Goal: Task Accomplishment & Management: Use online tool/utility

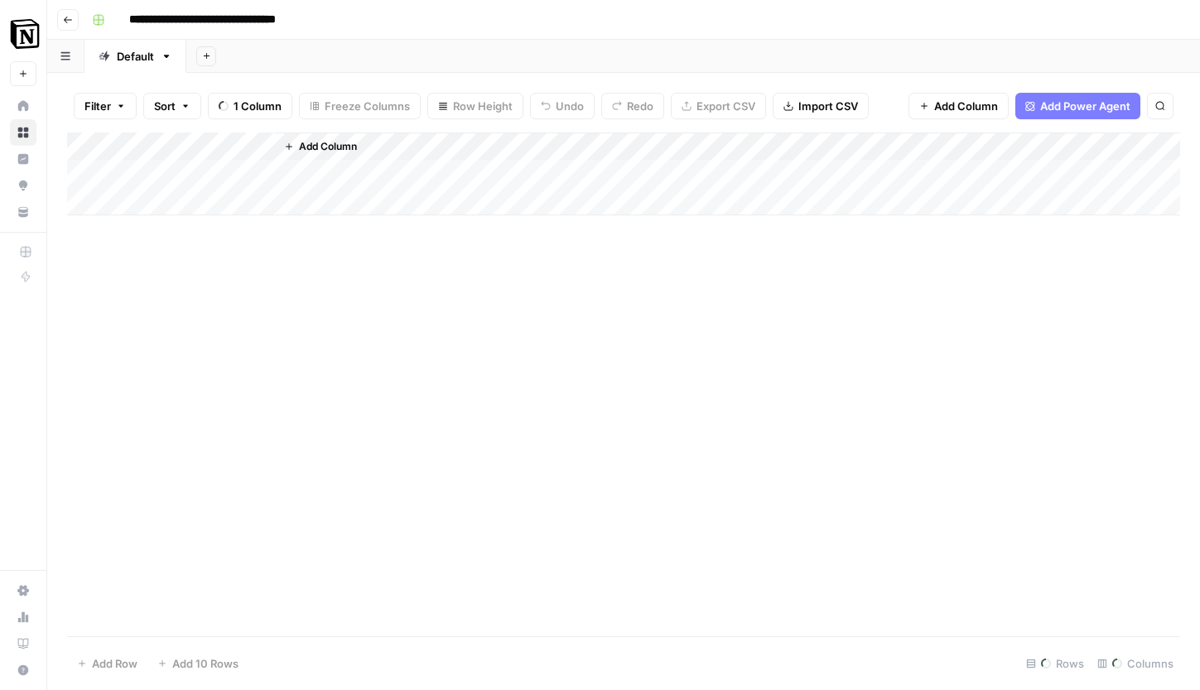
scroll to position [1, 1223]
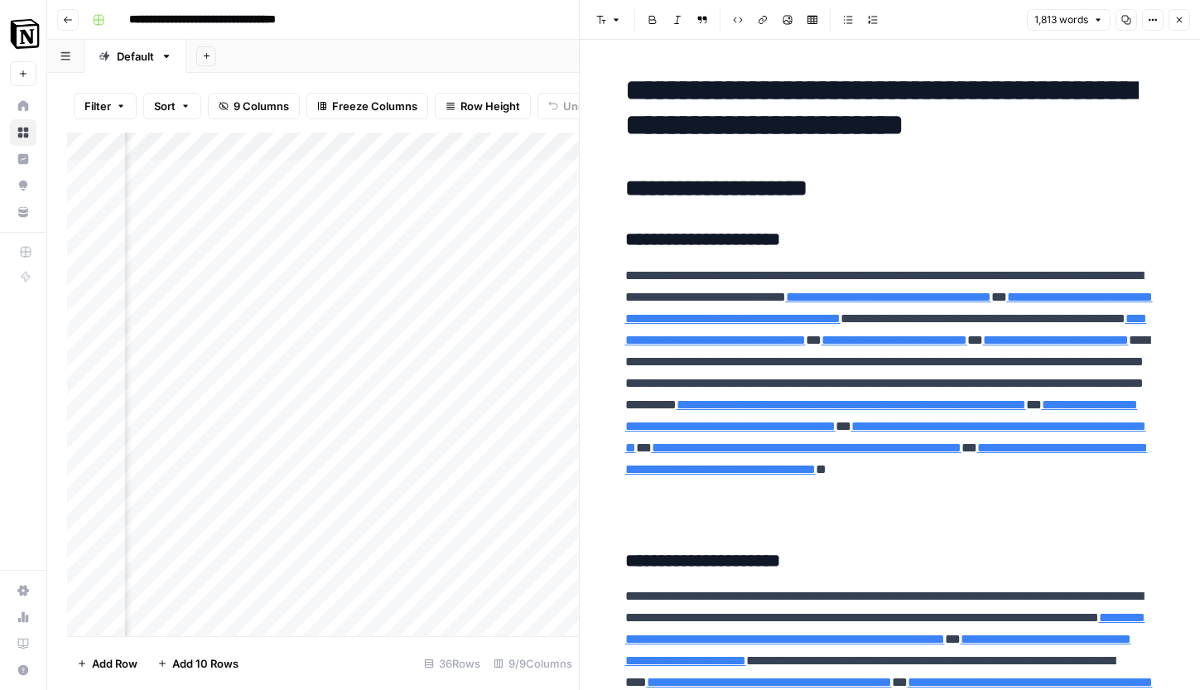
click at [1184, 18] on icon "button" at bounding box center [1180, 20] width 10 height 10
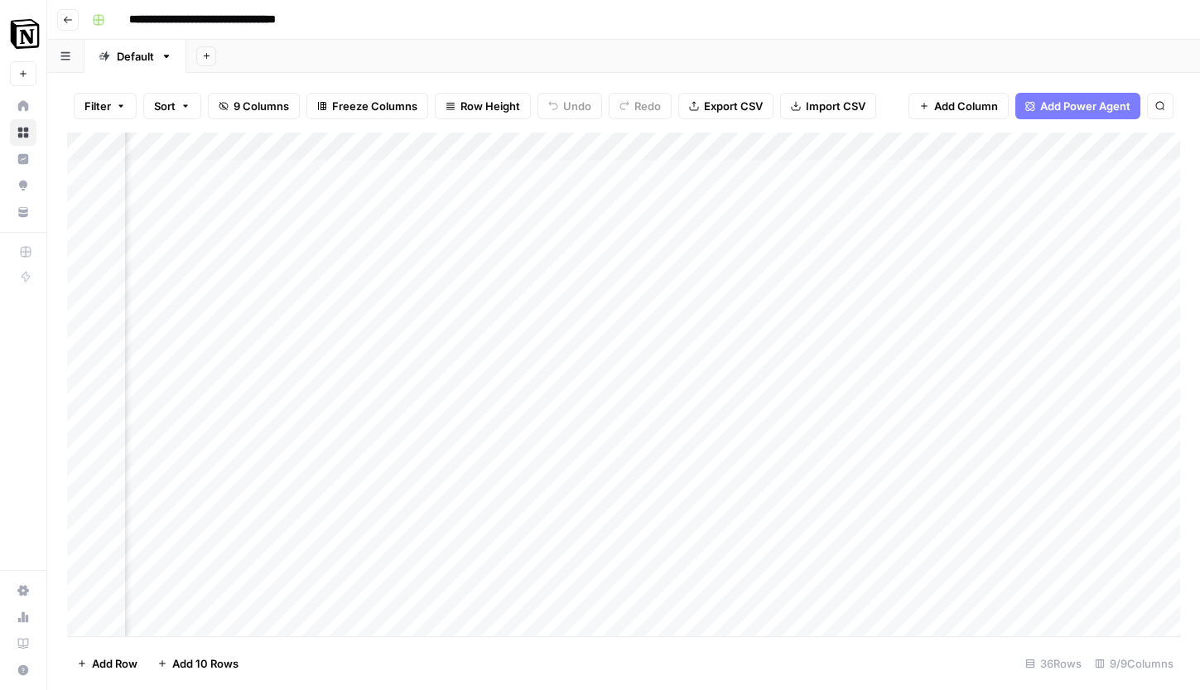
scroll to position [1, 0]
click at [23, 113] on link "Home" at bounding box center [23, 106] width 27 height 27
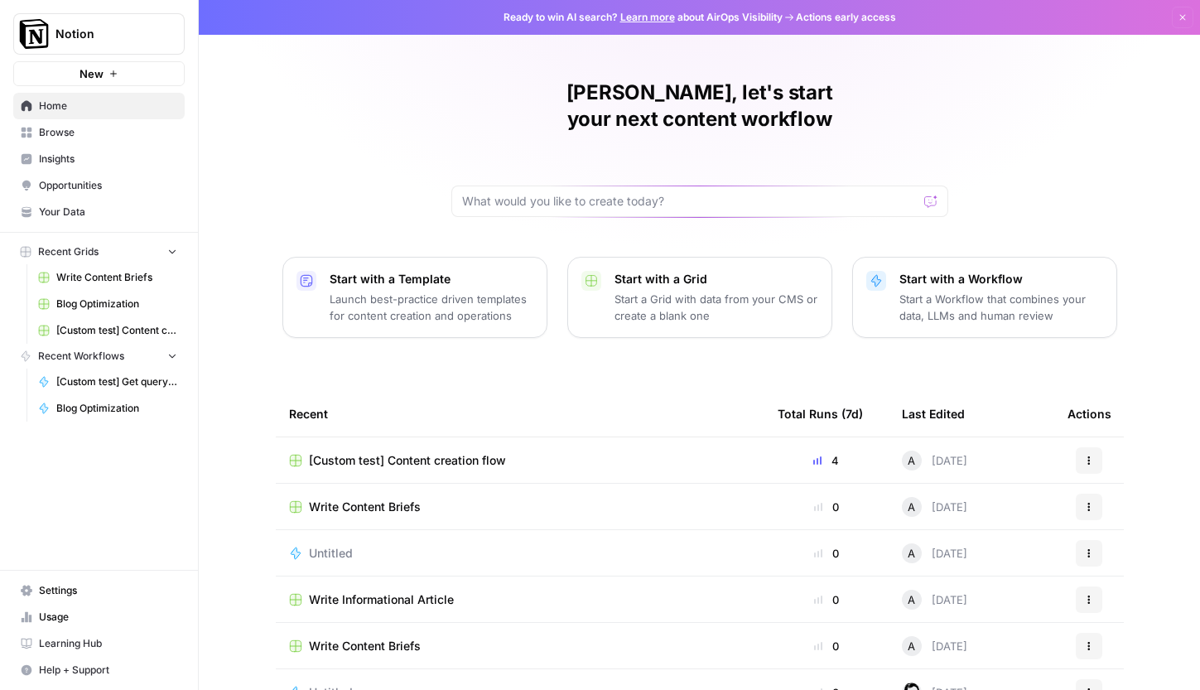
click at [1097, 440] on div "Actions" at bounding box center [1088, 445] width 39 height 17
click at [1089, 456] on icon "button" at bounding box center [1089, 461] width 10 height 10
click at [1149, 330] on div "Andrew, let's start your next content workflow Start with a Template Launch bes…" at bounding box center [699, 394] width 1001 height 789
click at [446, 452] on span "[Custom test] Content creation flow" at bounding box center [407, 460] width 197 height 17
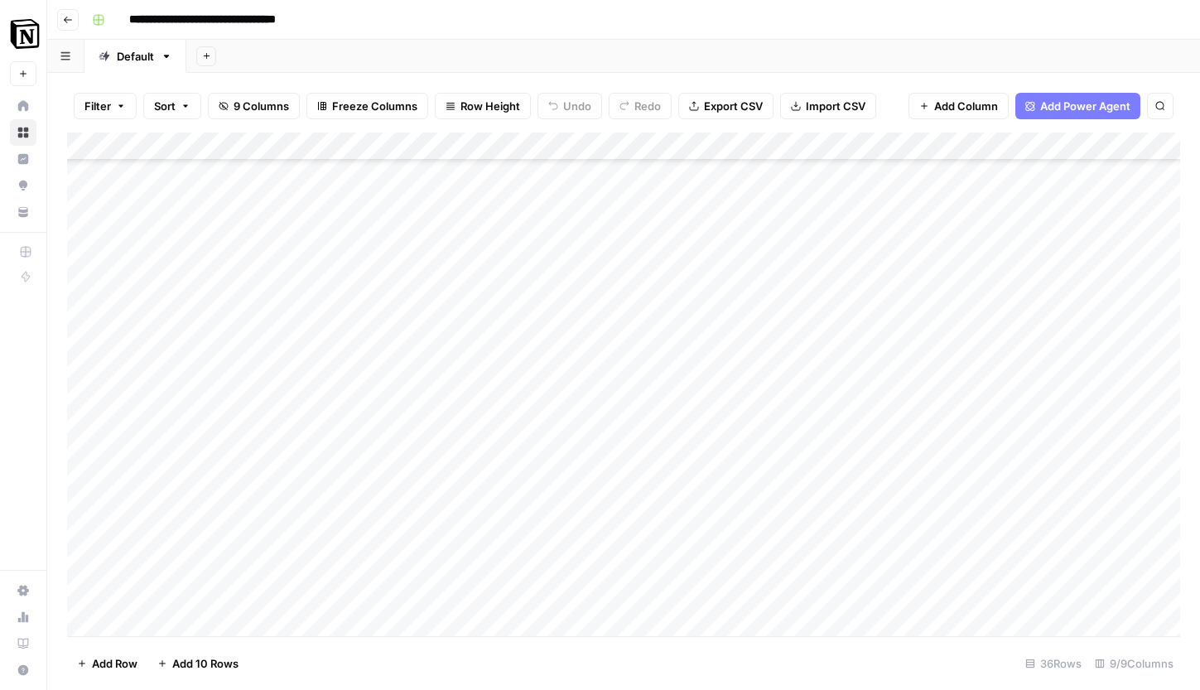
scroll to position [565, 0]
click at [134, 622] on div "Add Column" at bounding box center [623, 385] width 1113 height 504
click at [451, 588] on div "Add Column" at bounding box center [623, 385] width 1113 height 504
click at [215, 587] on div "Add Column" at bounding box center [623, 385] width 1113 height 504
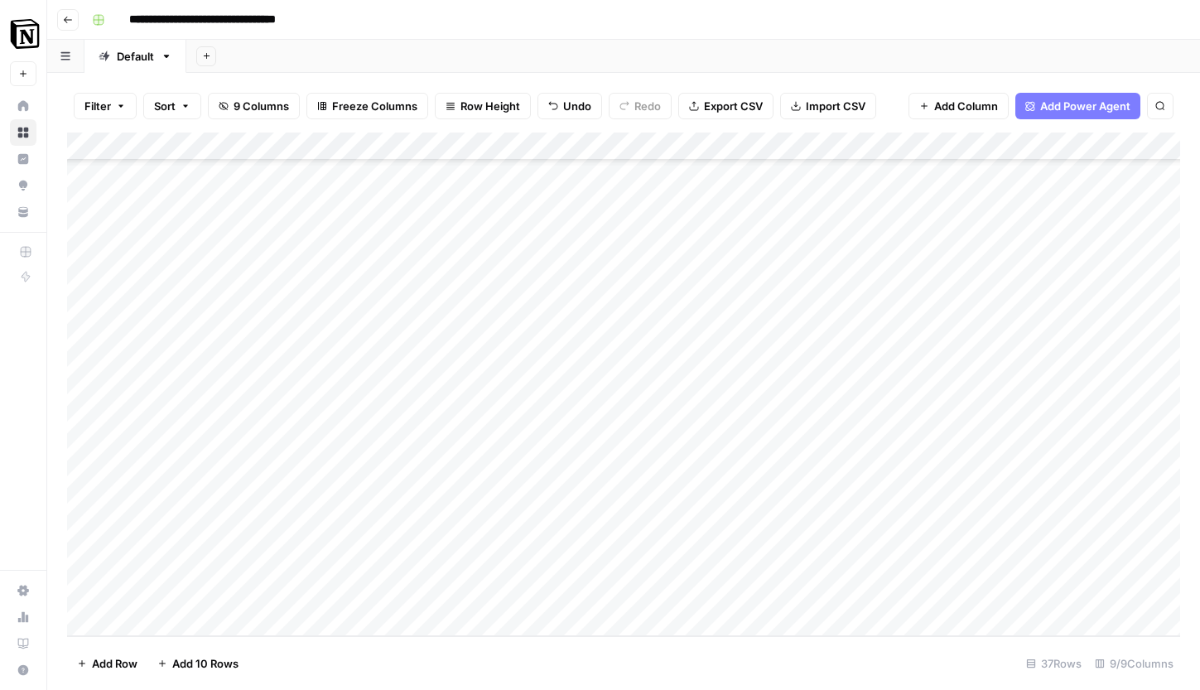
click at [205, 587] on div "Add Column" at bounding box center [623, 385] width 1113 height 504
click at [205, 587] on textarea at bounding box center [256, 595] width 265 height 23
type textarea "**********"
click at [448, 589] on div "Add Column" at bounding box center [623, 385] width 1113 height 504
click at [443, 567] on div "Add Column" at bounding box center [623, 385] width 1113 height 504
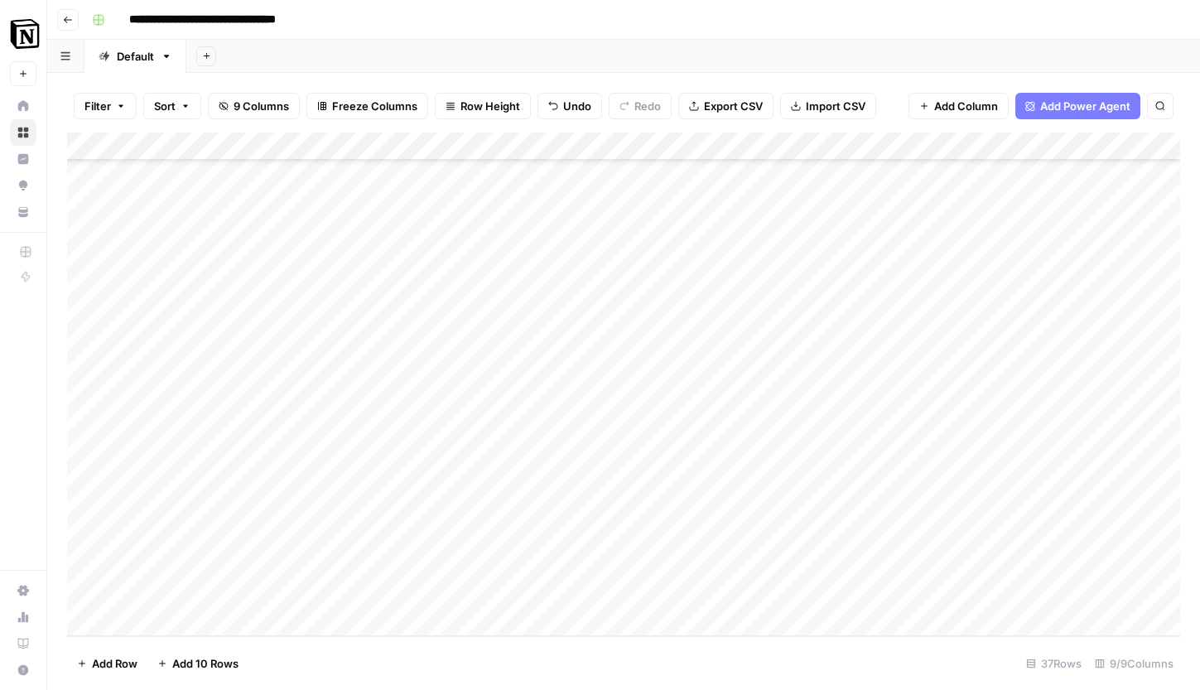
click at [443, 567] on div "Add Column" at bounding box center [623, 385] width 1113 height 504
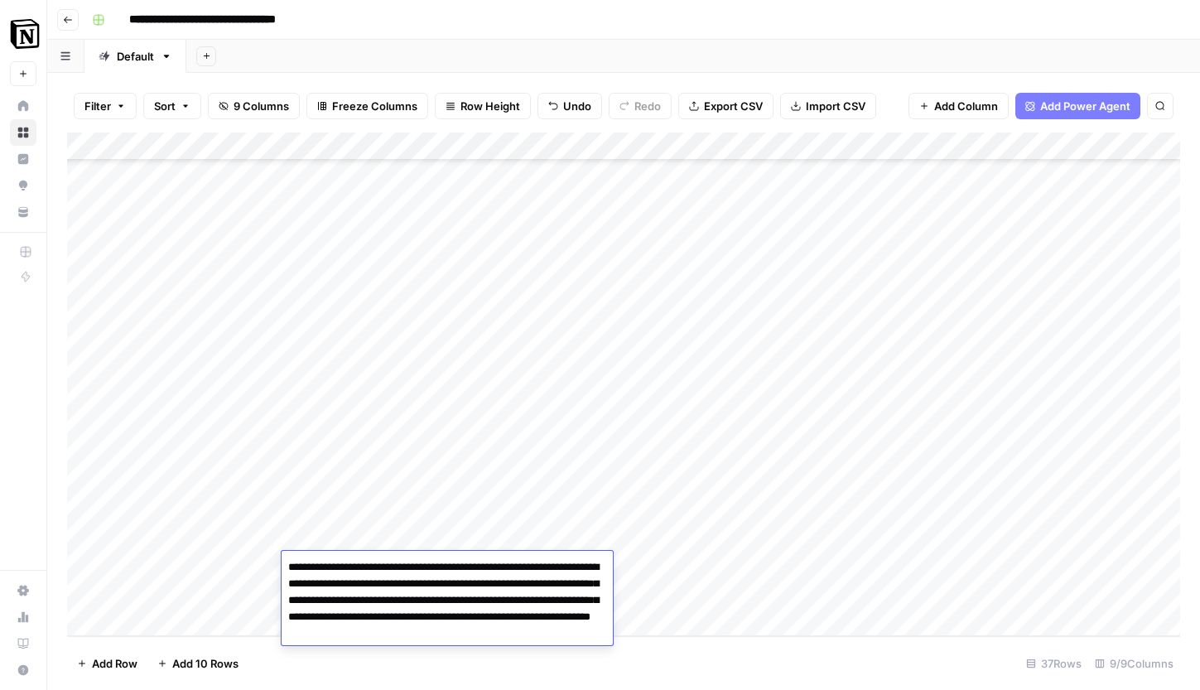
click at [400, 586] on textarea "**********" at bounding box center [447, 600] width 331 height 89
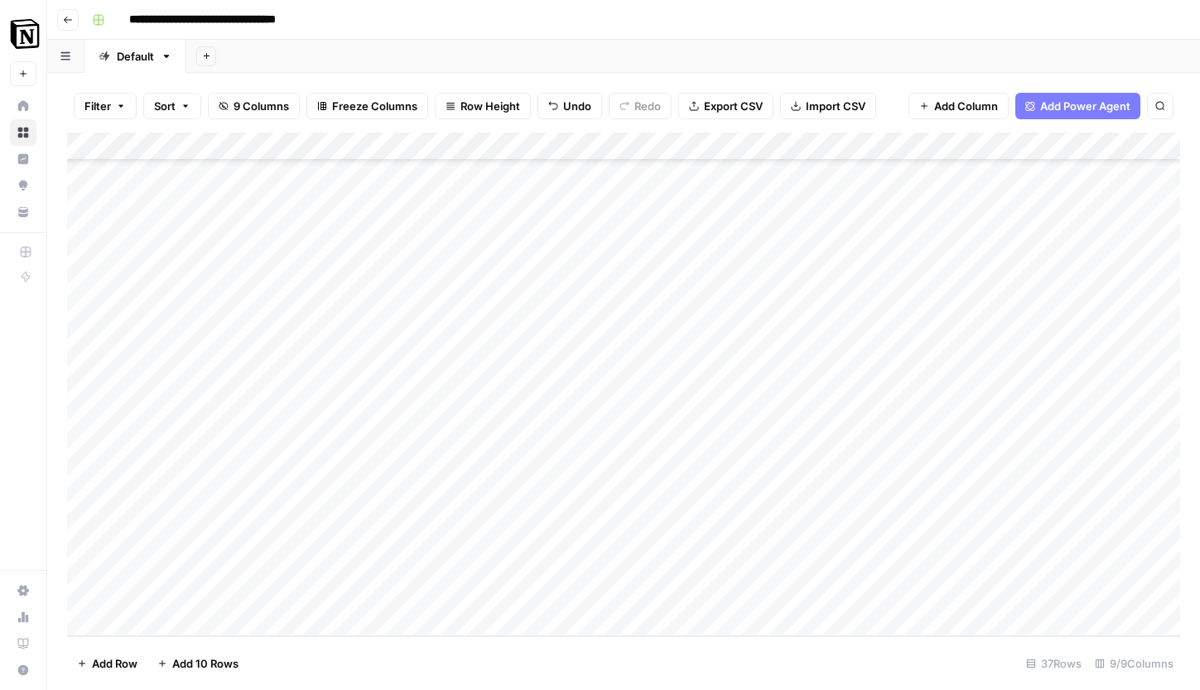
click at [688, 649] on footer "Add Row Add 10 Rows 37 Rows 9/9 Columns" at bounding box center [623, 663] width 1113 height 54
click at [445, 578] on div "Add Column" at bounding box center [623, 385] width 1113 height 504
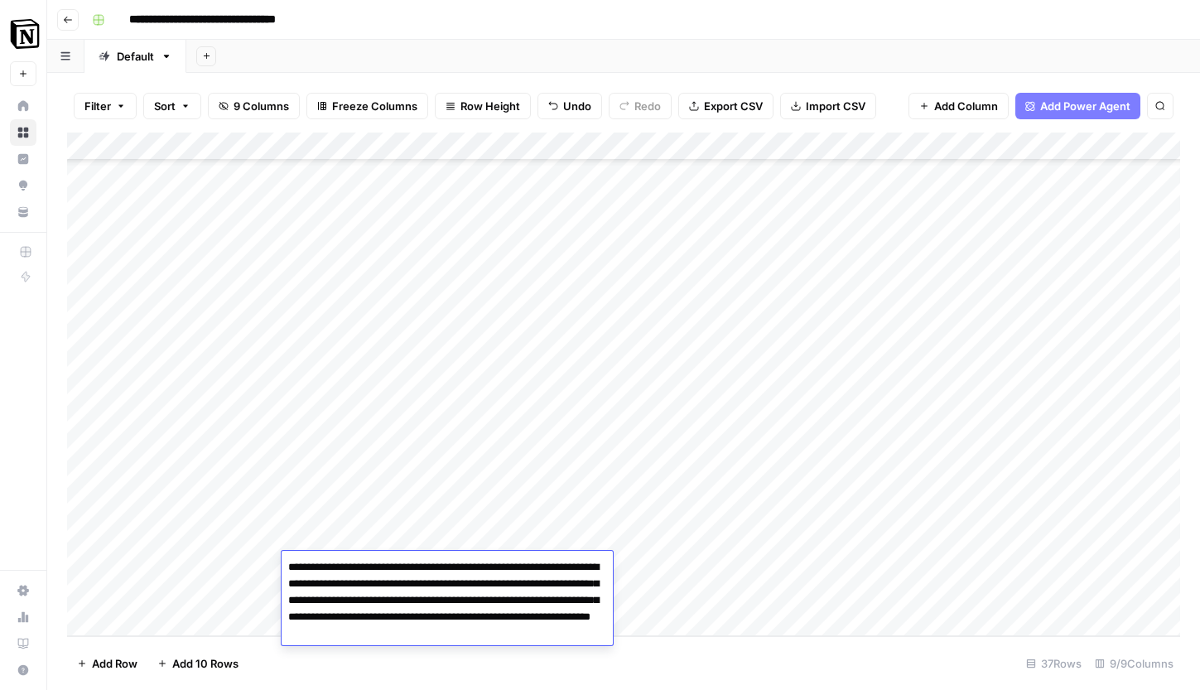
click at [444, 573] on textarea "**********" at bounding box center [447, 600] width 331 height 89
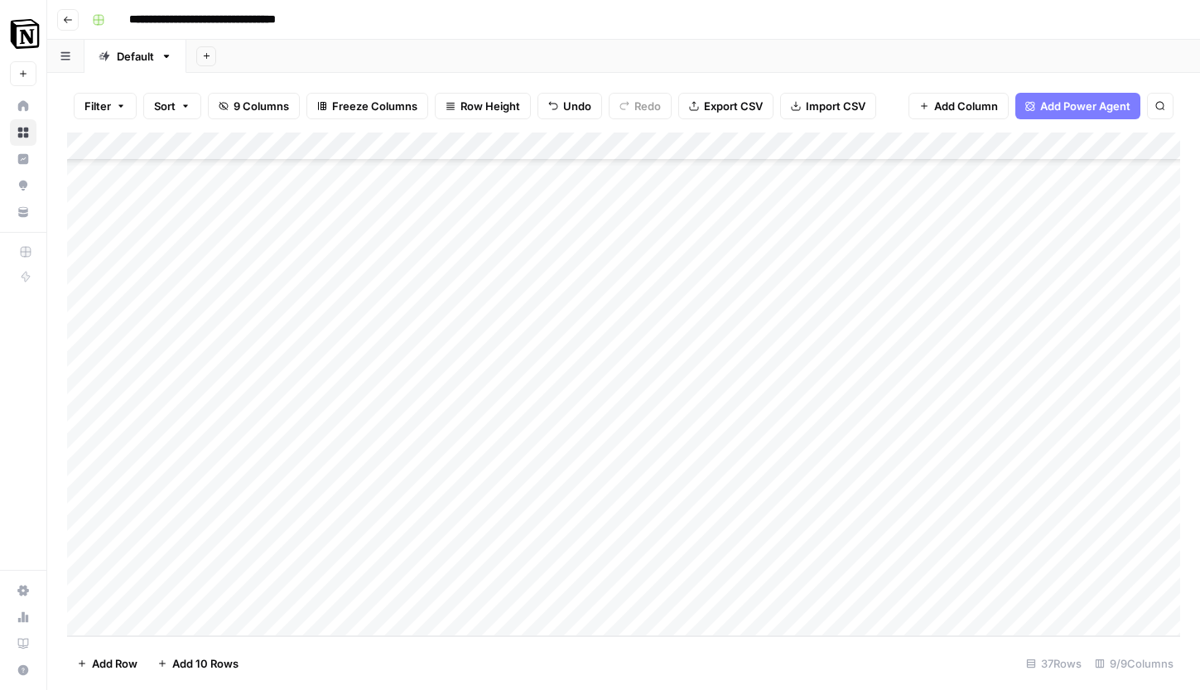
click at [470, 687] on footer "Add Row Add 10 Rows 37 Rows 9/9 Columns" at bounding box center [623, 663] width 1113 height 54
click at [383, 605] on div "Add Column" at bounding box center [623, 385] width 1113 height 504
click at [381, 599] on div "Add Column" at bounding box center [623, 385] width 1113 height 504
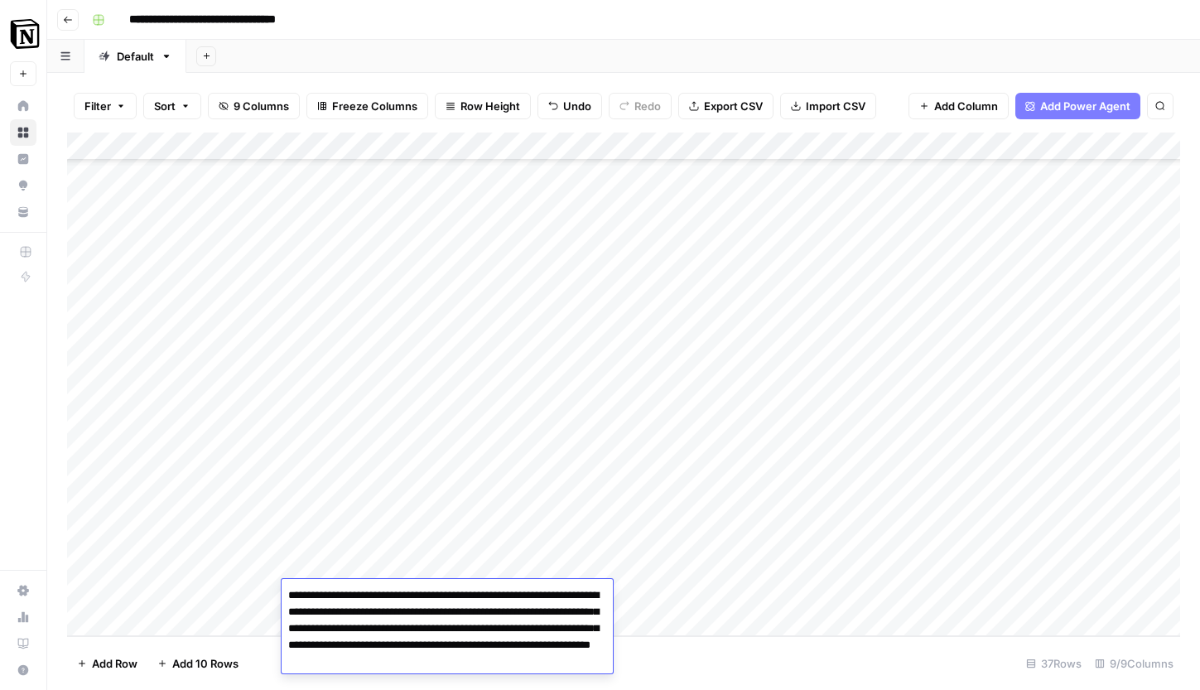
click at [351, 590] on textarea "**********" at bounding box center [447, 628] width 331 height 89
click at [537, 605] on textarea "**********" at bounding box center [447, 636] width 331 height 106
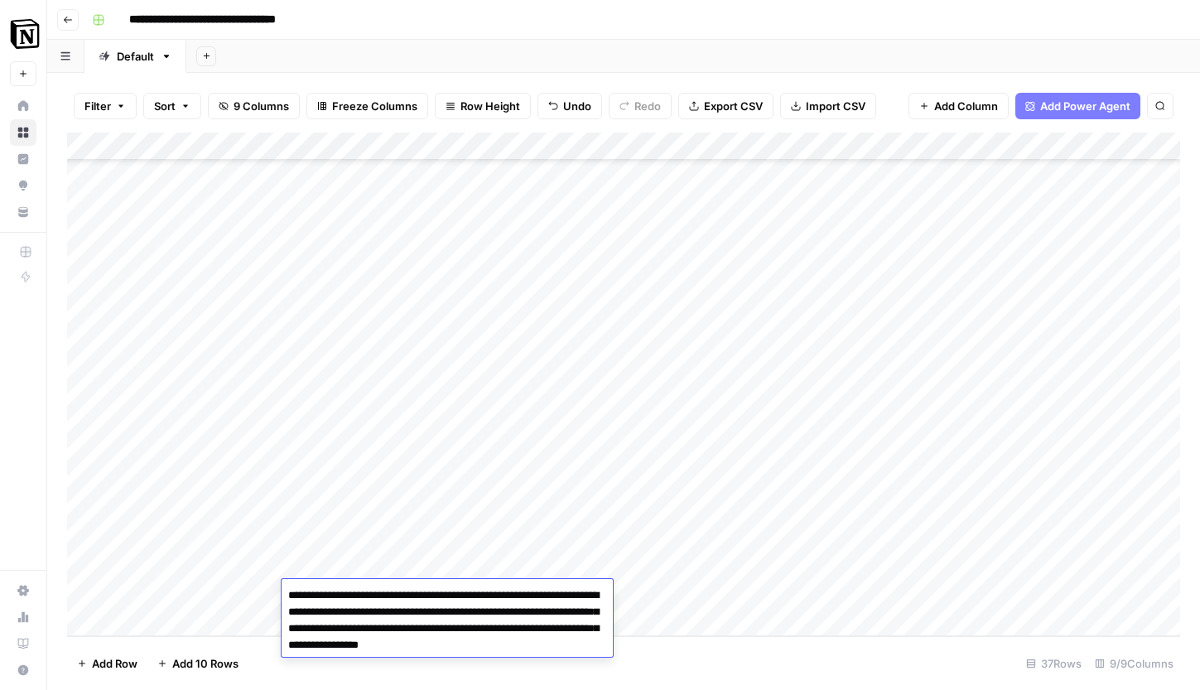
drag, startPoint x: 543, startPoint y: 594, endPoint x: 365, endPoint y: 614, distance: 179.2
click at [365, 614] on textarea "**********" at bounding box center [447, 620] width 331 height 73
drag, startPoint x: 397, startPoint y: 615, endPoint x: 543, endPoint y: 613, distance: 146.6
click at [543, 613] on textarea "**********" at bounding box center [447, 620] width 331 height 73
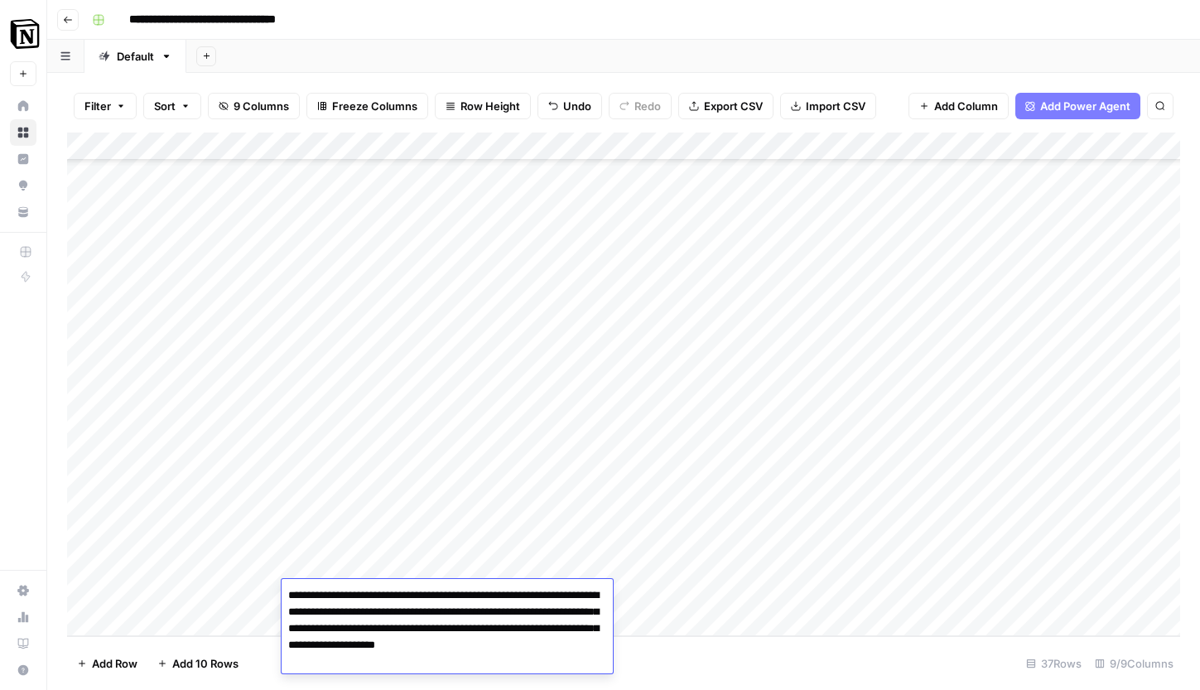
drag, startPoint x: 384, startPoint y: 630, endPoint x: 332, endPoint y: 644, distance: 53.3
click at [332, 644] on textarea "**********" at bounding box center [447, 620] width 331 height 73
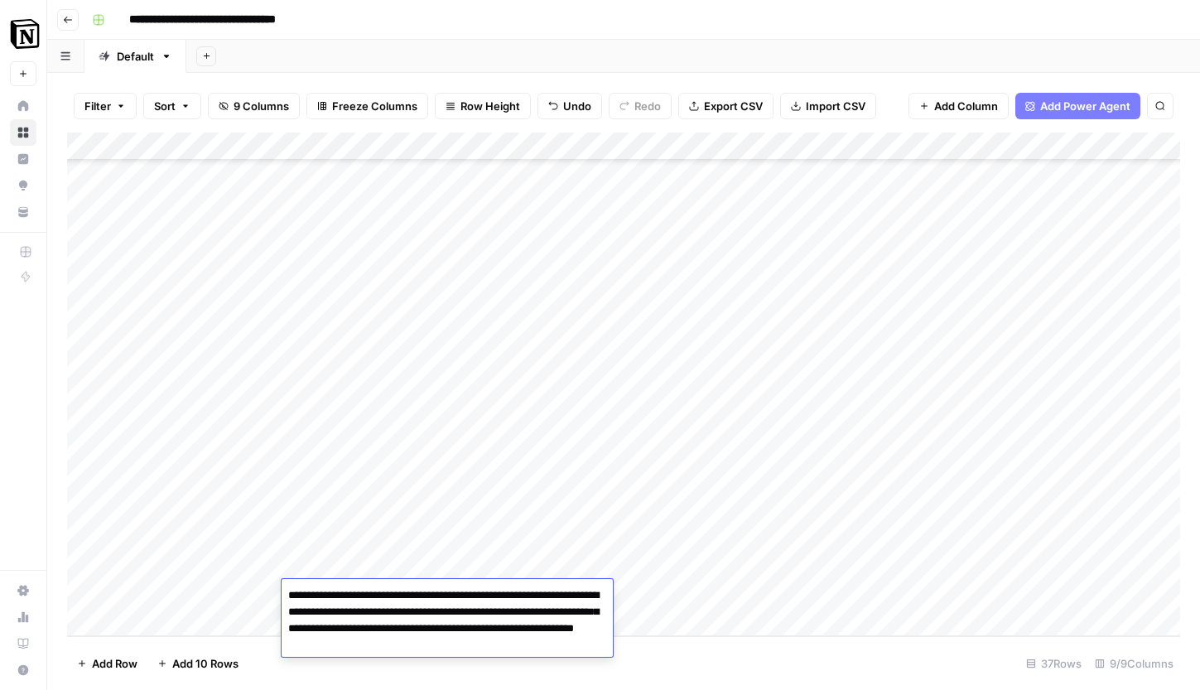
paste textarea "**********"
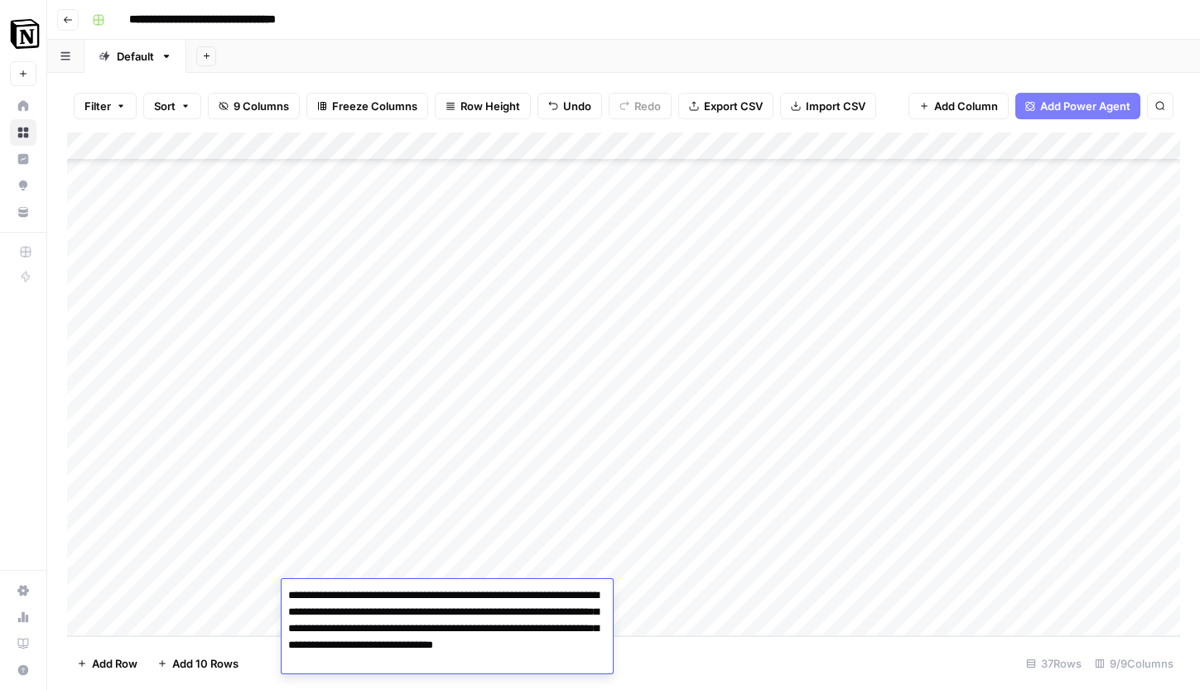
click at [509, 620] on textarea "**********" at bounding box center [447, 628] width 331 height 89
click at [287, 648] on textarea "**********" at bounding box center [447, 628] width 331 height 89
click at [427, 649] on textarea "**********" at bounding box center [447, 628] width 331 height 89
click at [385, 630] on textarea "**********" at bounding box center [447, 628] width 331 height 89
click at [308, 601] on textarea "**********" at bounding box center [447, 628] width 331 height 89
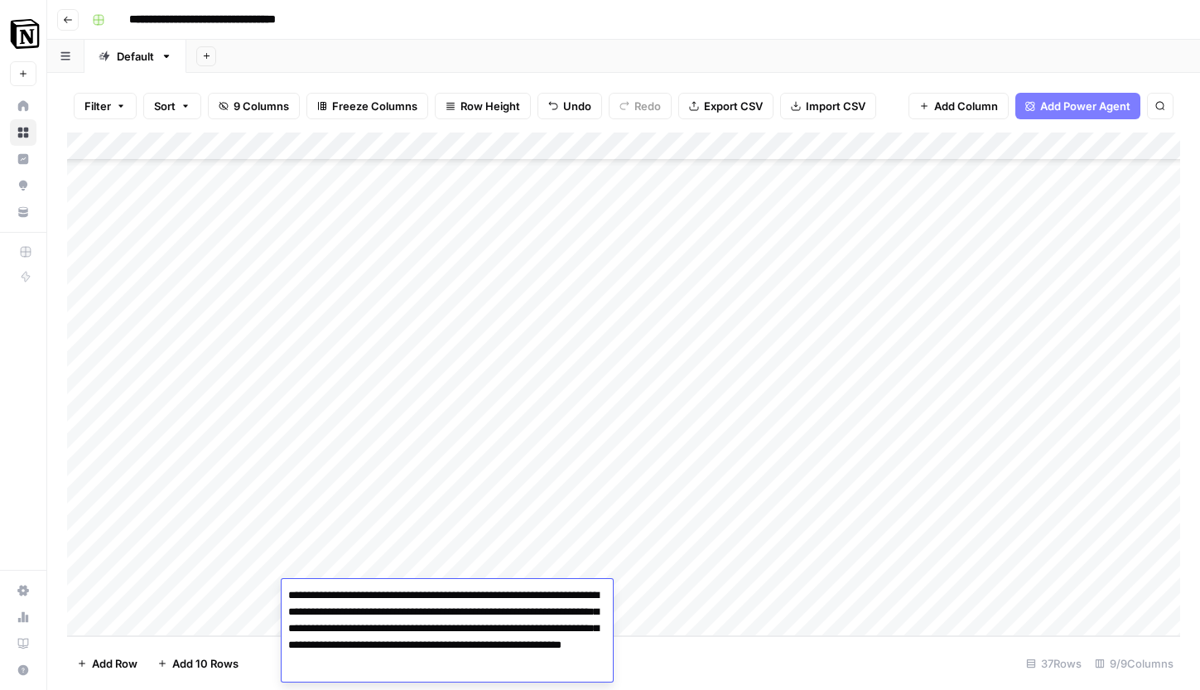
click at [572, 656] on textarea "**********" at bounding box center [447, 628] width 331 height 89
type textarea "**********"
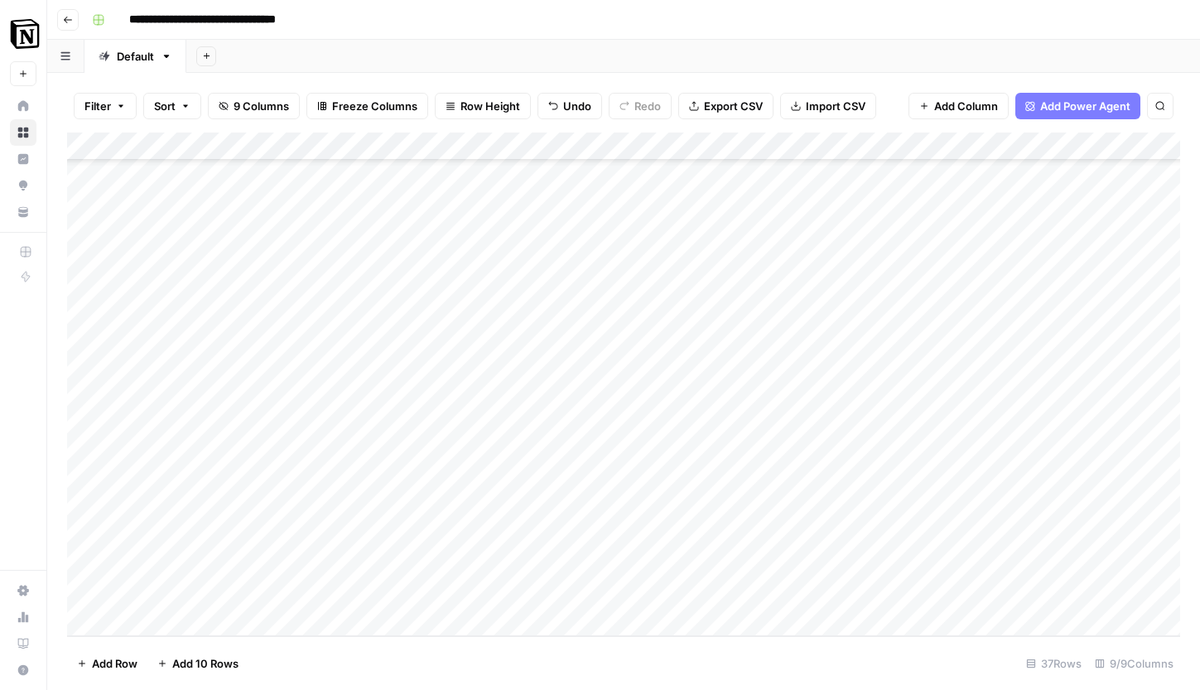
click at [678, 644] on footer "Add Row Add 10 Rows 37 Rows 9/9 Columns" at bounding box center [623, 663] width 1113 height 54
click at [464, 616] on div "Add Column" at bounding box center [623, 385] width 1113 height 504
click at [448, 544] on div "Add Column" at bounding box center [623, 385] width 1113 height 504
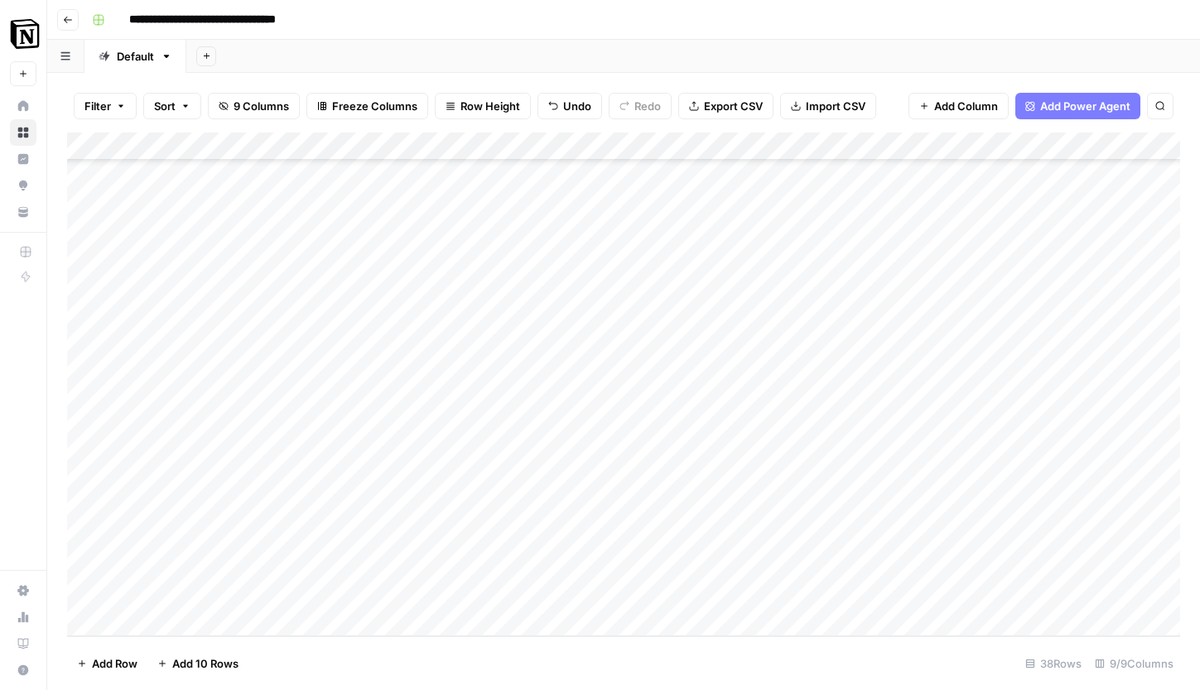
click at [316, 567] on div "Add Column" at bounding box center [623, 385] width 1113 height 504
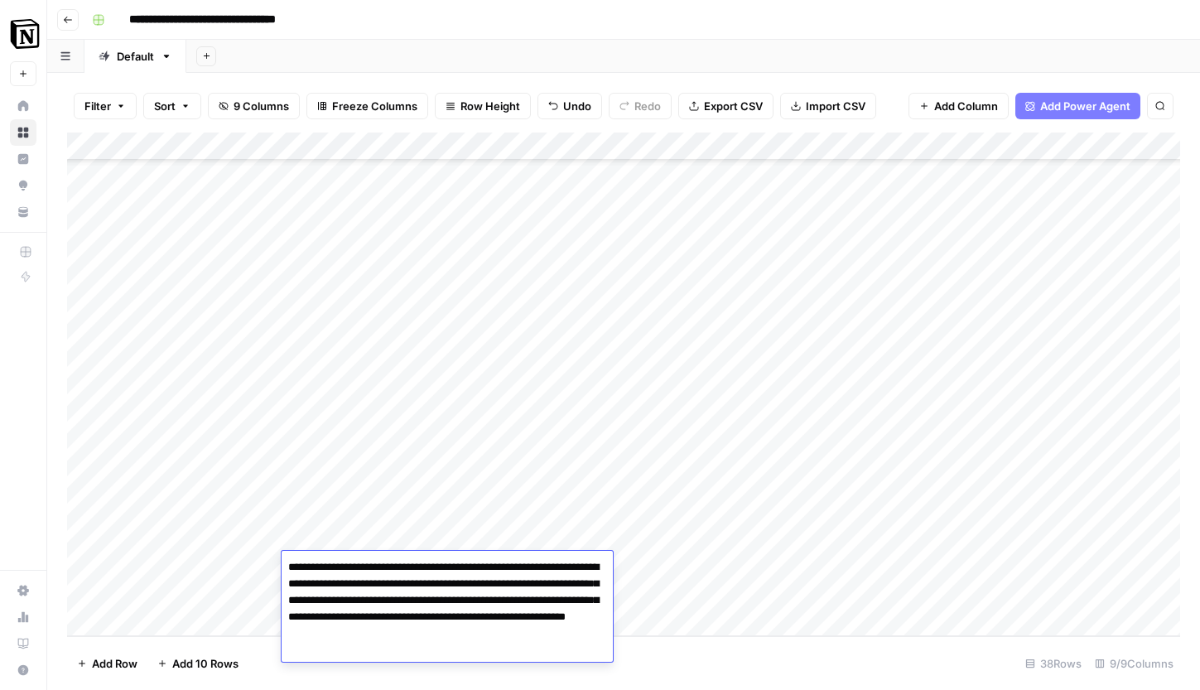
click at [721, 589] on div "Add Column" at bounding box center [623, 385] width 1113 height 504
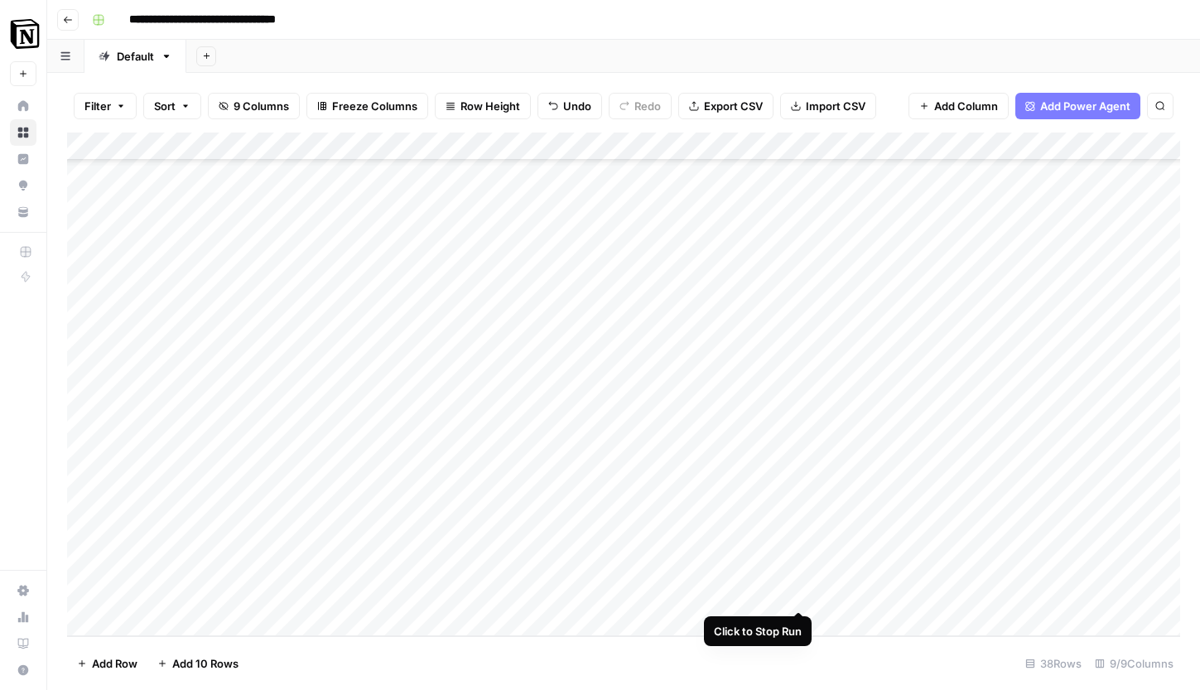
click at [801, 593] on div "Add Column" at bounding box center [623, 385] width 1113 height 504
click at [455, 590] on div "Add Column" at bounding box center [623, 385] width 1113 height 504
click at [537, 587] on div "Add Column" at bounding box center [623, 385] width 1113 height 504
click at [476, 577] on div "Add Column" at bounding box center [623, 385] width 1113 height 504
click at [82, 596] on div "Add Column" at bounding box center [623, 385] width 1113 height 504
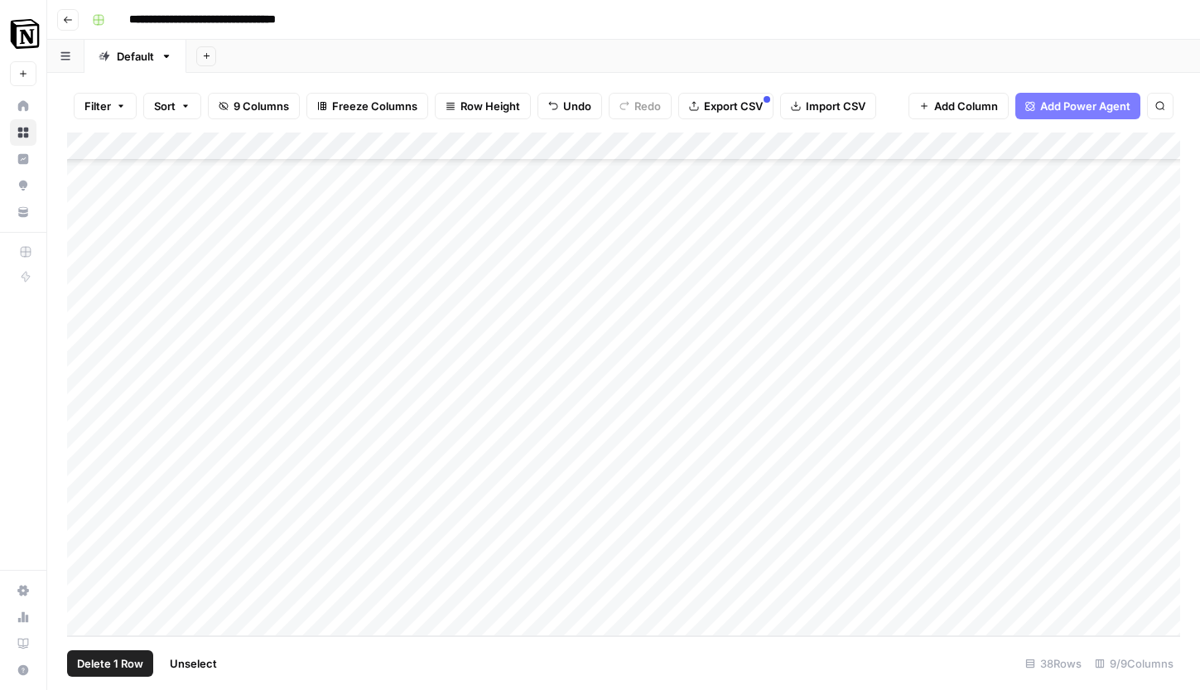
click at [109, 664] on span "Delete 1 Row" at bounding box center [110, 663] width 66 height 17
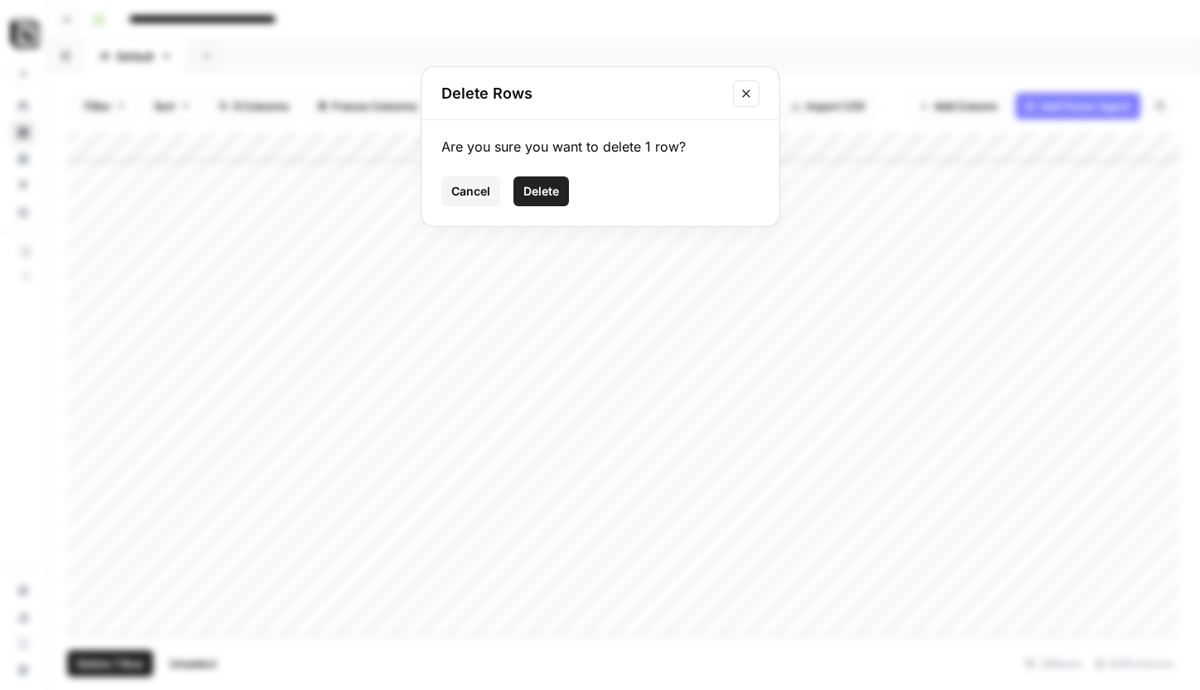
click at [551, 195] on span "Delete" at bounding box center [542, 191] width 36 height 17
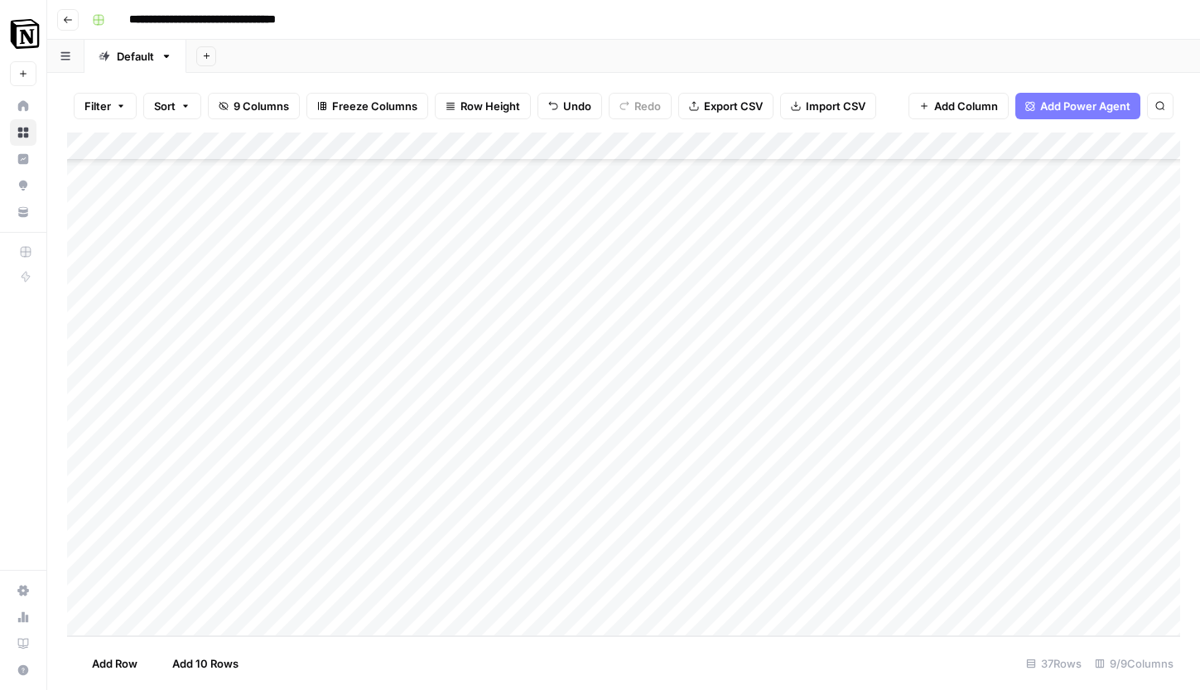
scroll to position [593, 0]
click at [229, 583] on div "Add Column" at bounding box center [623, 385] width 1113 height 504
click at [424, 615] on div "Add Column" at bounding box center [623, 385] width 1113 height 504
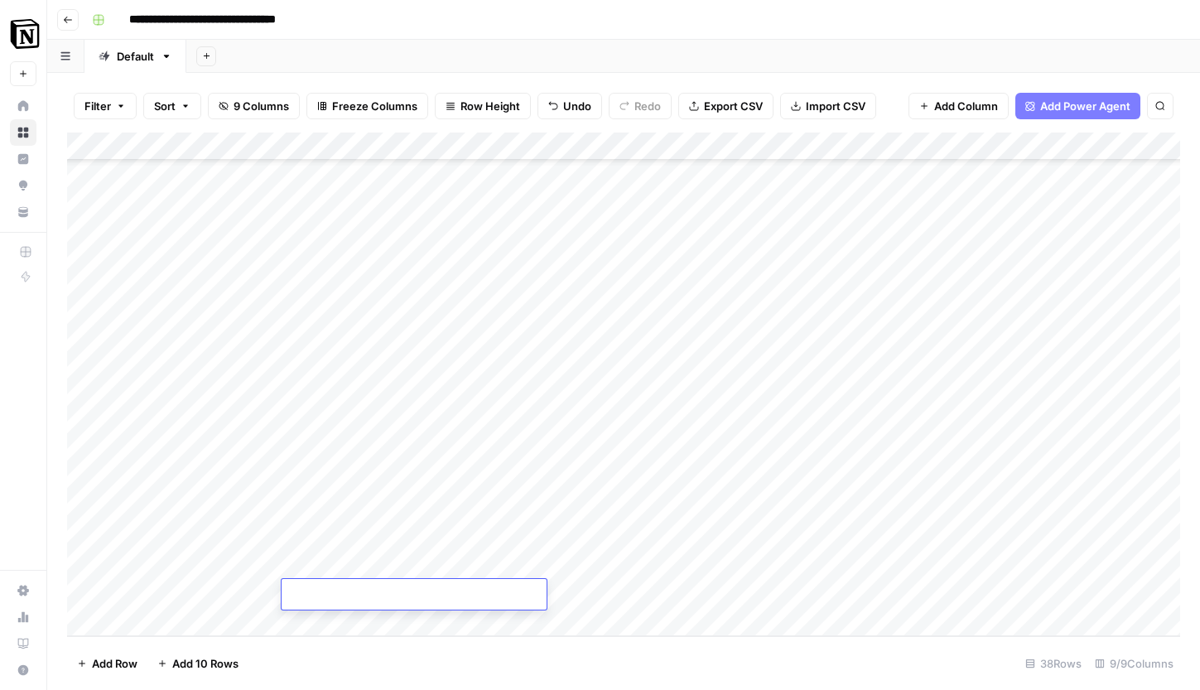
click at [398, 567] on div "Add Column" at bounding box center [623, 385] width 1113 height 504
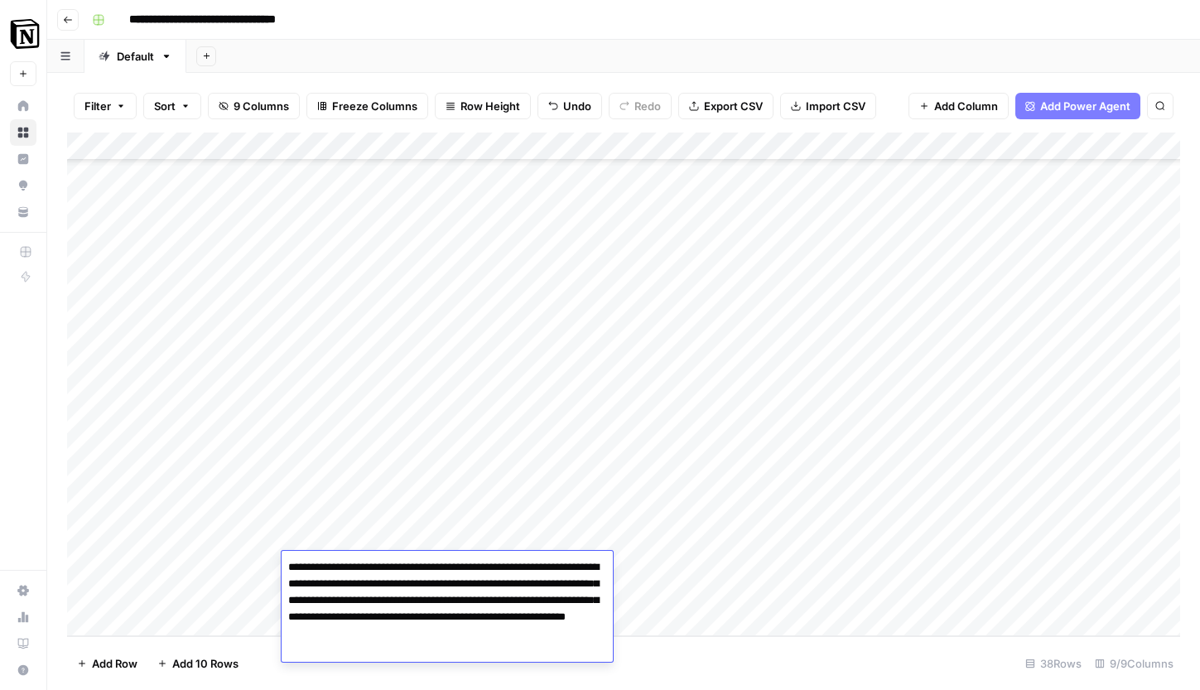
click at [398, 567] on textarea "**********" at bounding box center [447, 600] width 331 height 89
click at [692, 581] on div "Add Column" at bounding box center [623, 385] width 1113 height 504
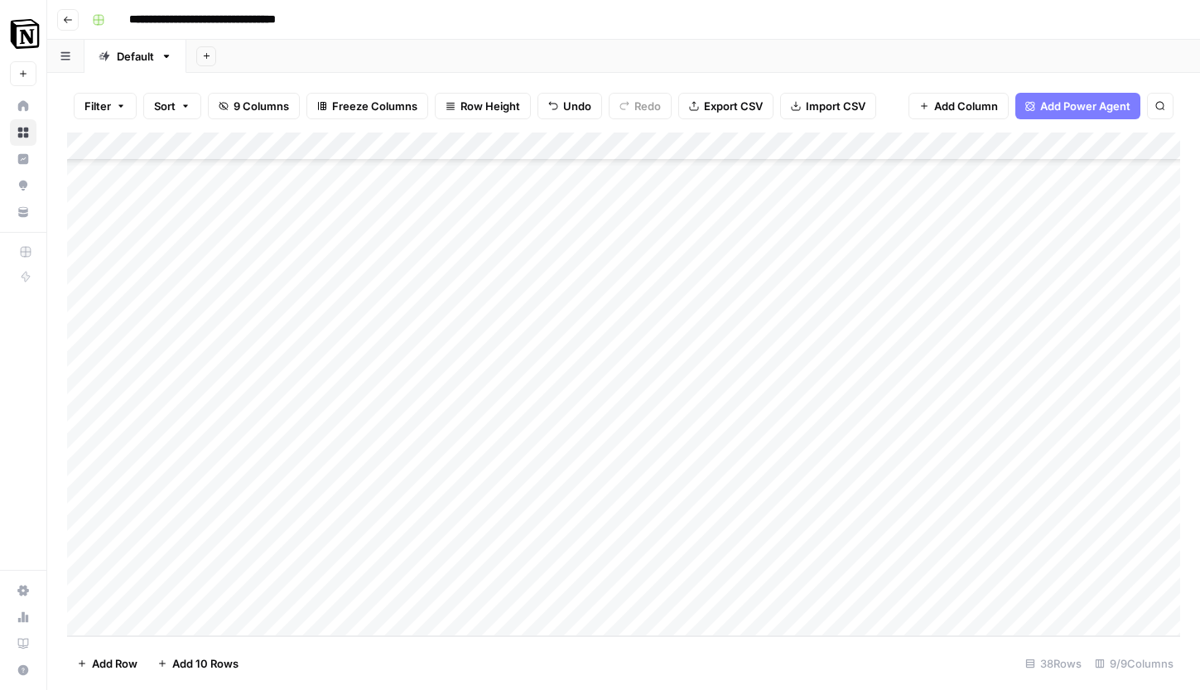
click at [668, 558] on div "Add Column" at bounding box center [623, 385] width 1113 height 504
click at [805, 596] on div "Add Column" at bounding box center [623, 385] width 1113 height 504
click at [92, 587] on div "Add Column" at bounding box center [623, 385] width 1113 height 504
click at [118, 663] on span "Delete 1 Row" at bounding box center [110, 663] width 66 height 17
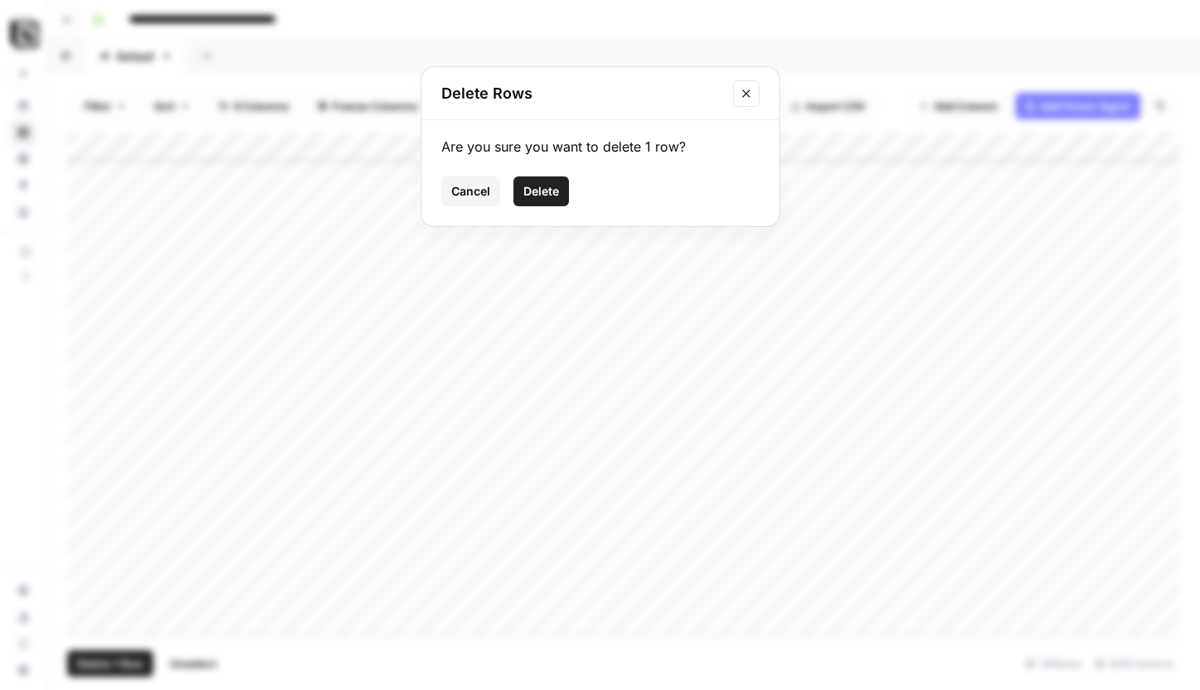
click at [554, 186] on span "Delete" at bounding box center [542, 191] width 36 height 17
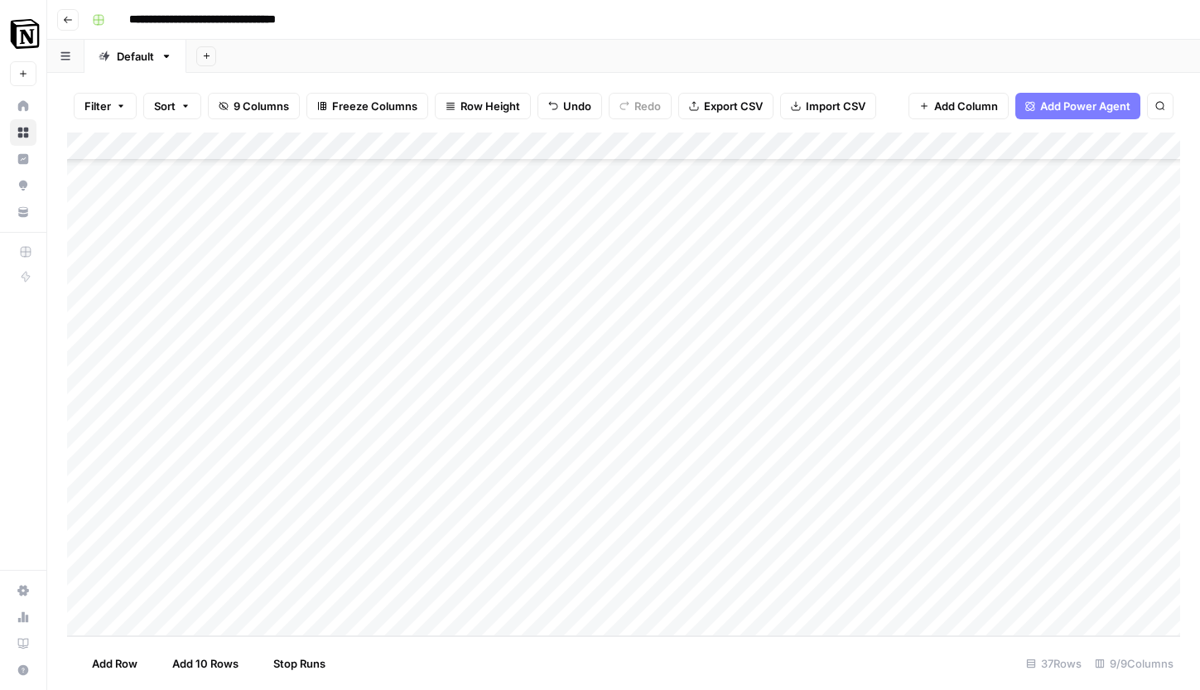
scroll to position [593, 0]
click at [685, 590] on div "Add Column" at bounding box center [623, 385] width 1113 height 504
click at [714, 590] on div "Add Column" at bounding box center [623, 385] width 1113 height 504
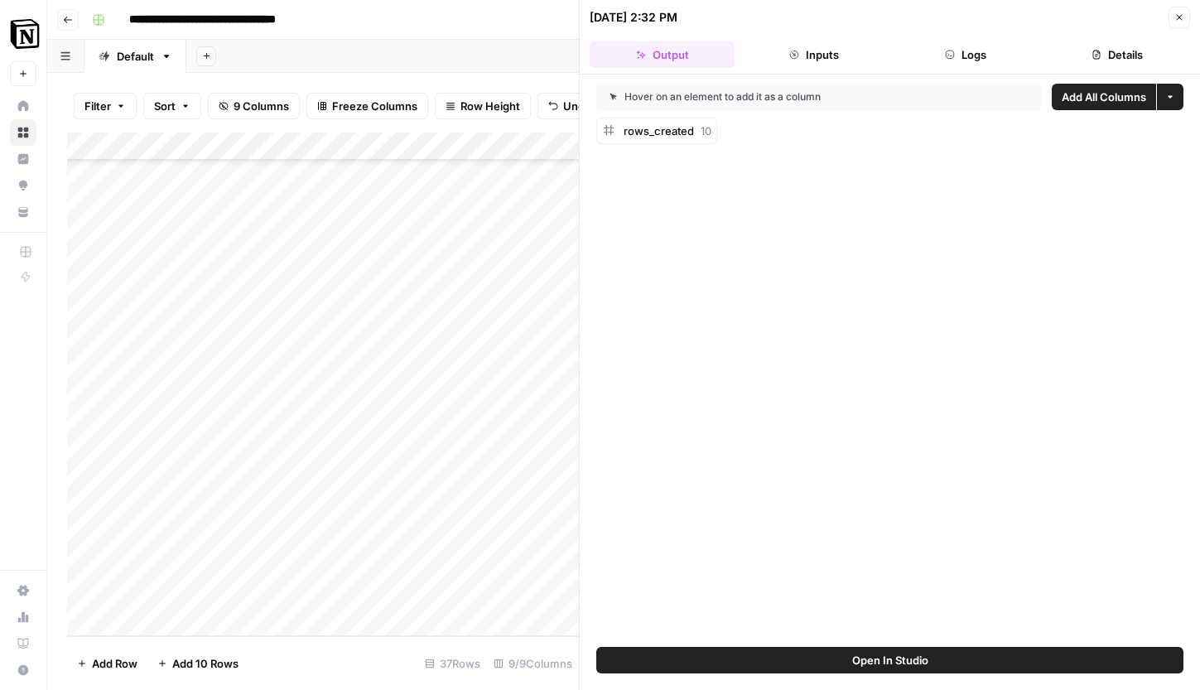
click at [475, 17] on div "**********" at bounding box center [634, 20] width 1098 height 27
click at [1177, 24] on button "Close" at bounding box center [1180, 18] width 22 height 22
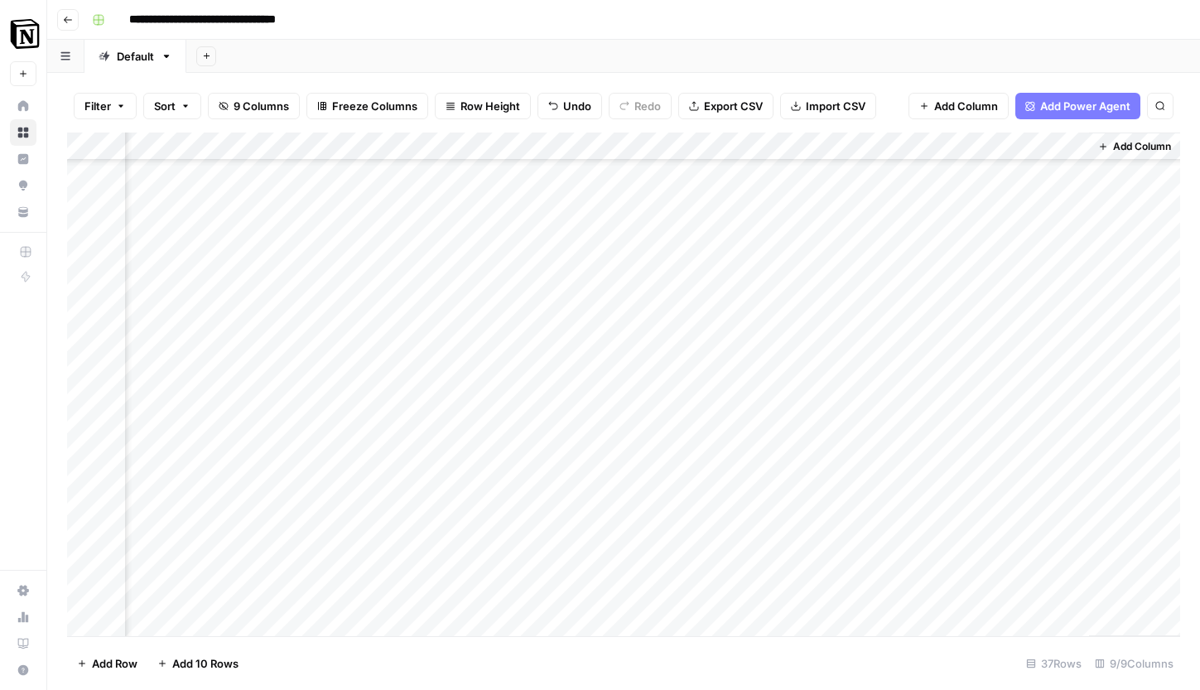
scroll to position [592, 1217]
click at [789, 596] on div "Add Column" at bounding box center [623, 385] width 1113 height 504
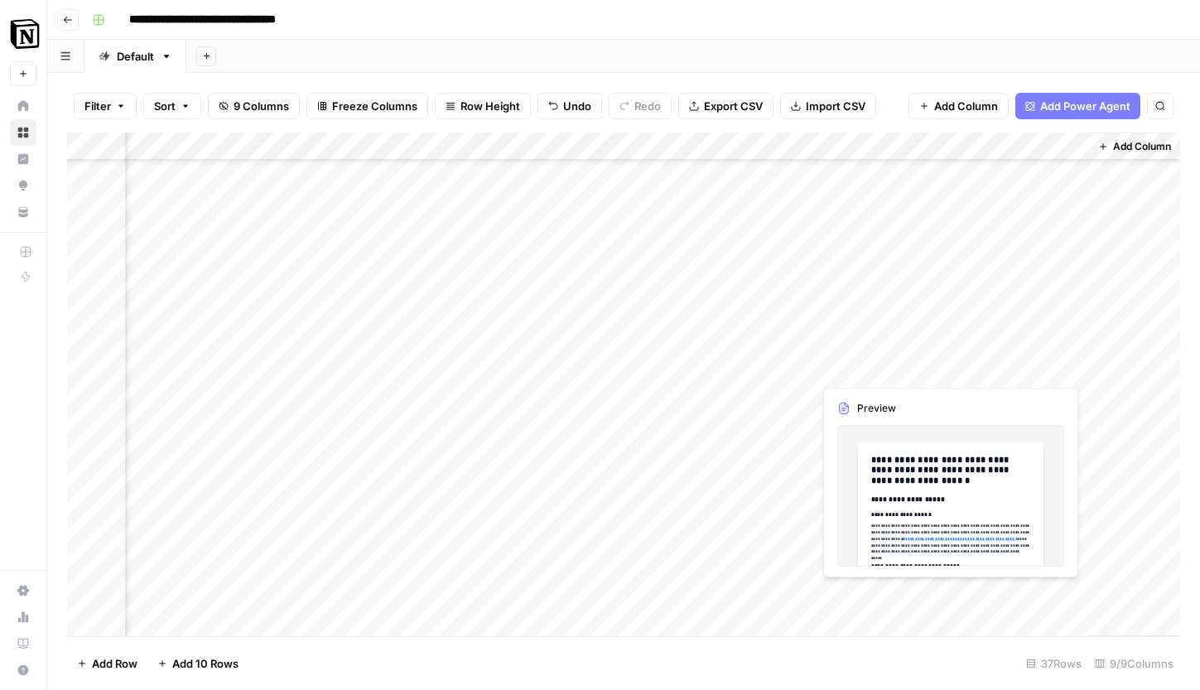
click at [951, 591] on div "Add Column" at bounding box center [623, 385] width 1113 height 504
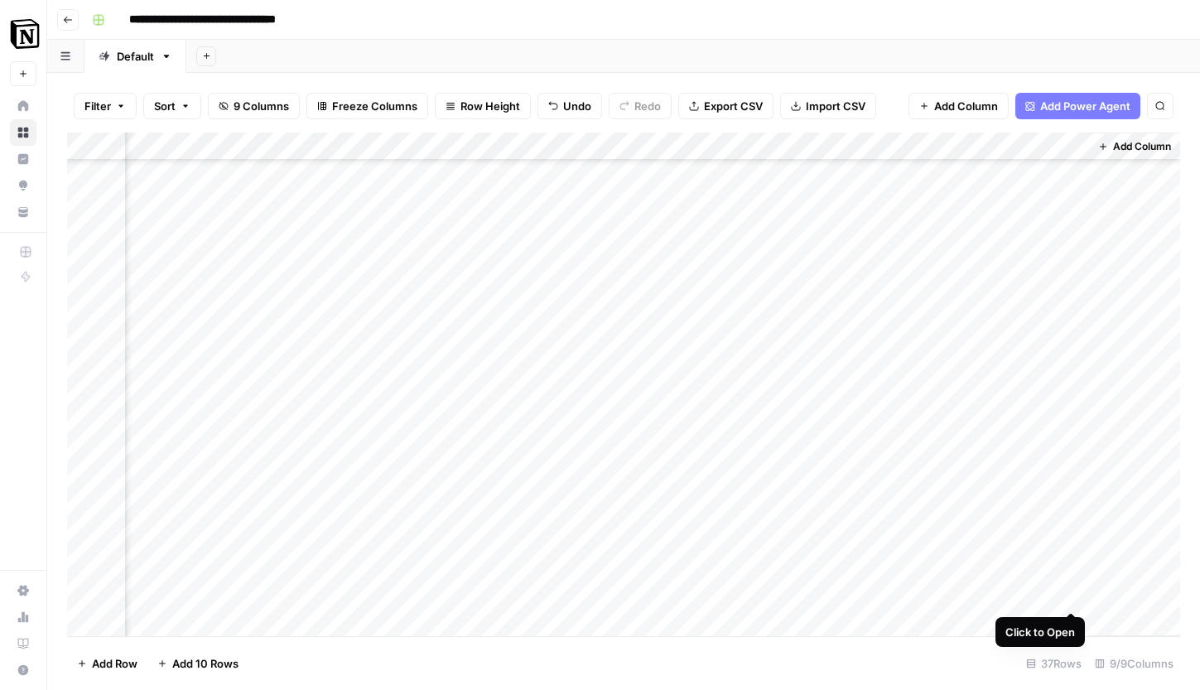
click at [1069, 596] on div "Add Column" at bounding box center [623, 385] width 1113 height 504
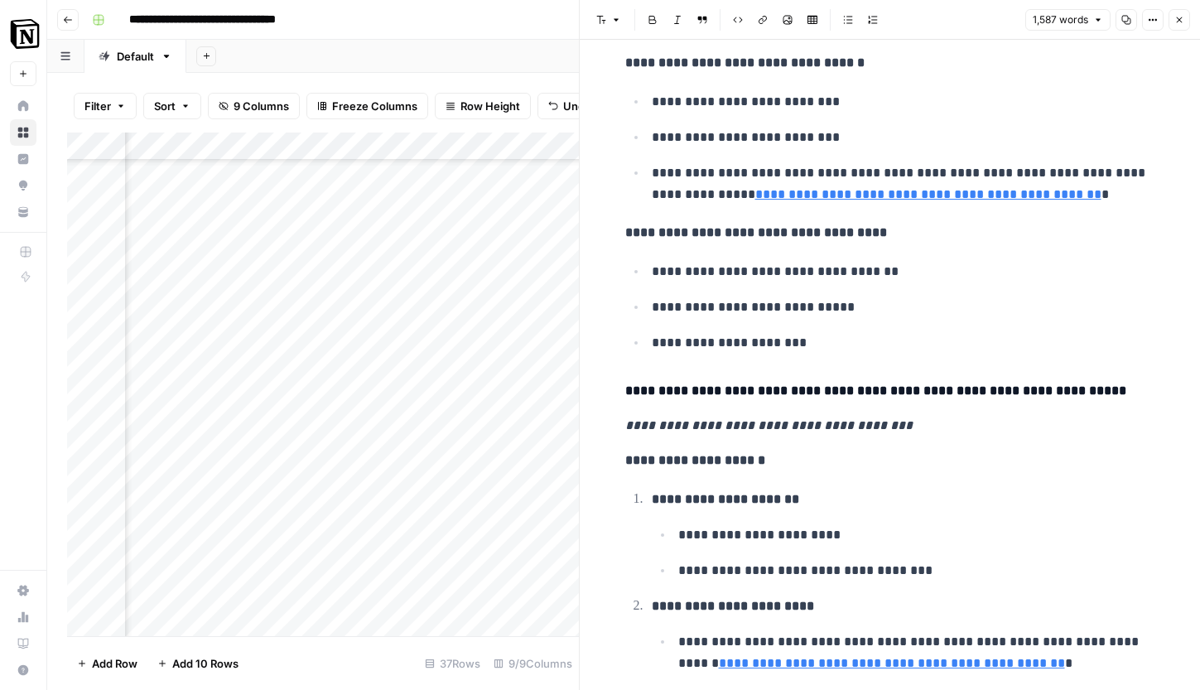
scroll to position [4169, 0]
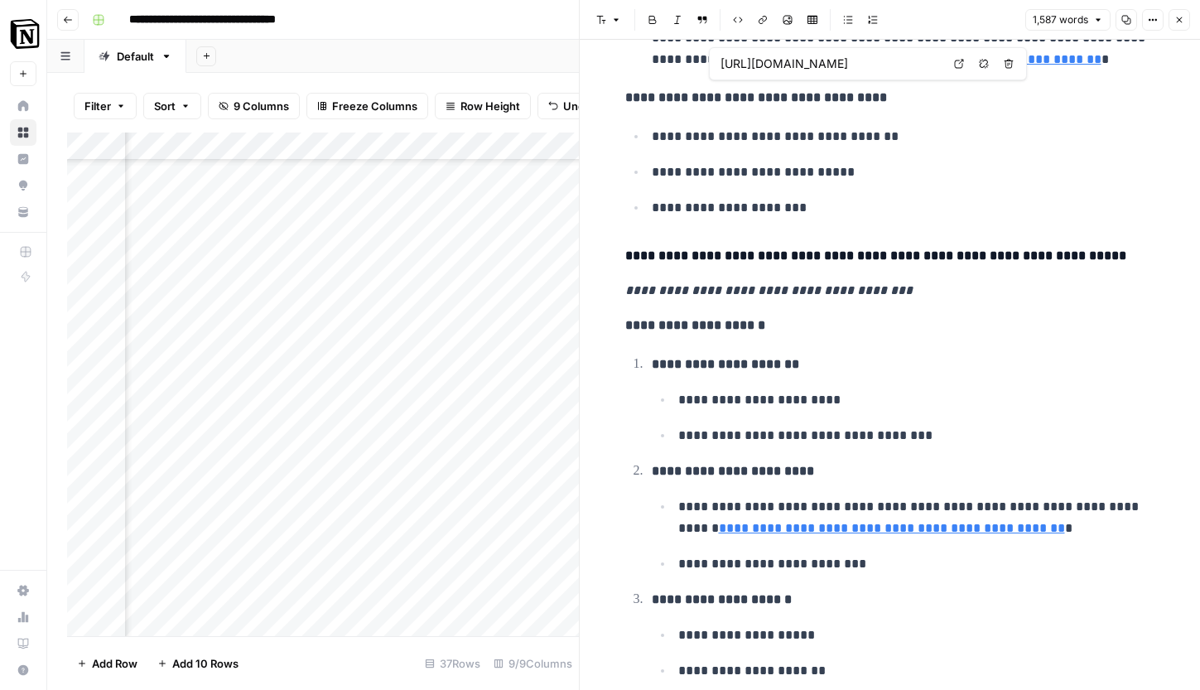
click at [1191, 20] on header "Font style Bold Italic Block quote Code block Link Image Insert Table Bulleted …" at bounding box center [890, 20] width 620 height 40
click at [1182, 16] on icon "button" at bounding box center [1180, 20] width 10 height 10
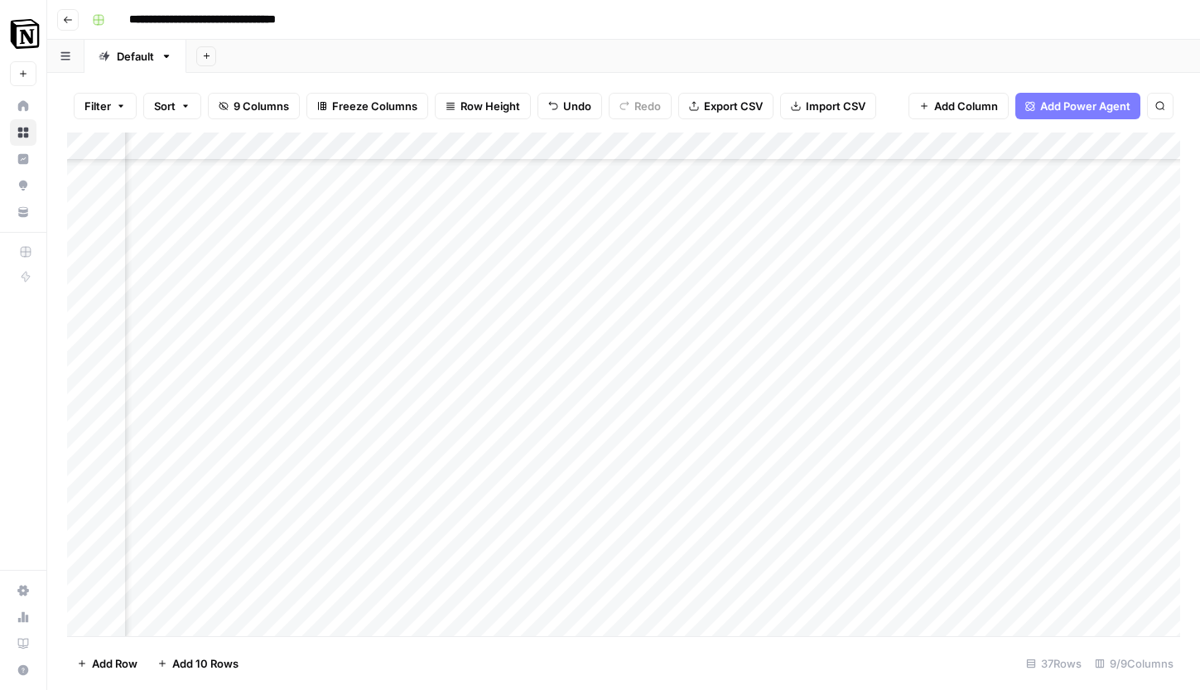
scroll to position [592, 0]
click at [311, 589] on div "Add Column" at bounding box center [623, 385] width 1113 height 504
click at [243, 591] on div "Add Column" at bounding box center [623, 385] width 1113 height 504
click at [367, 631] on div "Add Column" at bounding box center [623, 385] width 1113 height 504
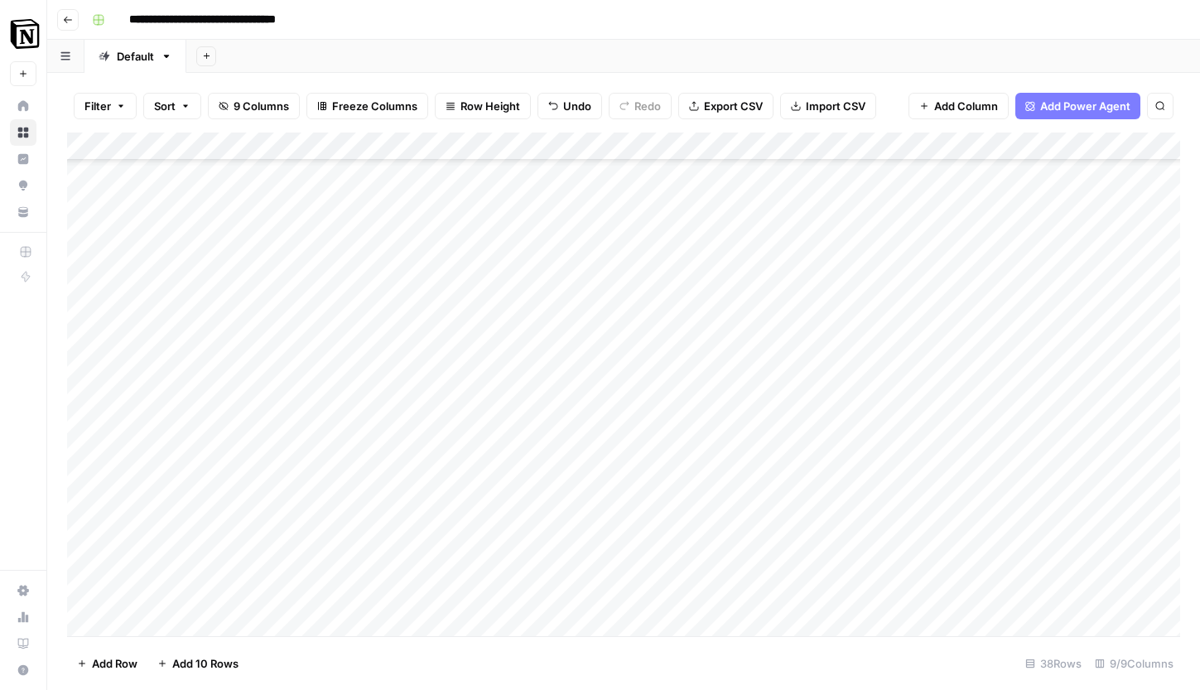
scroll to position [594, 0]
click at [371, 592] on div "Add Column" at bounding box center [623, 385] width 1113 height 504
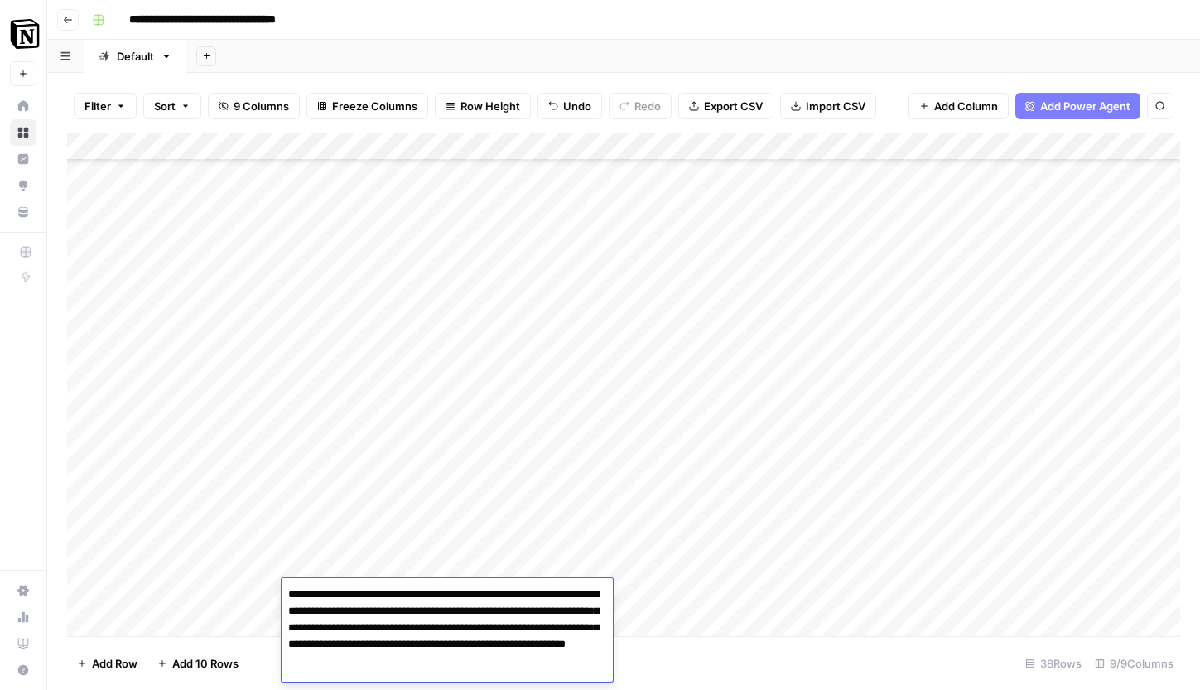
click at [798, 636] on footer "Add Row Add 10 Rows 38 Rows 9/9 Columns" at bounding box center [623, 663] width 1113 height 54
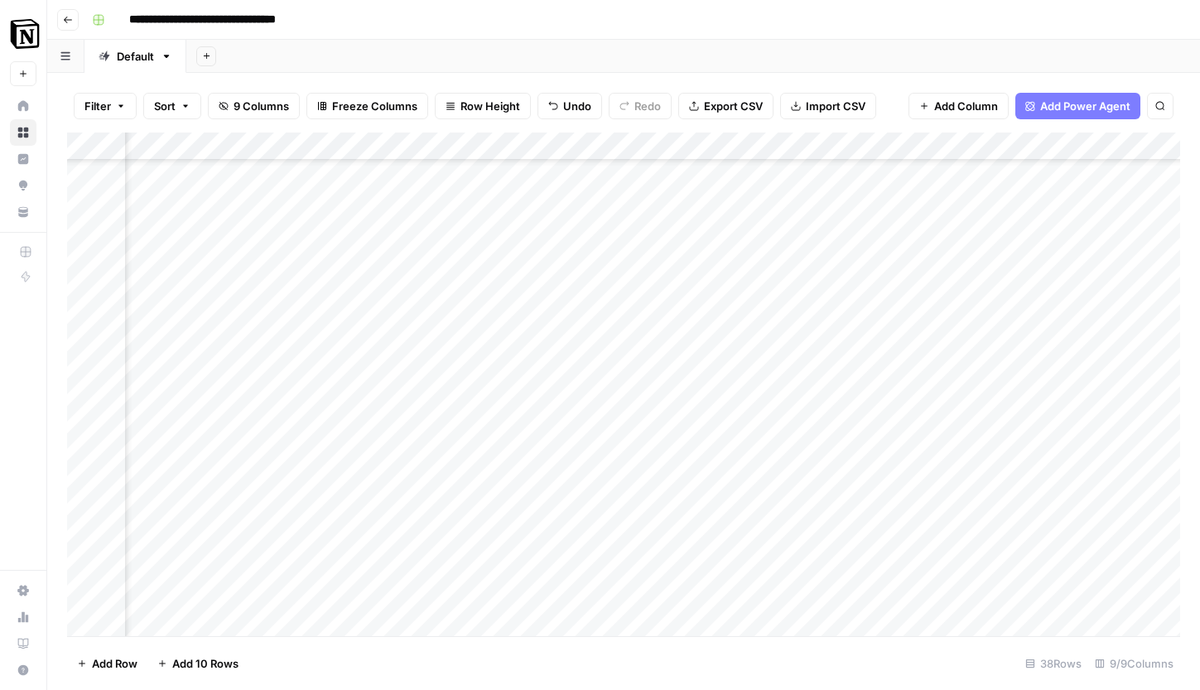
scroll to position [594, 698]
click at [733, 560] on div "Add Column" at bounding box center [623, 385] width 1113 height 504
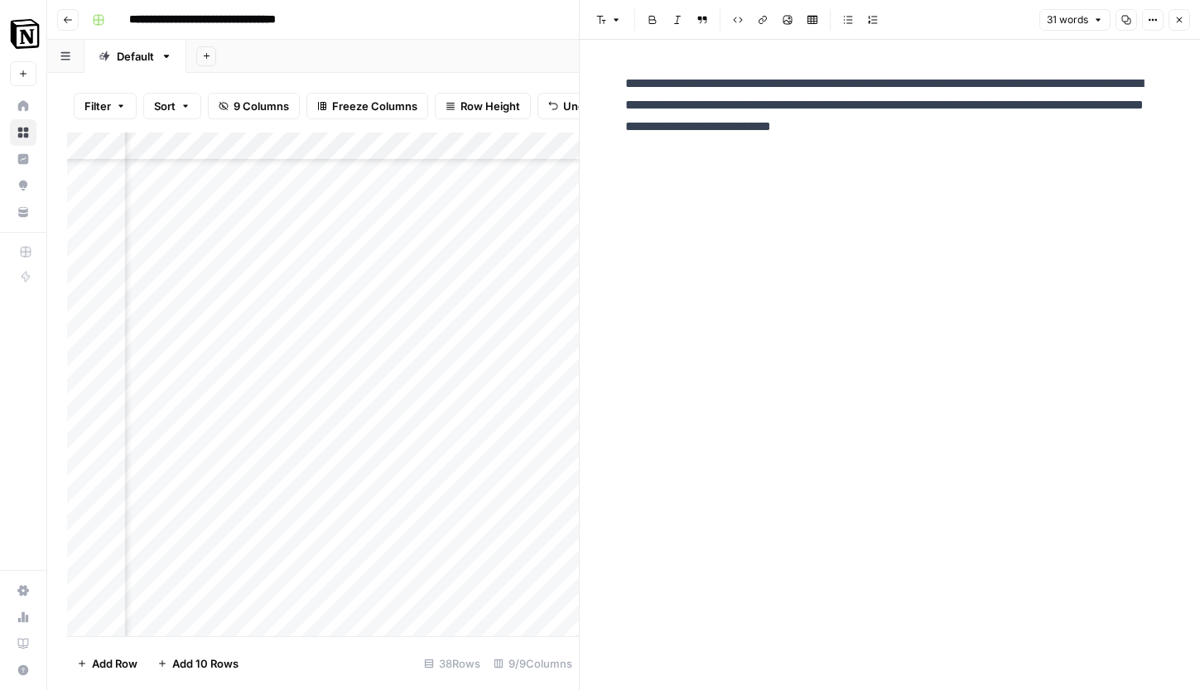
click at [466, 624] on div "Add Column" at bounding box center [323, 385] width 512 height 504
click at [471, 590] on div "Add Column" at bounding box center [323, 385] width 512 height 504
click at [1189, 15] on button "Close" at bounding box center [1180, 20] width 22 height 22
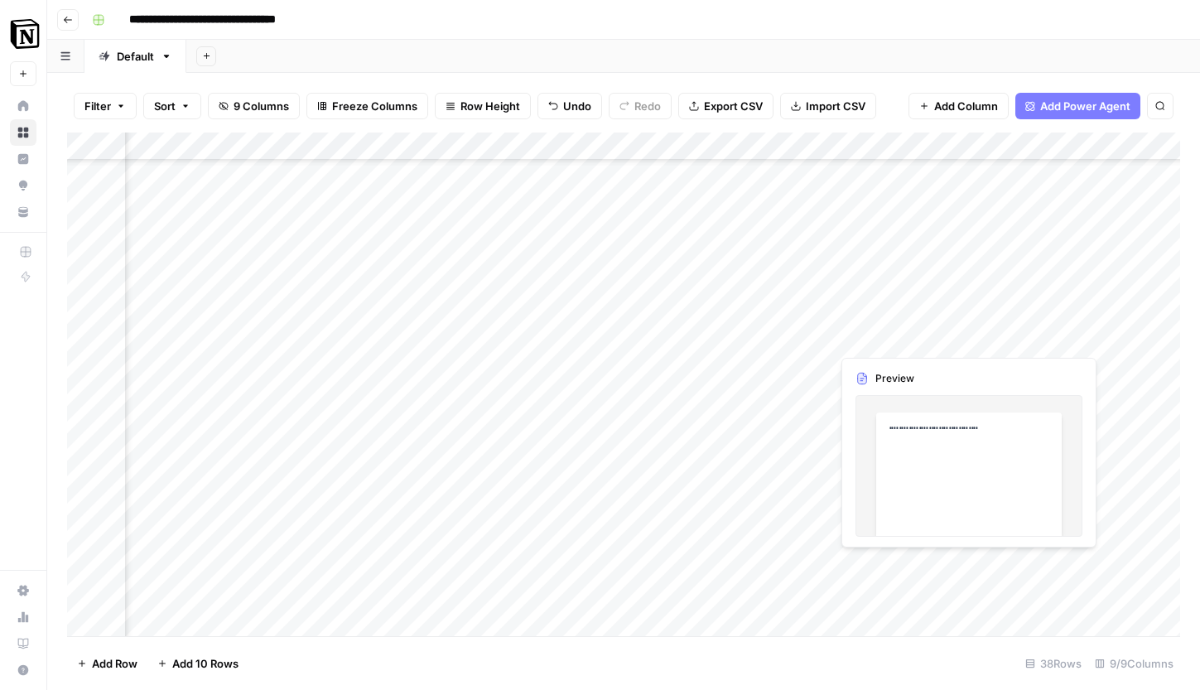
click at [984, 573] on div "Add Column" at bounding box center [623, 385] width 1113 height 504
click at [775, 559] on div "Add Column" at bounding box center [623, 385] width 1113 height 504
click at [775, 559] on div at bounding box center [828, 564] width 316 height 31
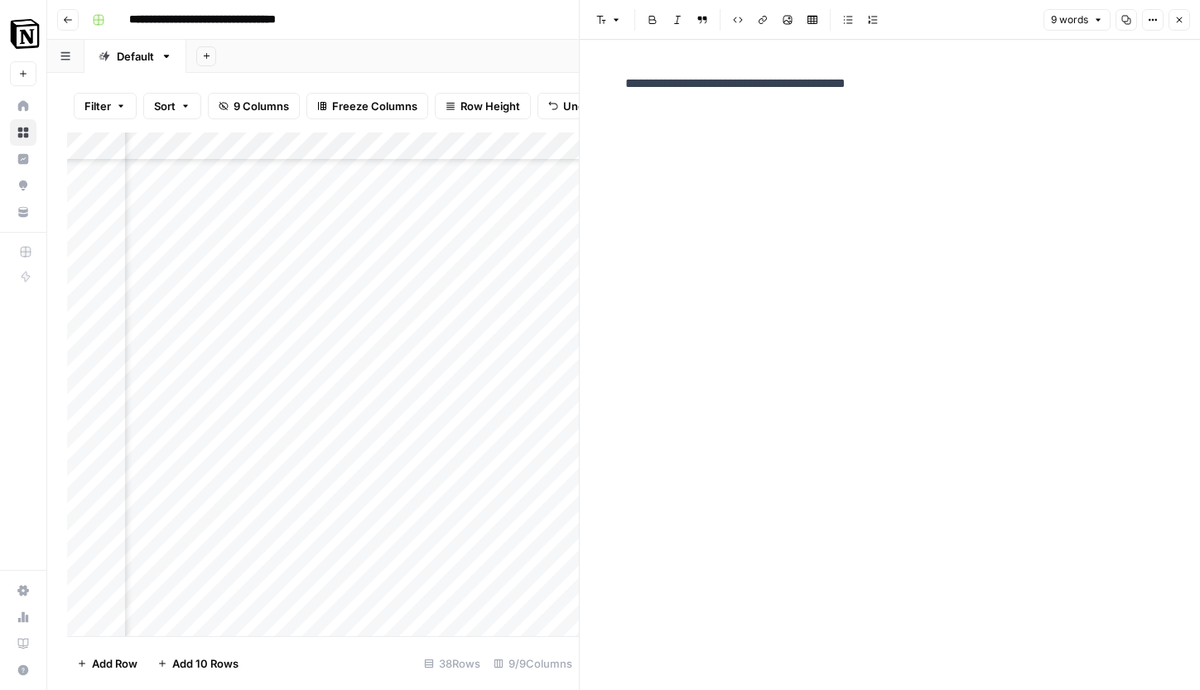
click at [813, 105] on div "**********" at bounding box center [890, 365] width 550 height 650
click at [802, 90] on p "**********" at bounding box center [890, 84] width 530 height 22
drag, startPoint x: 726, startPoint y: 94, endPoint x: 600, endPoint y: 75, distance: 127.2
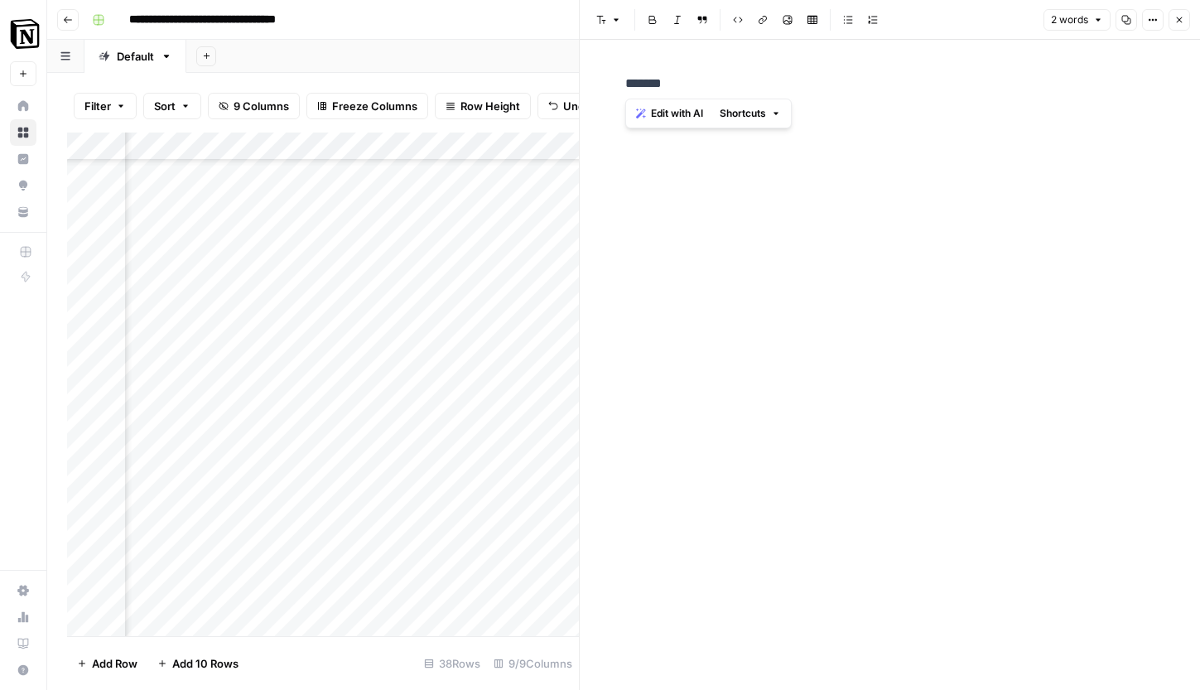
click at [600, 75] on div "New Text *******" at bounding box center [890, 365] width 620 height 650
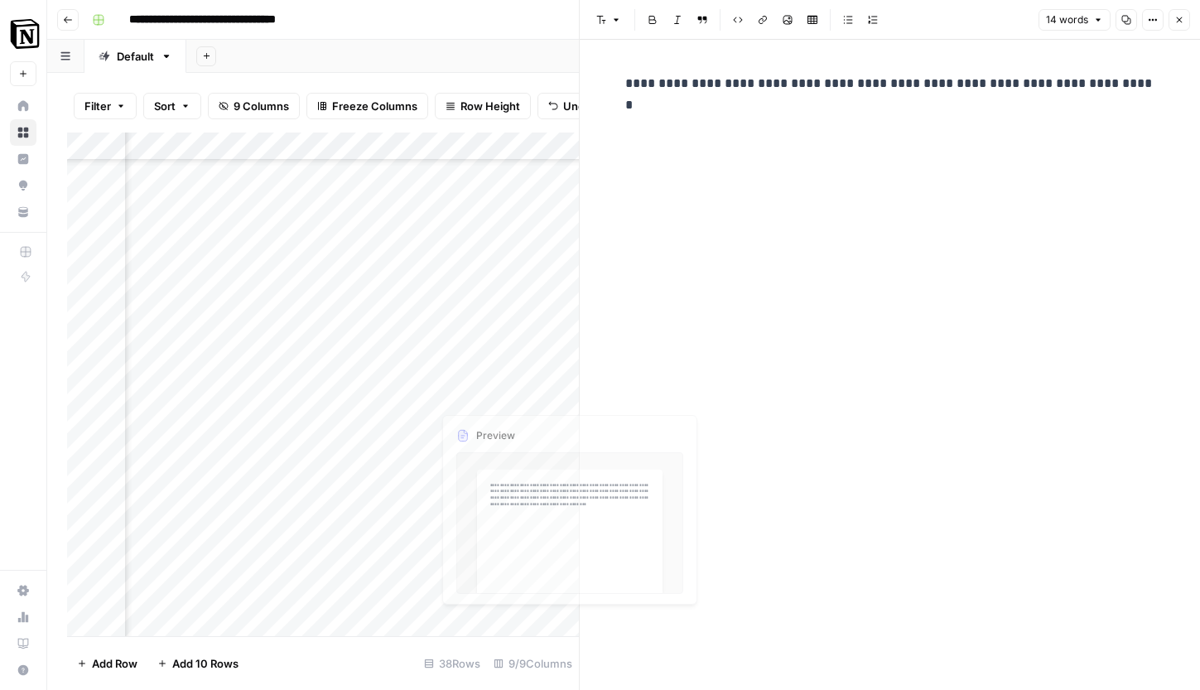
click at [455, 416] on div "Add Column" at bounding box center [323, 385] width 512 height 504
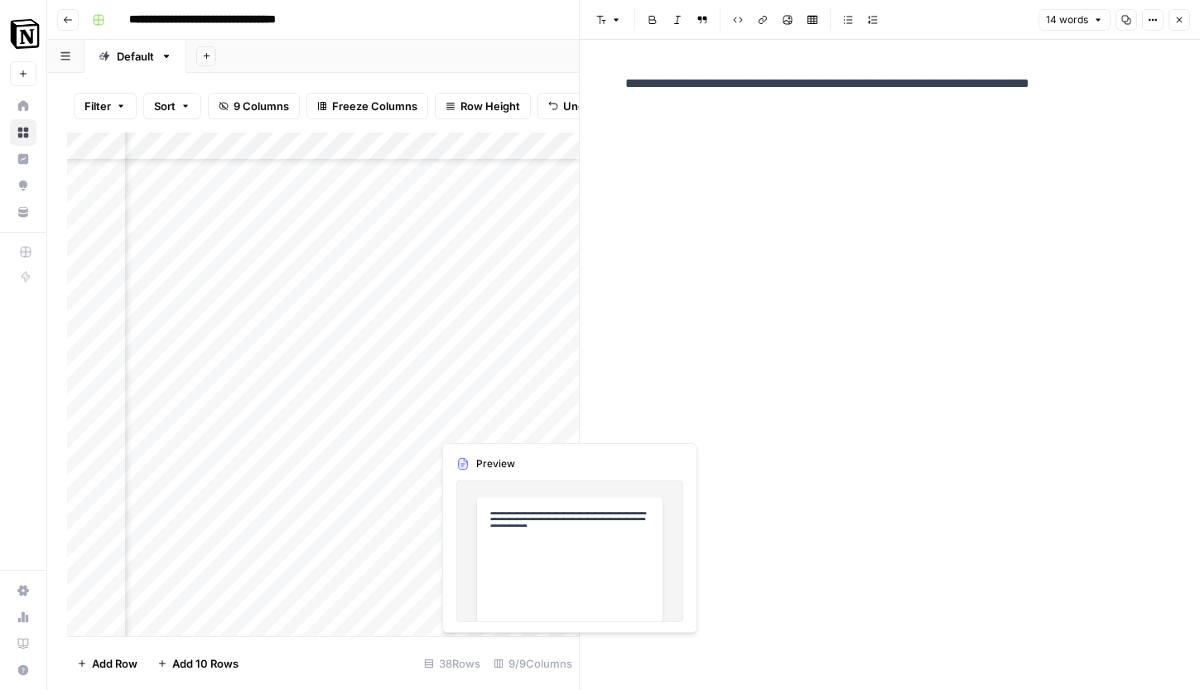
click at [382, 411] on div "Add Column" at bounding box center [323, 385] width 512 height 504
click at [1183, 26] on button "Close" at bounding box center [1180, 20] width 22 height 22
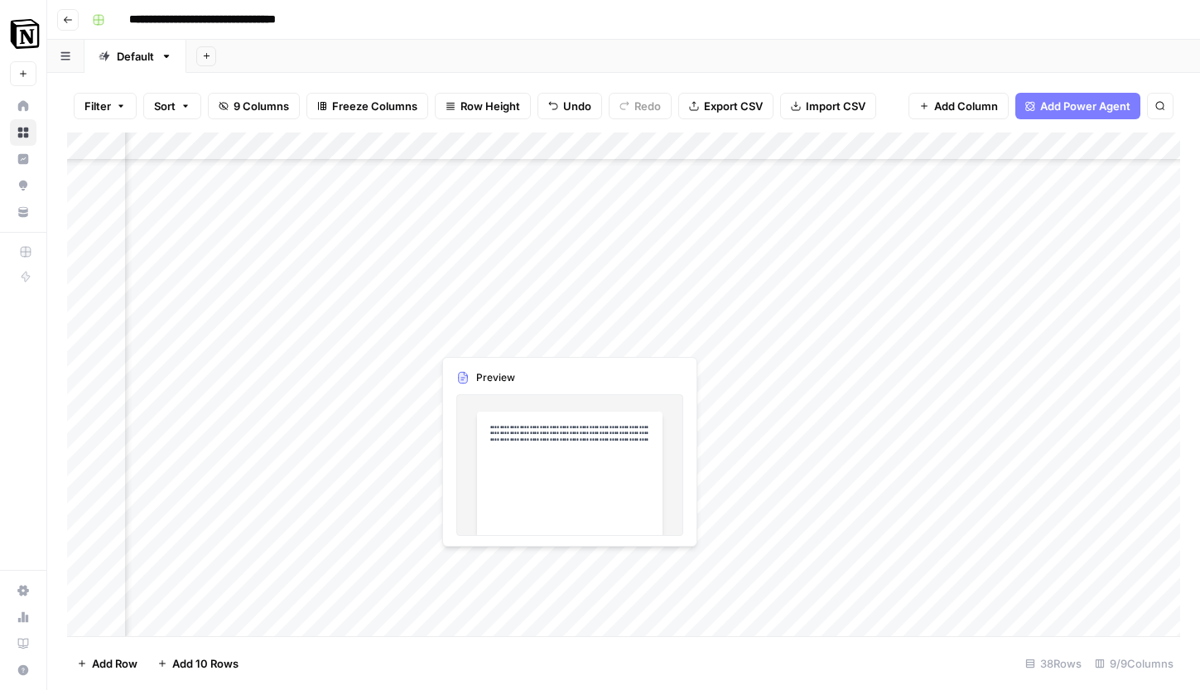
click at [592, 560] on div "Add Column" at bounding box center [623, 385] width 1113 height 504
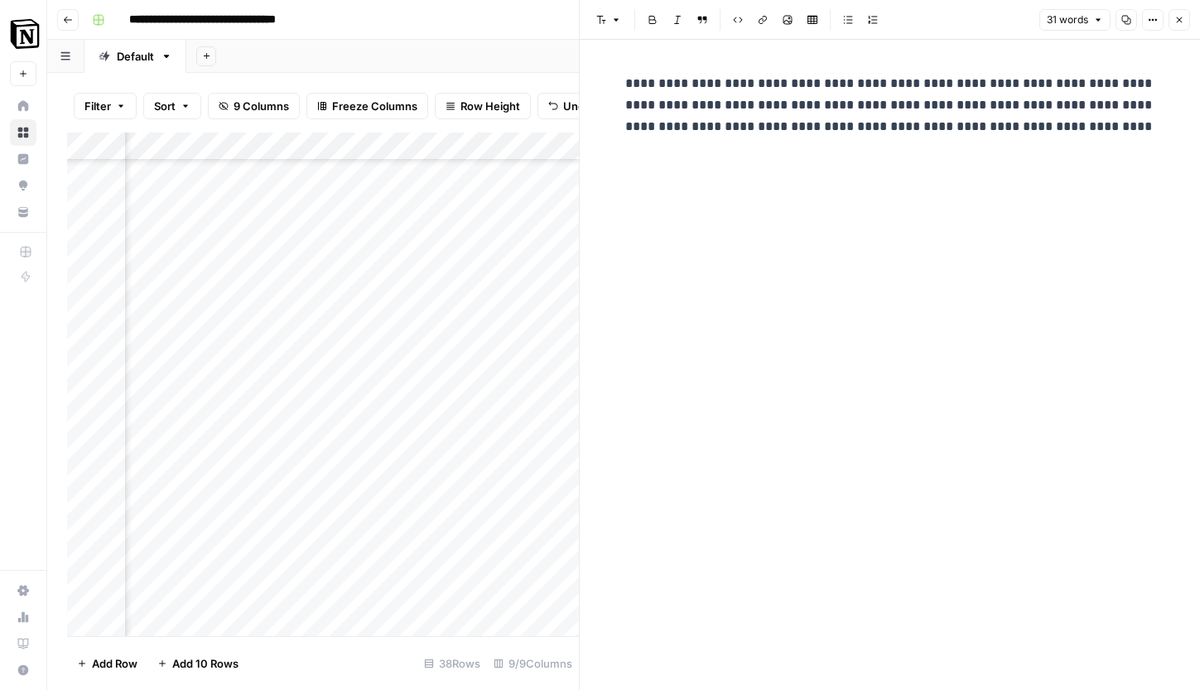
click at [425, 547] on div "Add Column" at bounding box center [323, 385] width 512 height 504
click at [387, 567] on div "Add Column" at bounding box center [323, 385] width 512 height 504
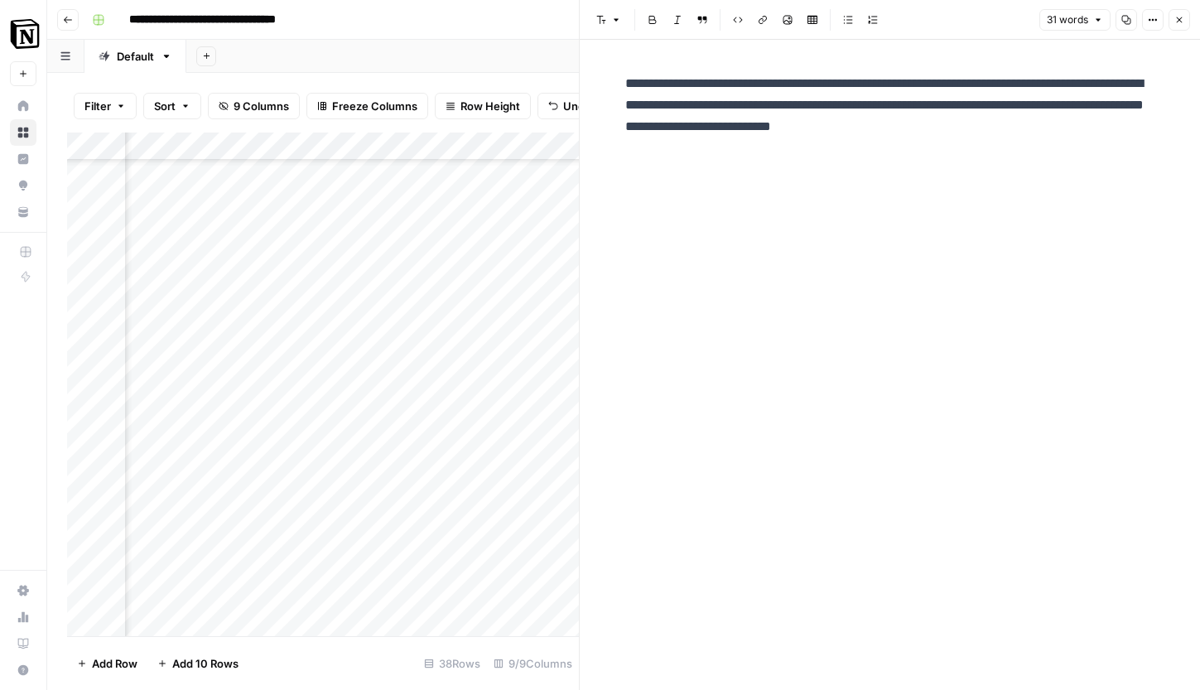
click at [292, 596] on div "Add Column" at bounding box center [323, 385] width 512 height 504
click at [340, 583] on div "Add Column" at bounding box center [323, 385] width 512 height 504
type textarea "**********"
click at [394, 625] on div "Add Column" at bounding box center [323, 385] width 512 height 504
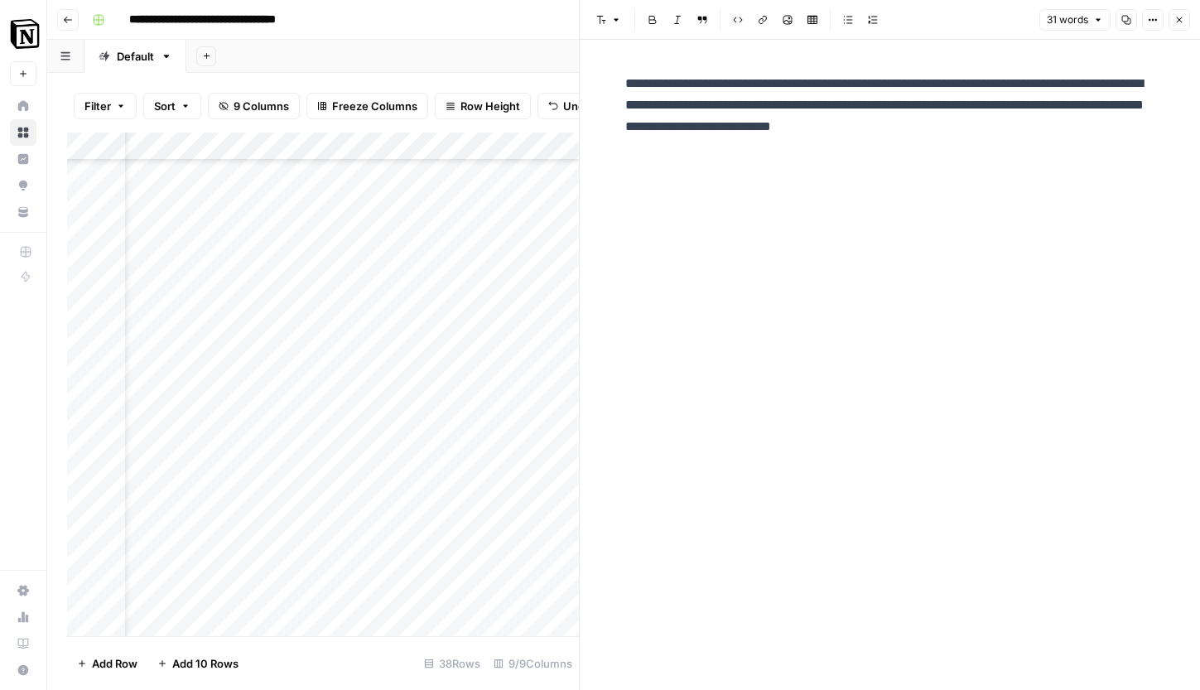
scroll to position [604, 0]
click at [1178, 7] on header "Font style Bold Italic Block quote Code block Link Image Insert Table Bulleted …" at bounding box center [890, 20] width 620 height 40
click at [1185, 22] on button "Close" at bounding box center [1180, 20] width 22 height 22
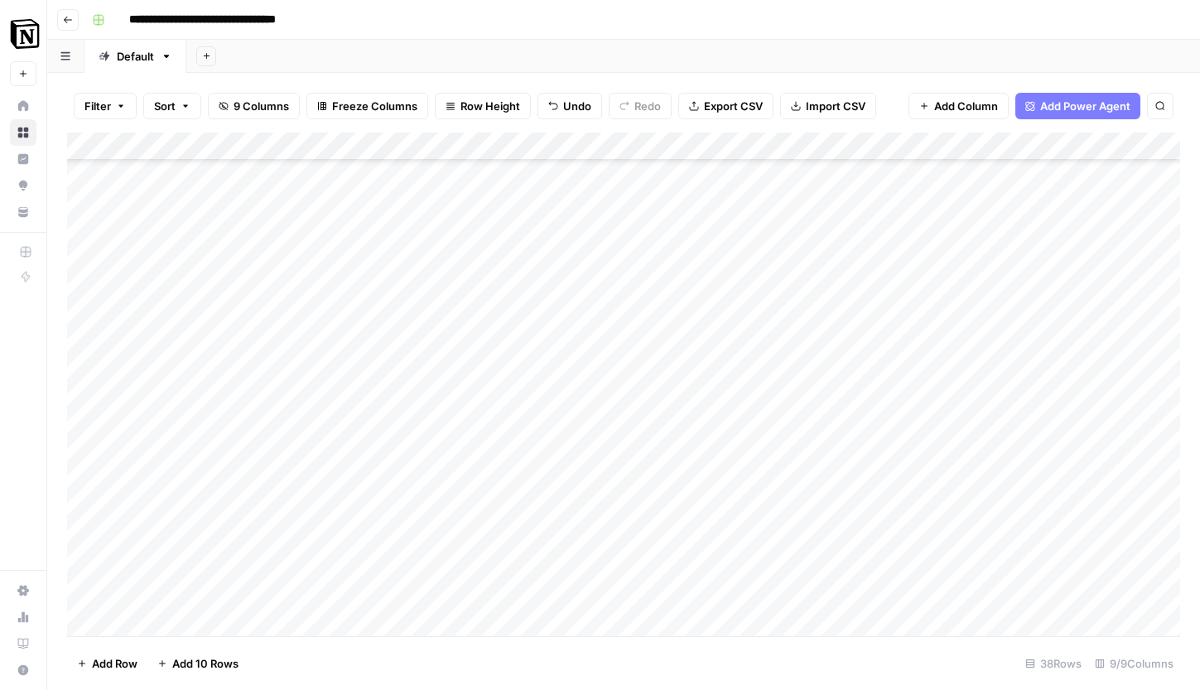
click at [579, 576] on div "Add Column" at bounding box center [623, 385] width 1113 height 504
click at [536, 587] on div "Add Column" at bounding box center [623, 385] width 1113 height 504
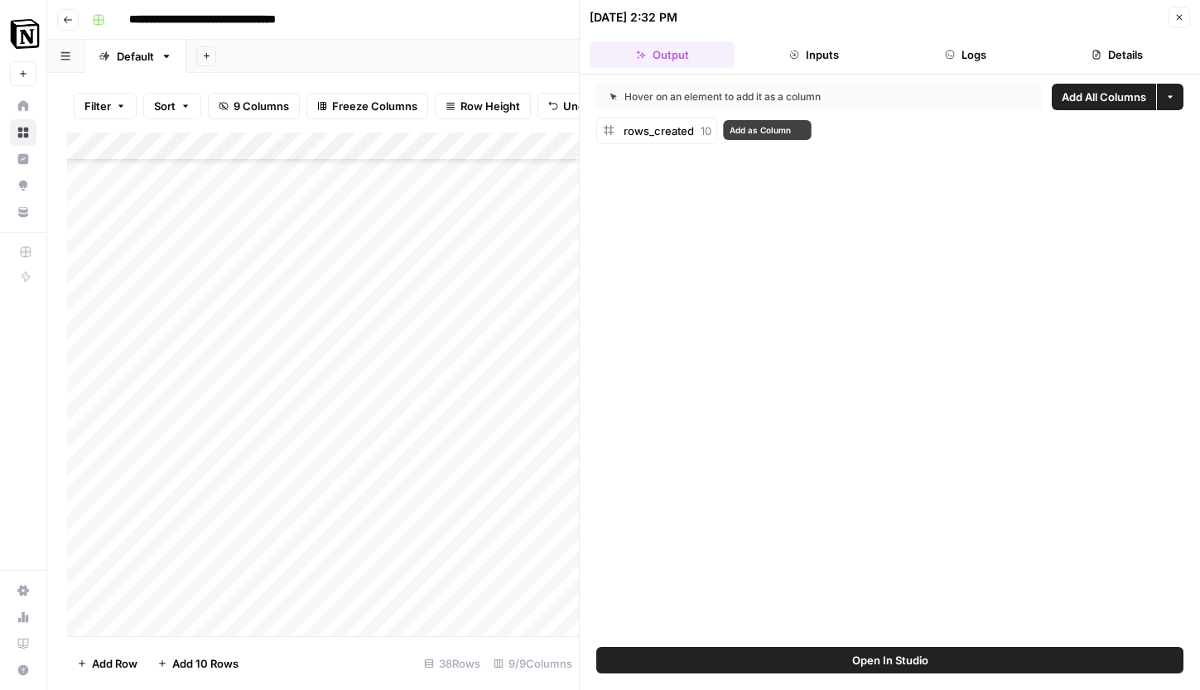
click at [669, 137] on span "rows_created" at bounding box center [659, 130] width 70 height 13
click at [834, 53] on button "Inputs" at bounding box center [813, 54] width 145 height 27
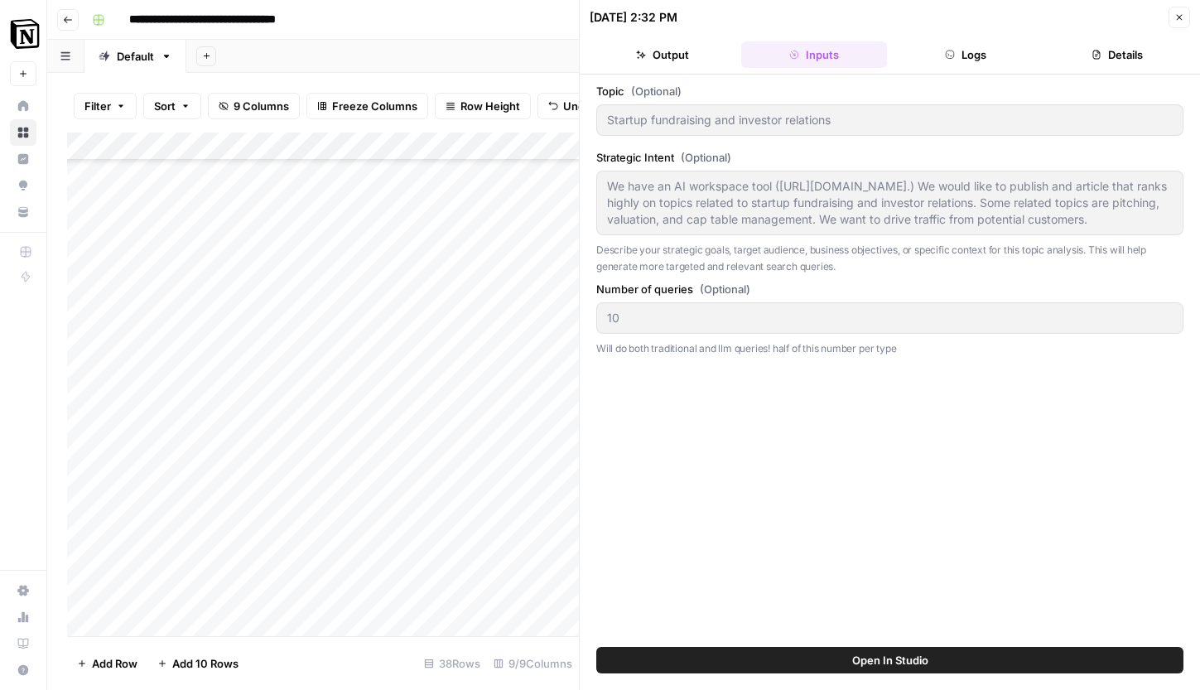
click at [974, 46] on button "Logs" at bounding box center [966, 54] width 145 height 27
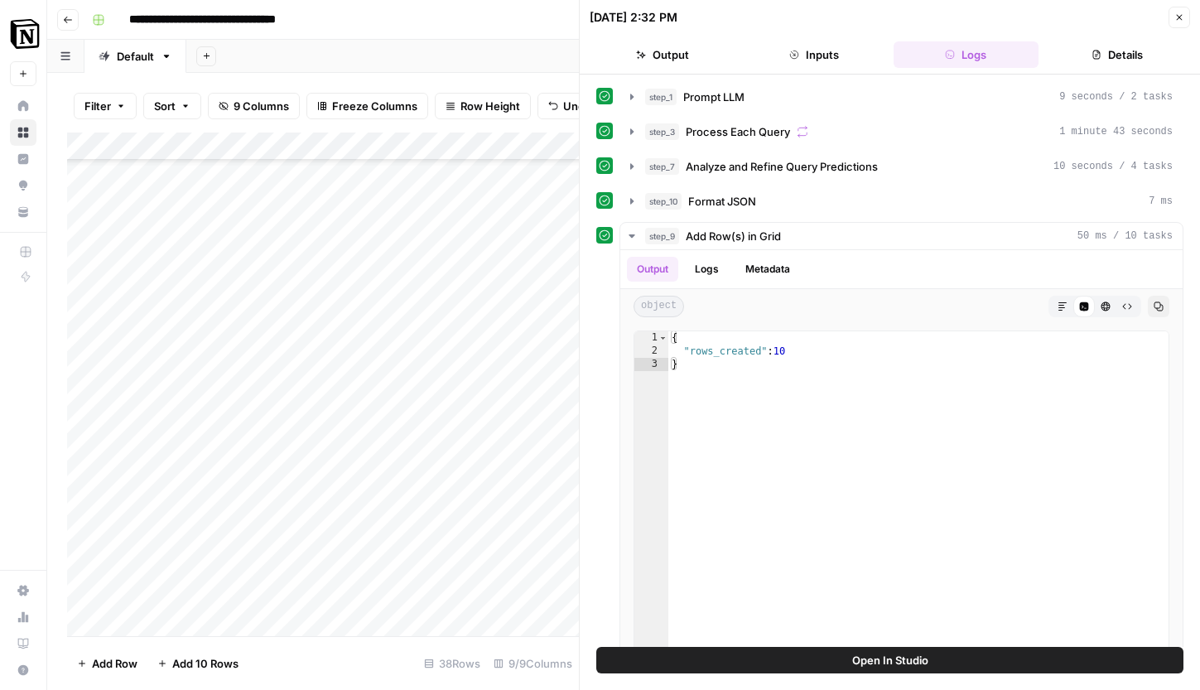
click at [1094, 51] on icon "button" at bounding box center [1097, 55] width 10 height 10
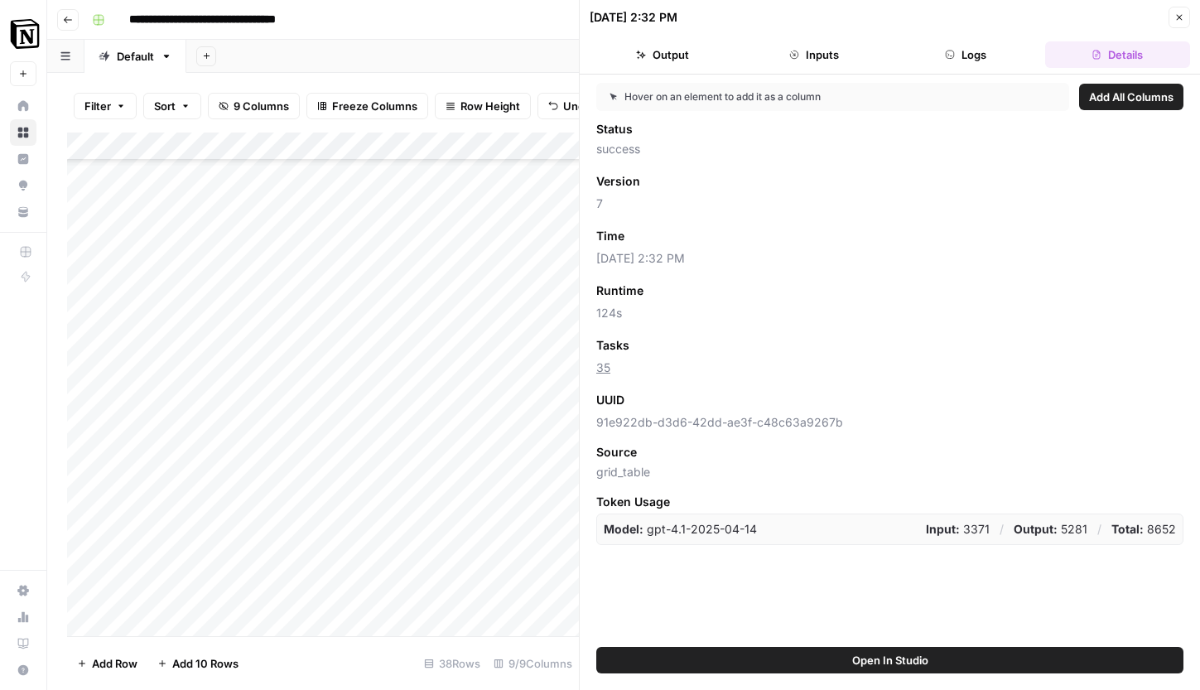
click at [1180, 22] on icon "button" at bounding box center [1180, 17] width 10 height 10
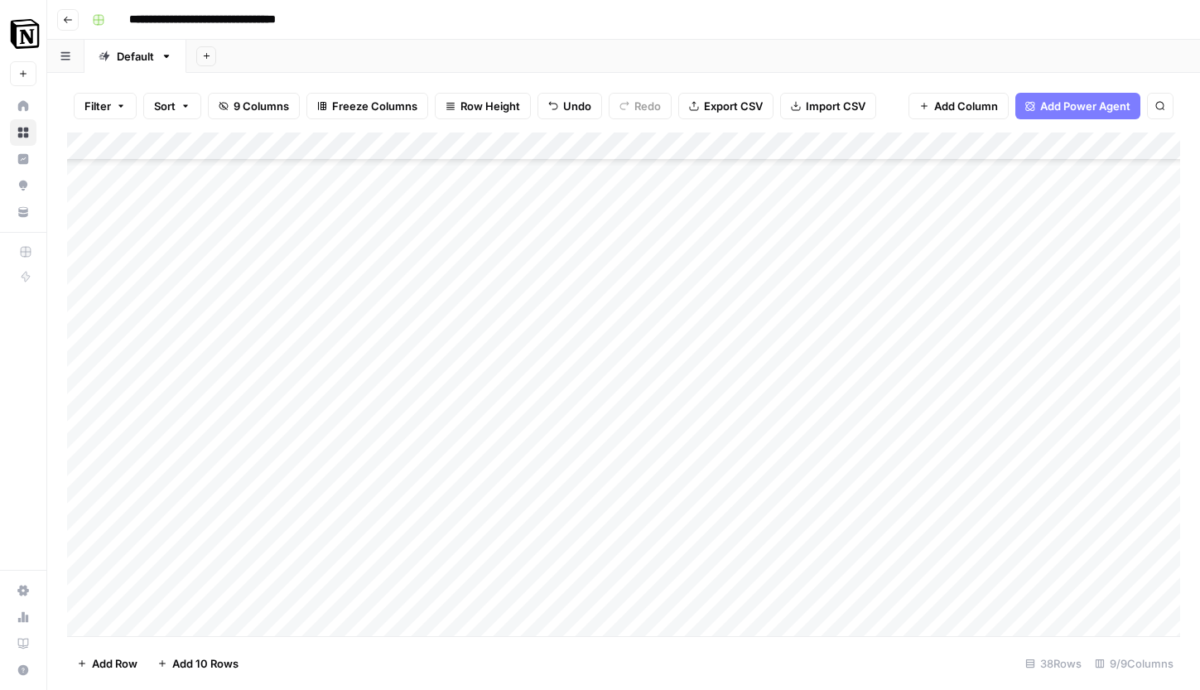
click at [910, 582] on div "Add Column" at bounding box center [623, 385] width 1113 height 504
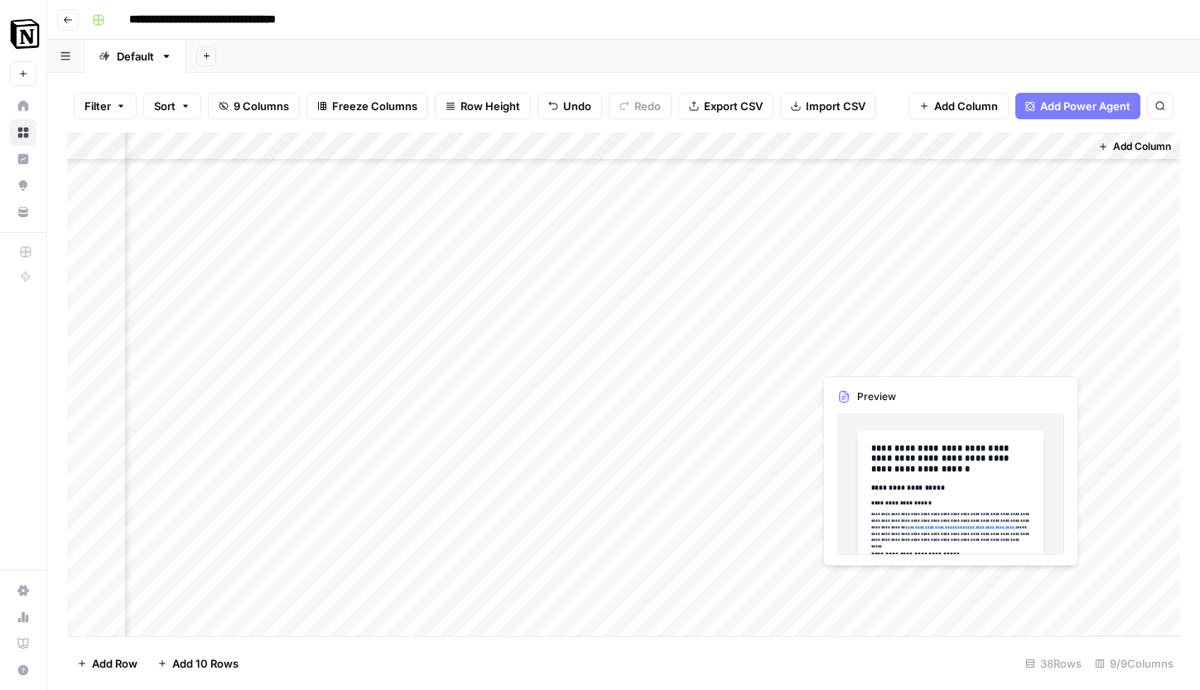
click at [1006, 589] on div "Add Column" at bounding box center [623, 385] width 1113 height 504
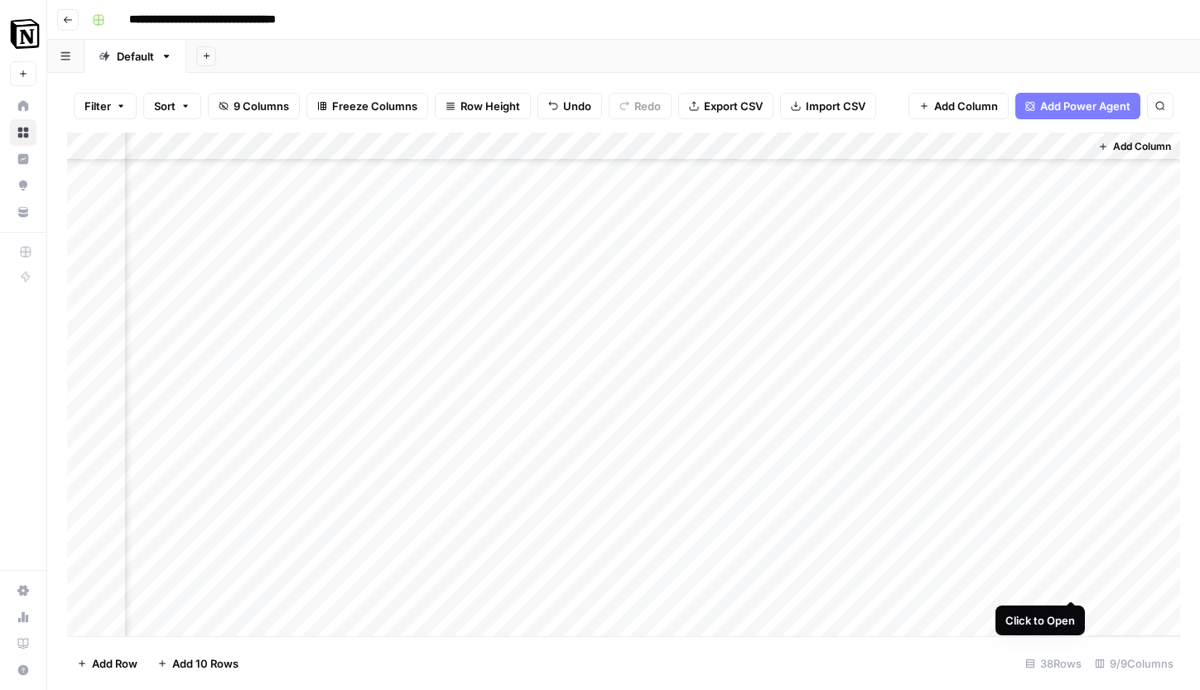
click at [1074, 582] on div "Add Column" at bounding box center [623, 385] width 1113 height 504
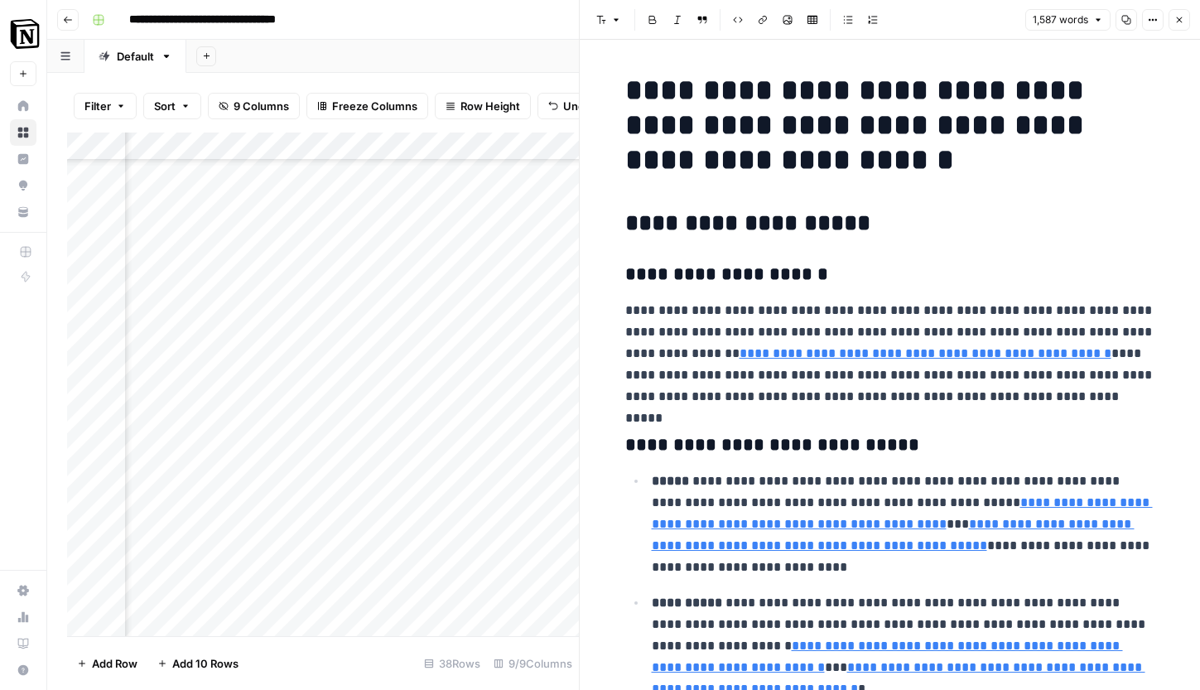
click at [1151, 19] on icon "button" at bounding box center [1150, 20] width 2 height 2
click at [1102, 22] on icon "button" at bounding box center [1098, 20] width 10 height 10
click at [1158, 27] on button "Options" at bounding box center [1153, 20] width 22 height 22
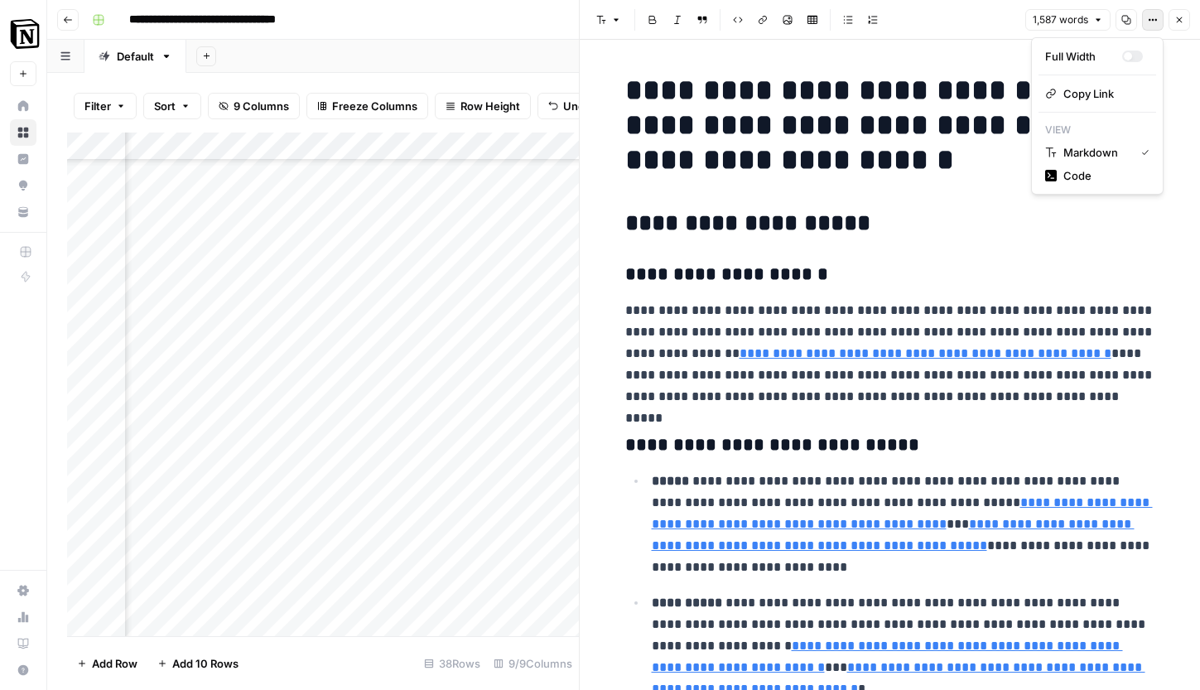
click at [1157, 25] on button "Options" at bounding box center [1153, 20] width 22 height 22
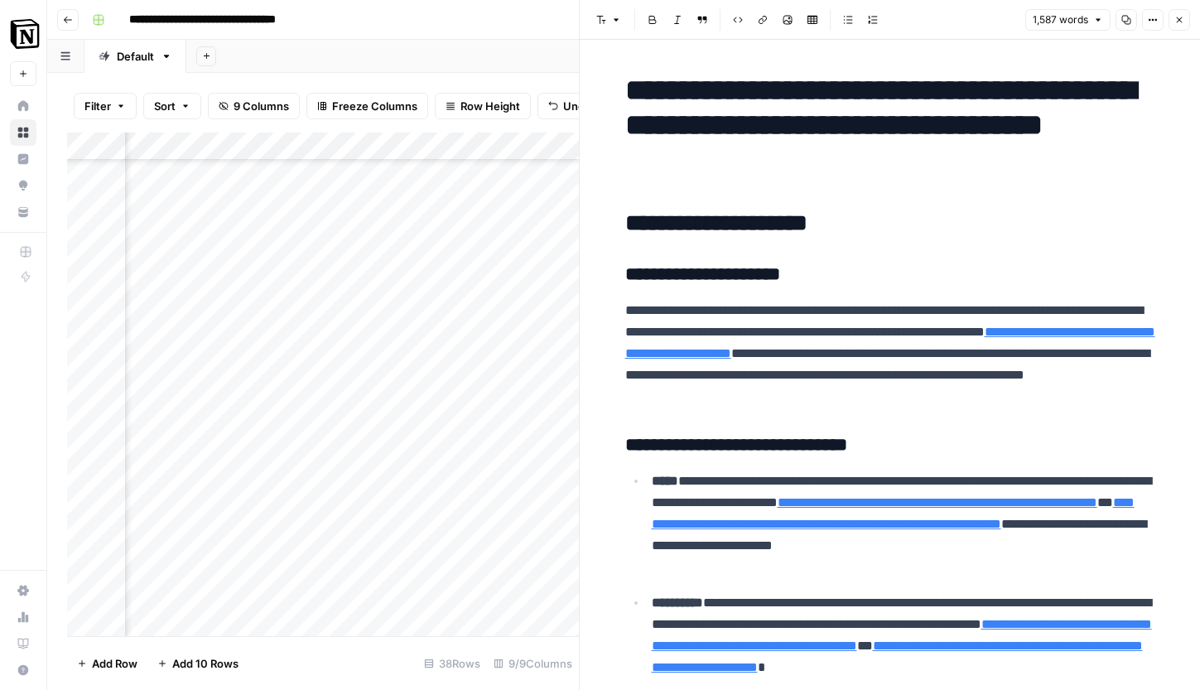
click at [473, 607] on div "Add Column" at bounding box center [323, 385] width 512 height 504
click at [482, 582] on div "Add Column" at bounding box center [323, 385] width 512 height 504
click at [1186, 26] on button "Close" at bounding box center [1180, 20] width 22 height 22
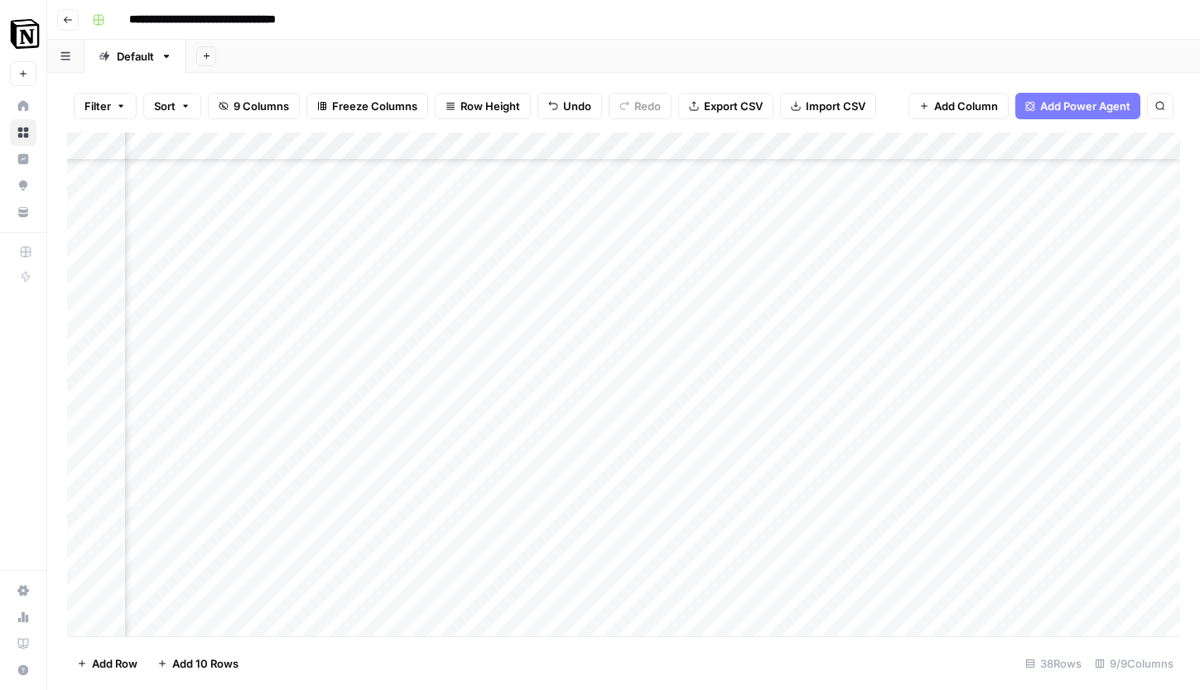
scroll to position [604, 0]
click at [184, 575] on div "Add Column" at bounding box center [623, 385] width 1113 height 504
click at [184, 575] on textarea "**********" at bounding box center [256, 584] width 265 height 23
click at [216, 608] on div "Add Column" at bounding box center [623, 385] width 1113 height 504
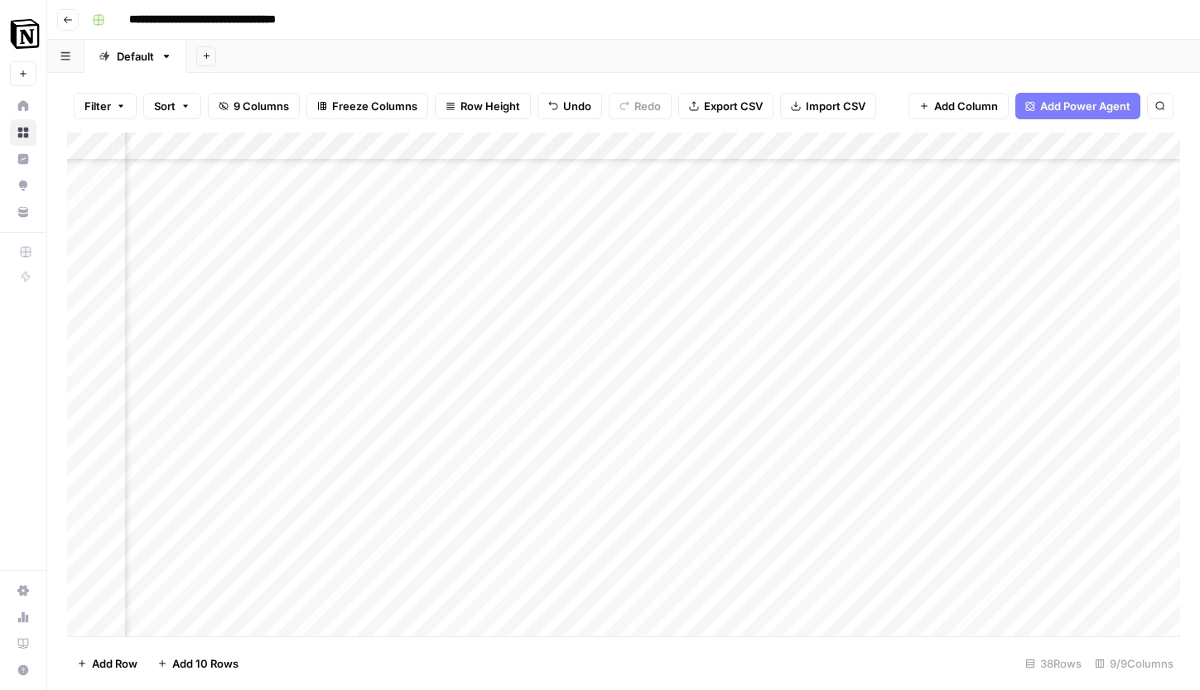
scroll to position [604, 829]
click at [866, 556] on div "Add Column" at bounding box center [623, 385] width 1113 height 504
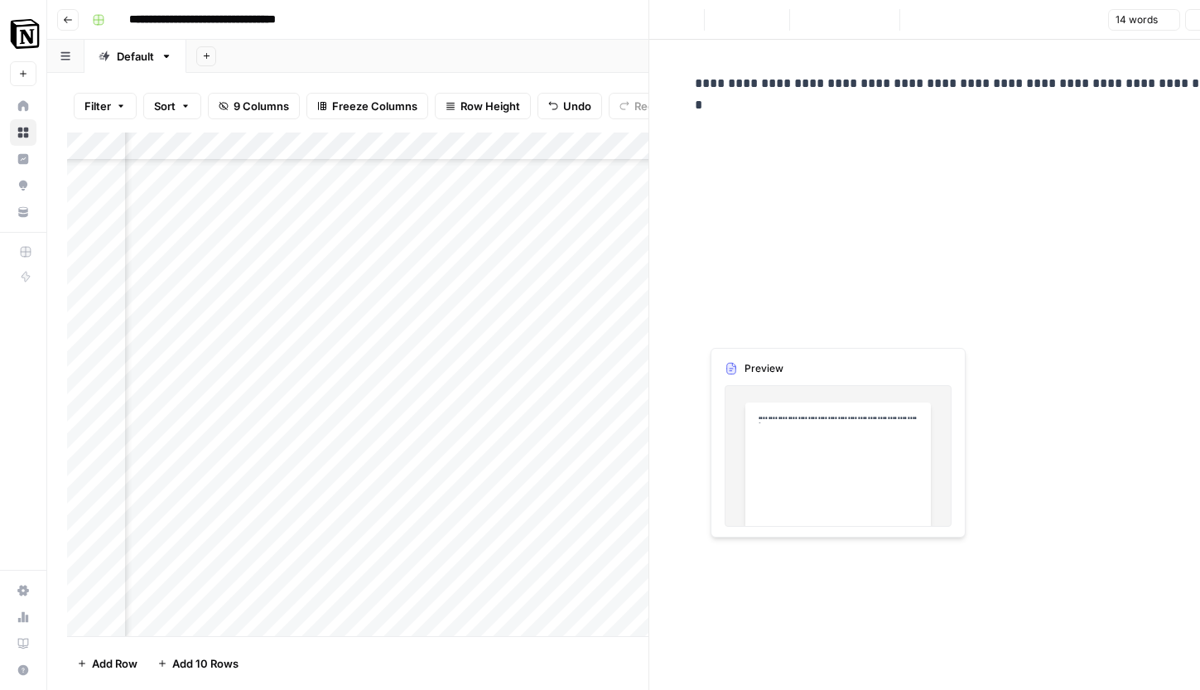
click at [866, 556] on div at bounding box center [858, 555] width 316 height 31
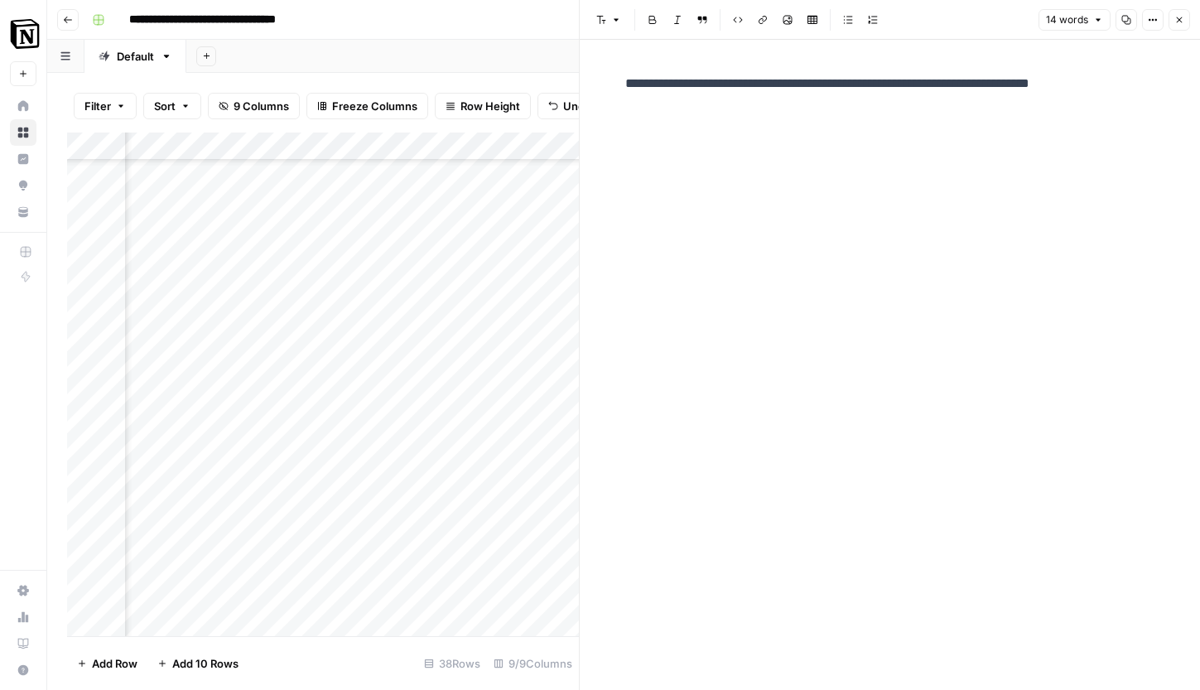
click at [755, 89] on p "**********" at bounding box center [890, 84] width 530 height 22
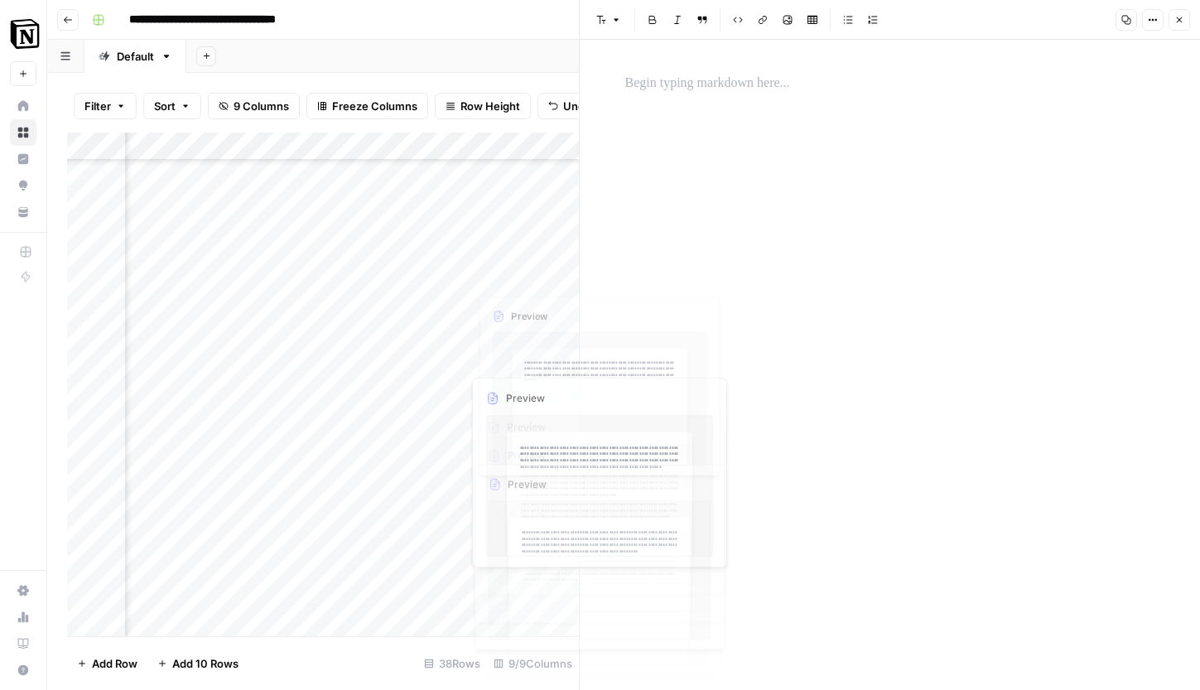
click at [495, 508] on div "Add Column" at bounding box center [323, 385] width 512 height 504
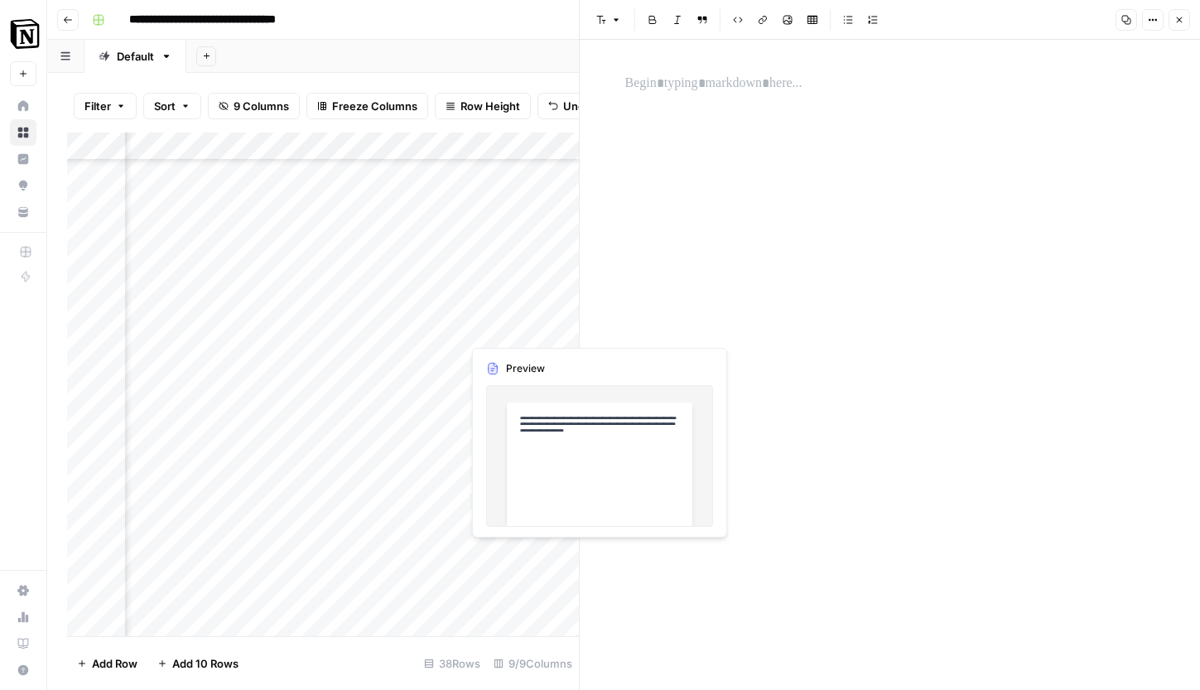
click at [498, 572] on div "Add Column" at bounding box center [323, 385] width 512 height 504
click at [1191, 18] on header "Font style Bold Italic Block quote Code block Link Image Insert Table Bulleted …" at bounding box center [890, 20] width 620 height 40
click at [1184, 22] on icon "button" at bounding box center [1180, 20] width 10 height 10
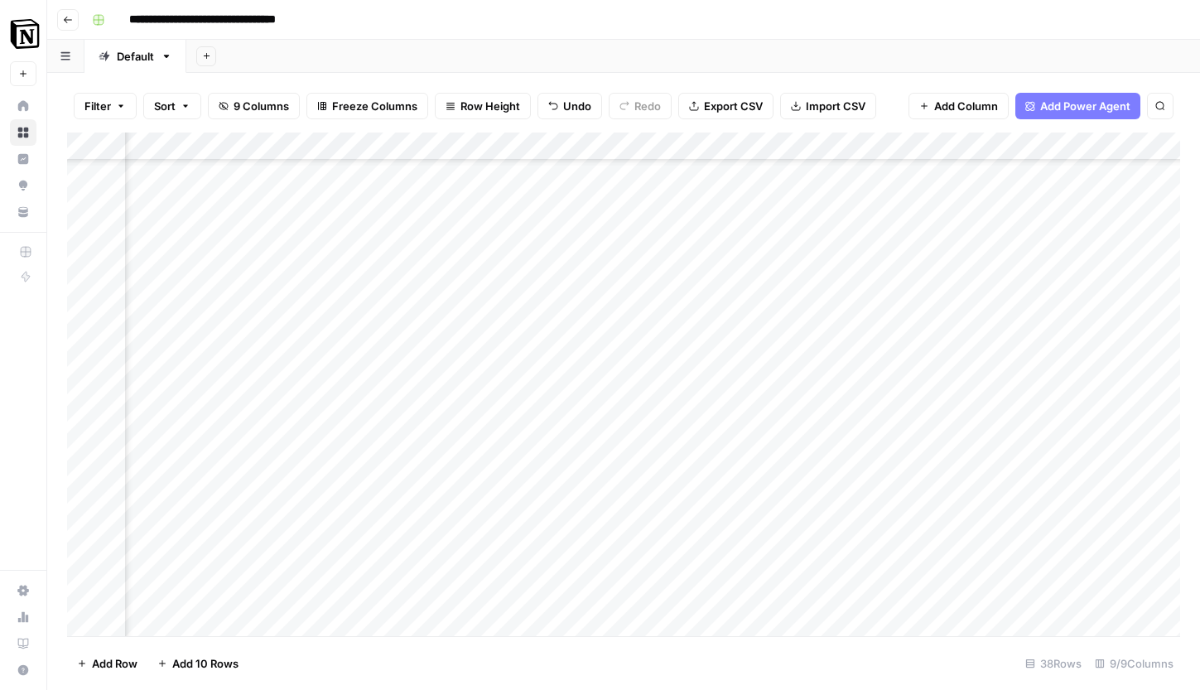
click at [837, 586] on div "Add Column" at bounding box center [623, 385] width 1113 height 504
click at [823, 590] on div "Add Column" at bounding box center [623, 385] width 1113 height 504
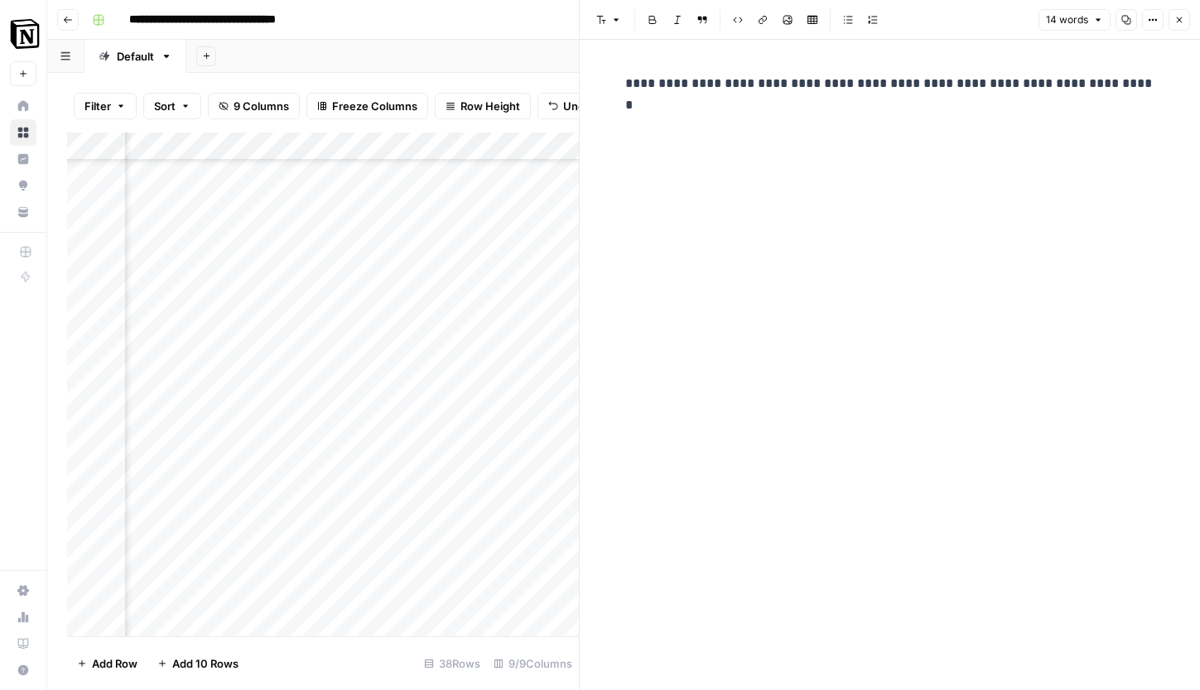
click at [1190, 20] on button "Close" at bounding box center [1180, 20] width 22 height 22
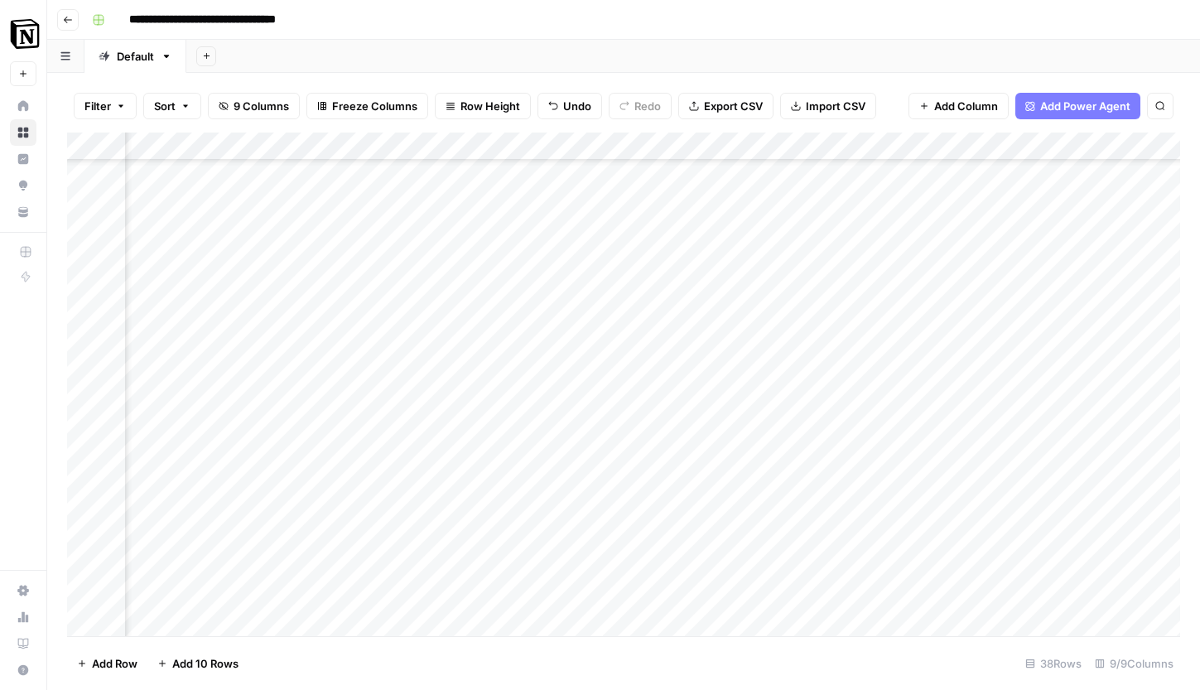
scroll to position [604, 0]
click at [1117, 108] on span "Add Power Agent" at bounding box center [1085, 106] width 90 height 17
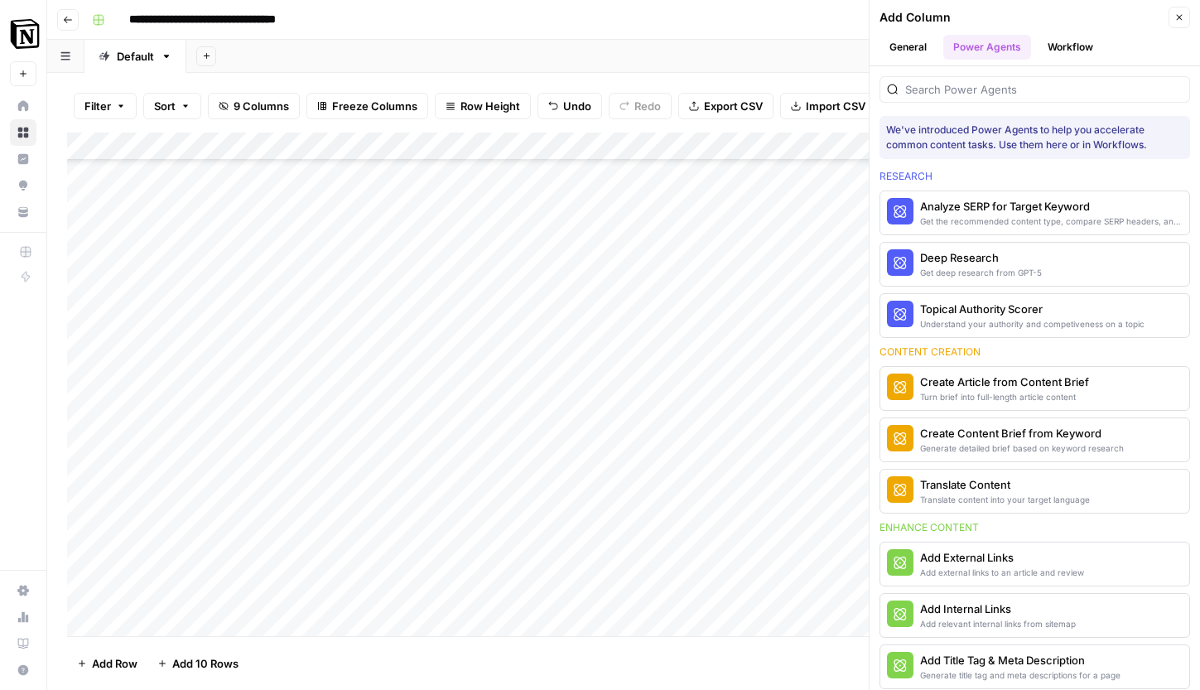
click at [908, 64] on header "Add Column Close General Power Agents Workflow" at bounding box center [1035, 33] width 331 height 66
click at [908, 57] on button "General" at bounding box center [908, 47] width 57 height 25
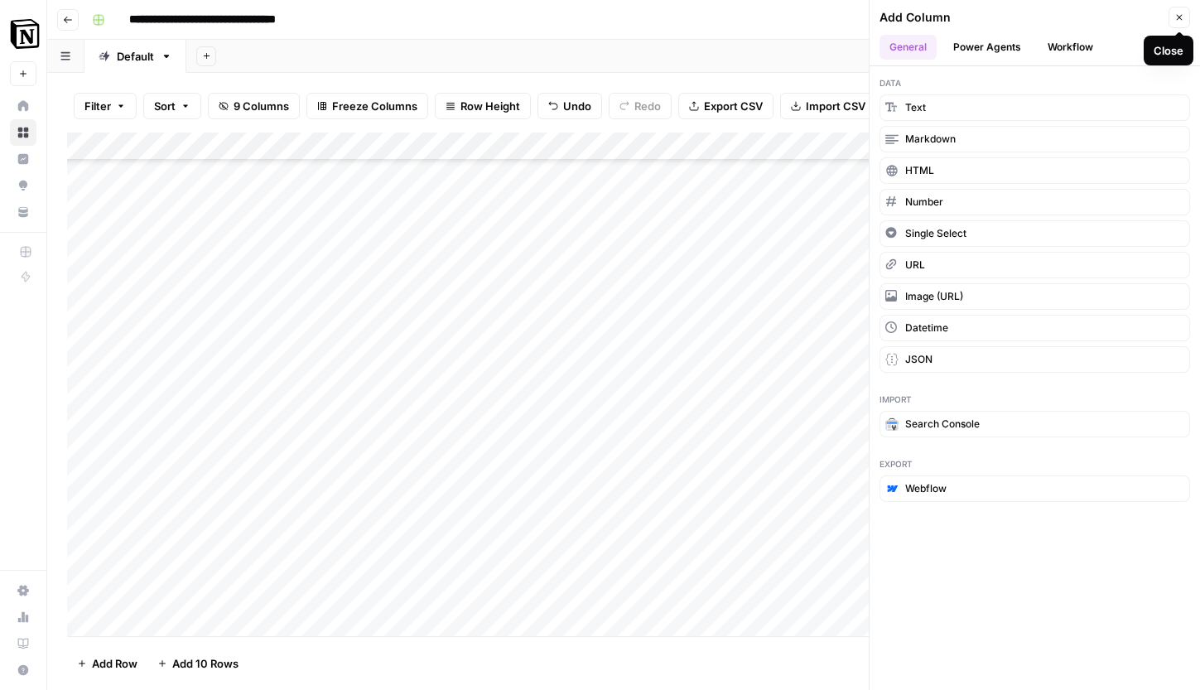
click at [1182, 12] on icon "button" at bounding box center [1180, 17] width 10 height 10
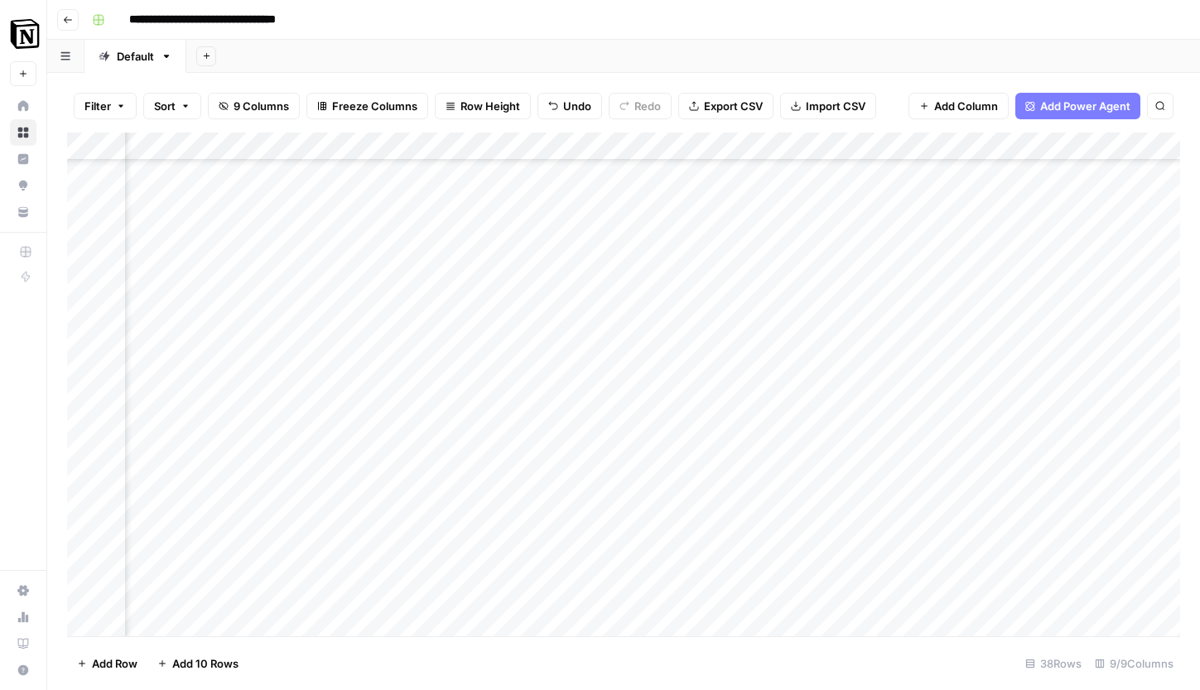
scroll to position [604, 1217]
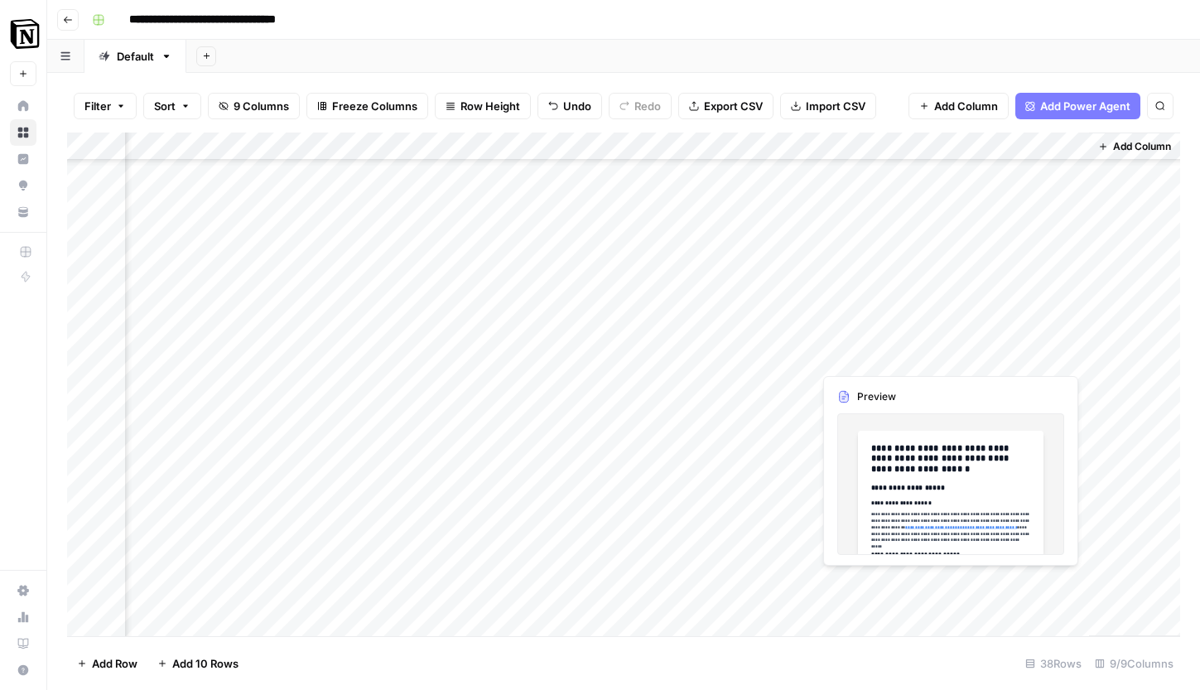
click at [998, 588] on div "Add Column" at bounding box center [623, 385] width 1113 height 504
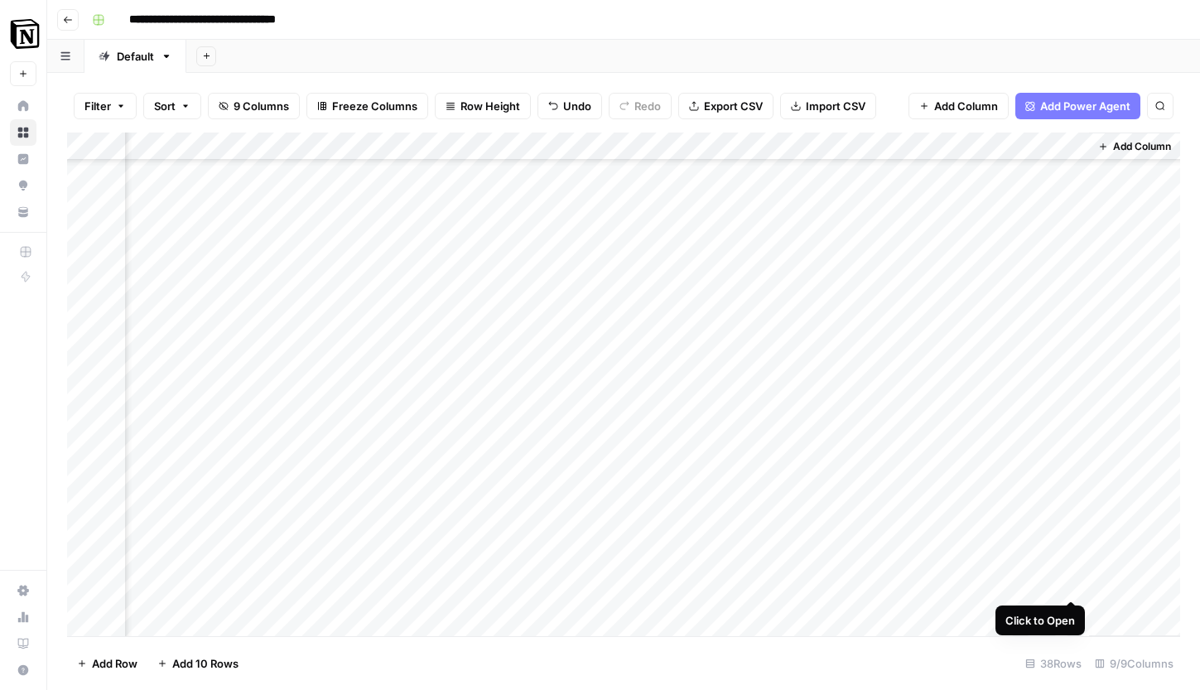
click at [1072, 578] on div "Add Column" at bounding box center [623, 385] width 1113 height 504
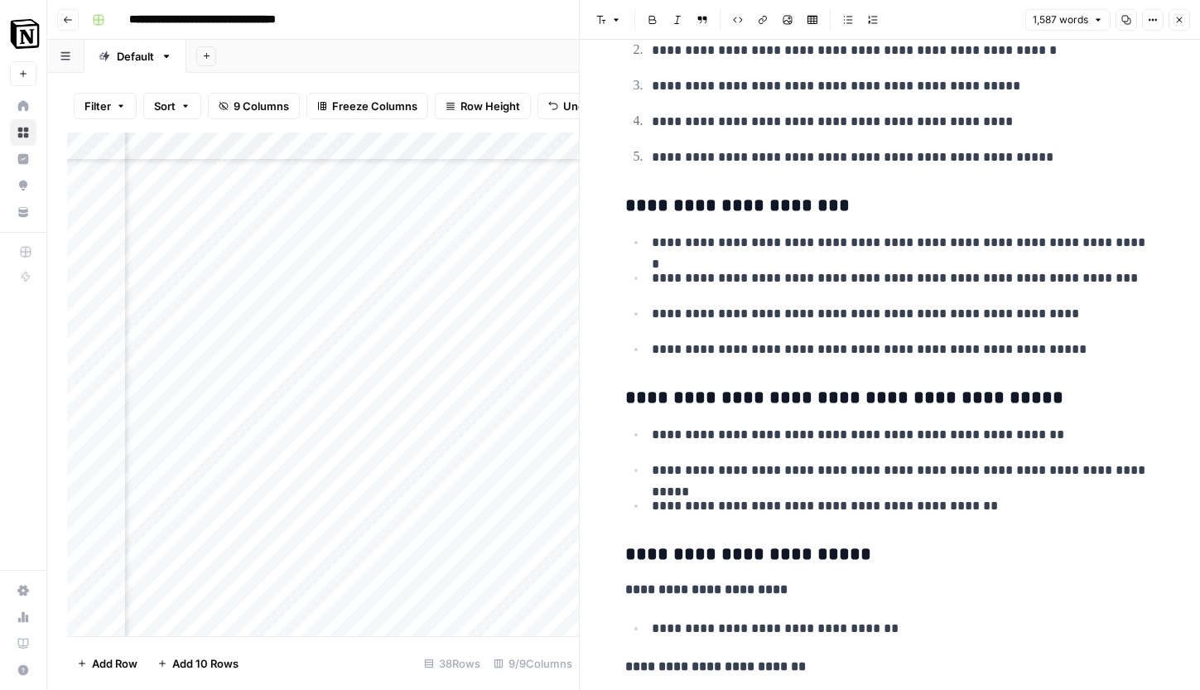
scroll to position [1357, 0]
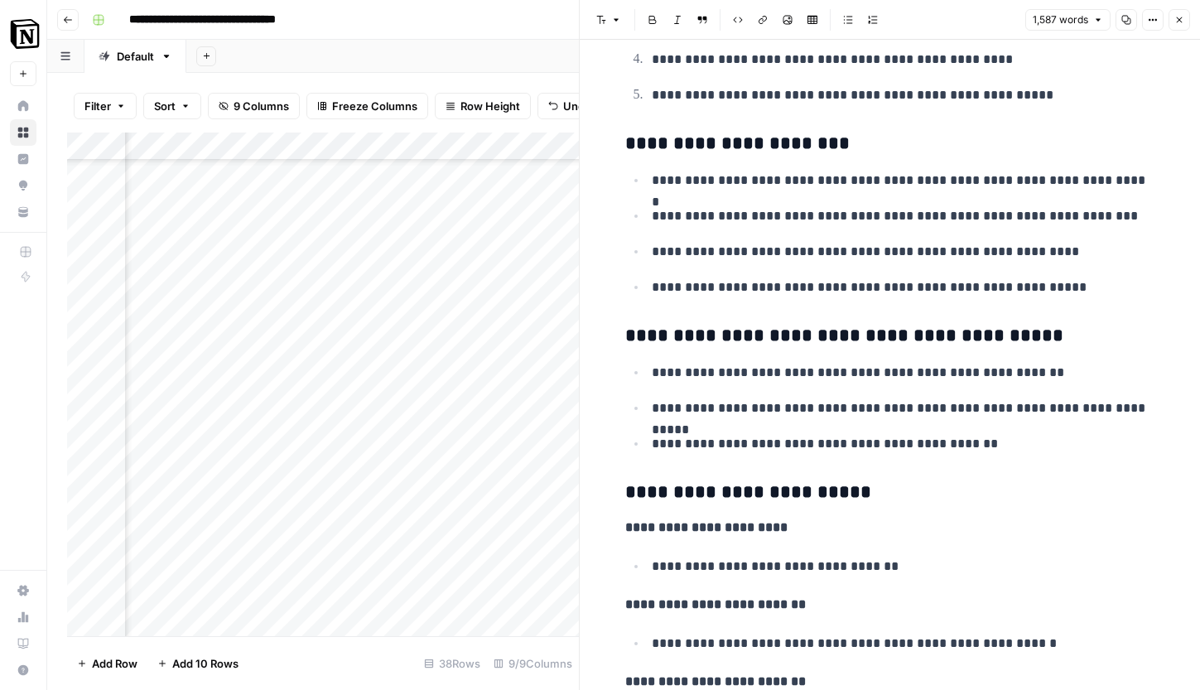
click at [1180, 22] on icon "button" at bounding box center [1180, 20] width 10 height 10
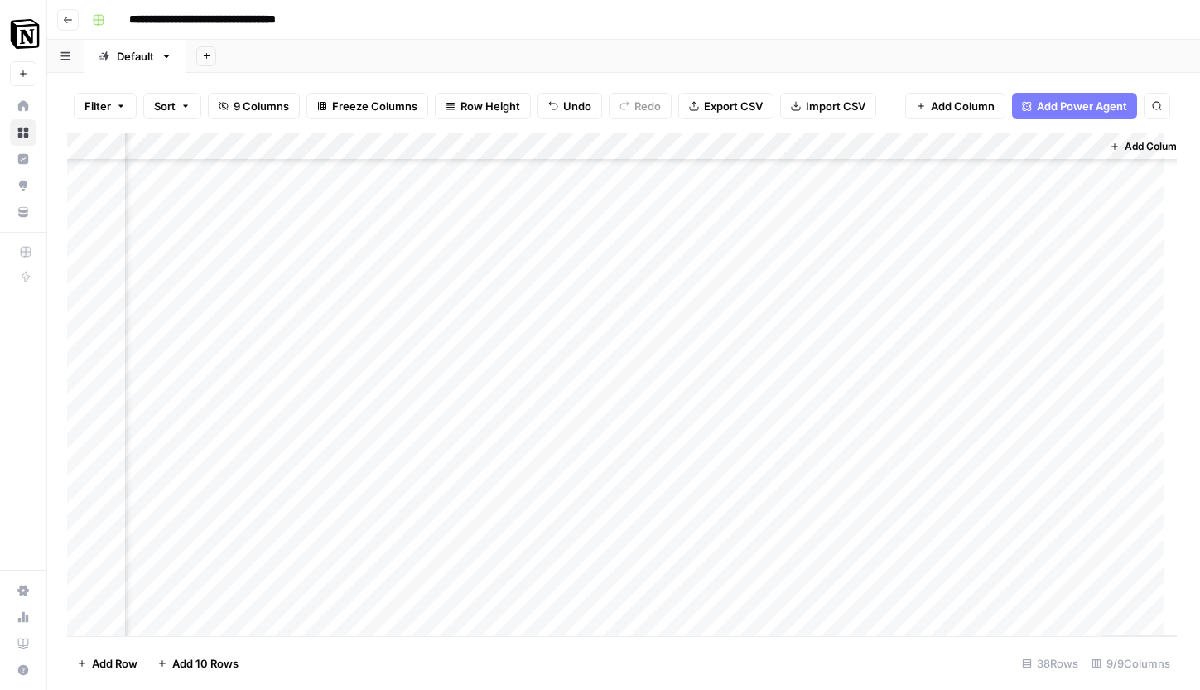
scroll to position [604, 1197]
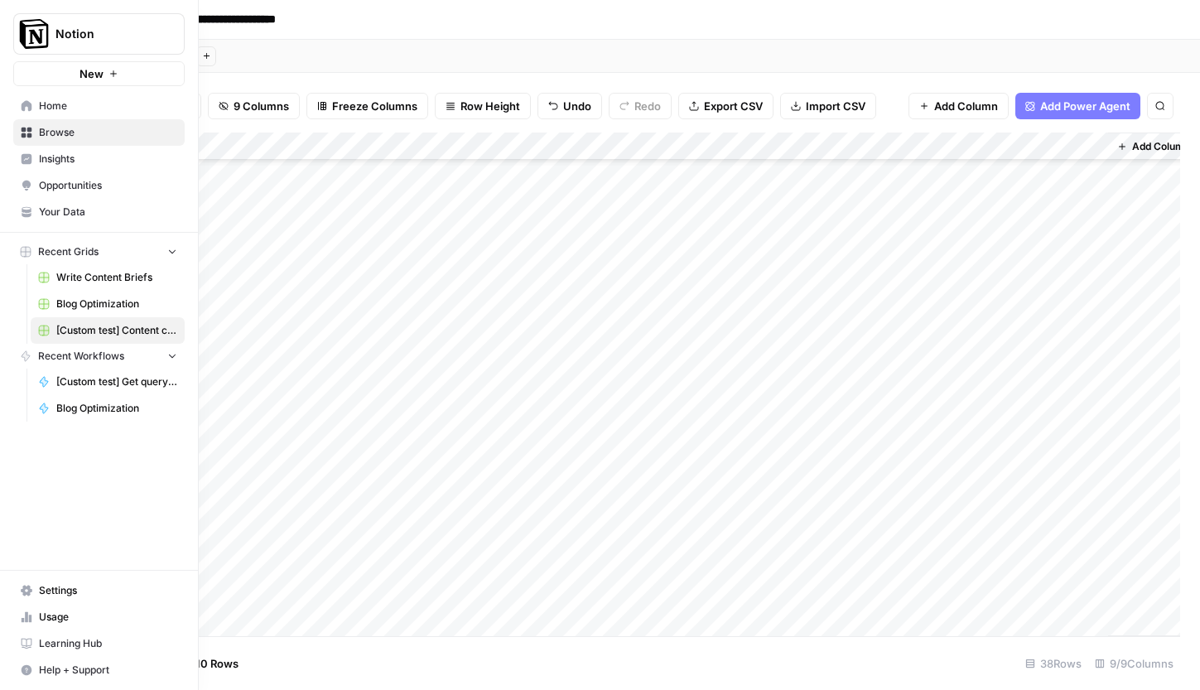
click at [40, 105] on span "Home" at bounding box center [108, 106] width 138 height 15
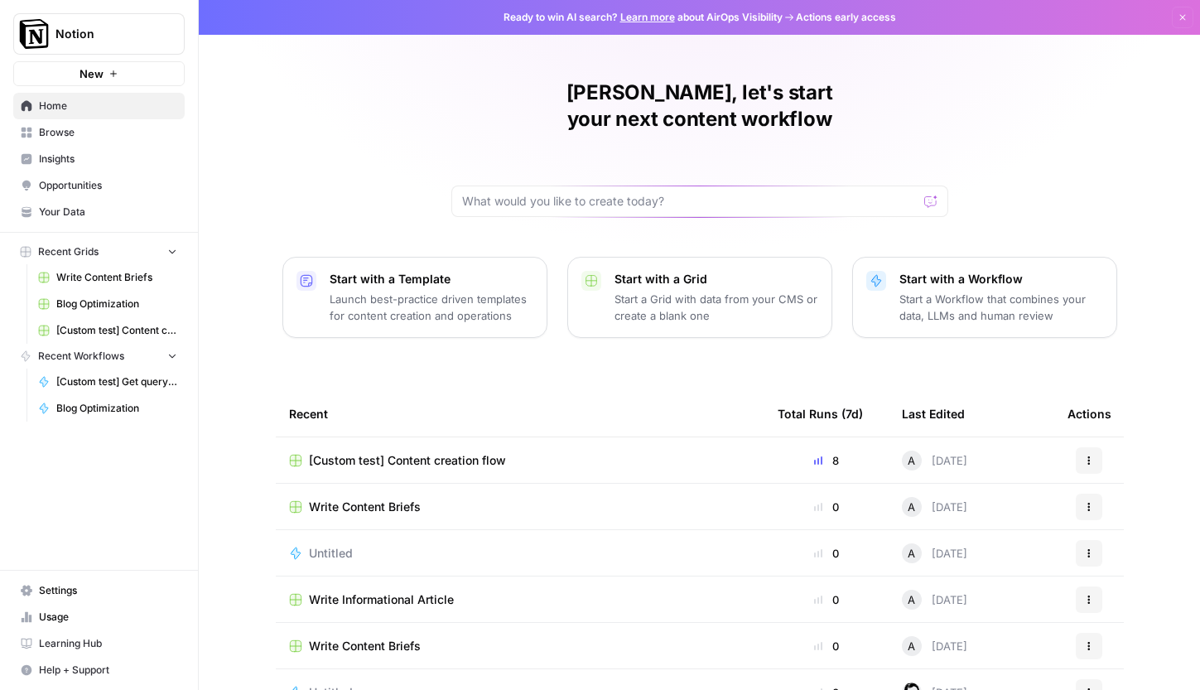
click at [1089, 447] on button "Actions" at bounding box center [1089, 460] width 27 height 27
click at [985, 481] on button "Duplicate" at bounding box center [1009, 472] width 171 height 23
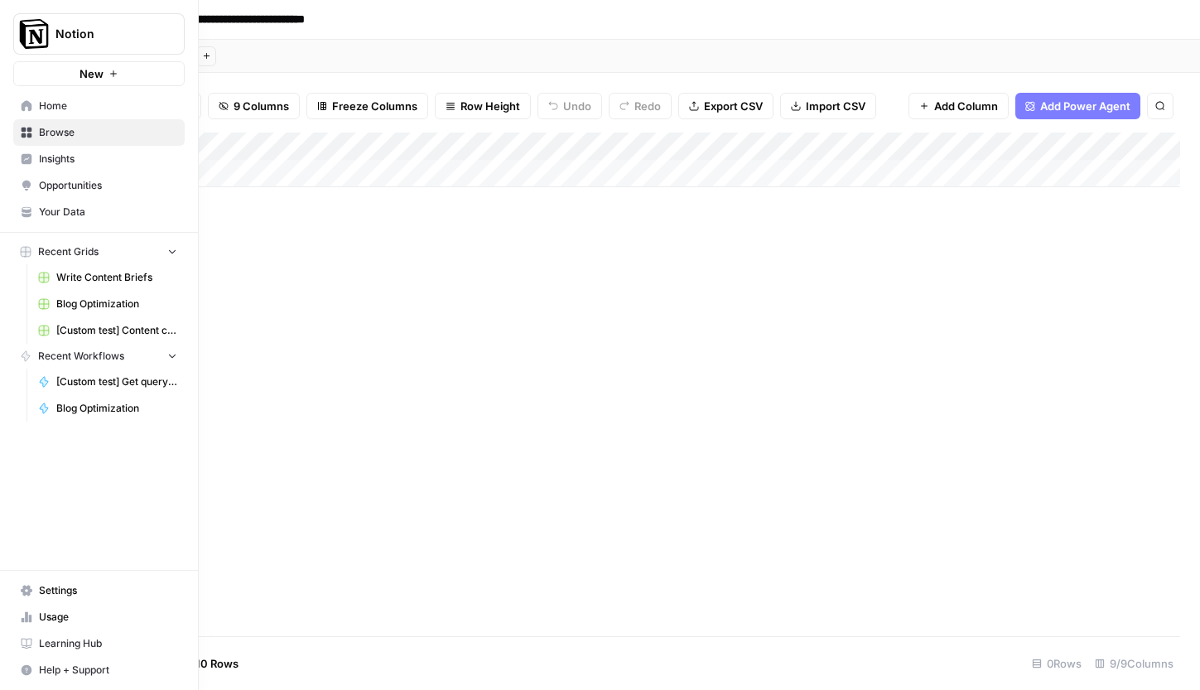
click at [32, 102] on link "Home" at bounding box center [98, 106] width 171 height 27
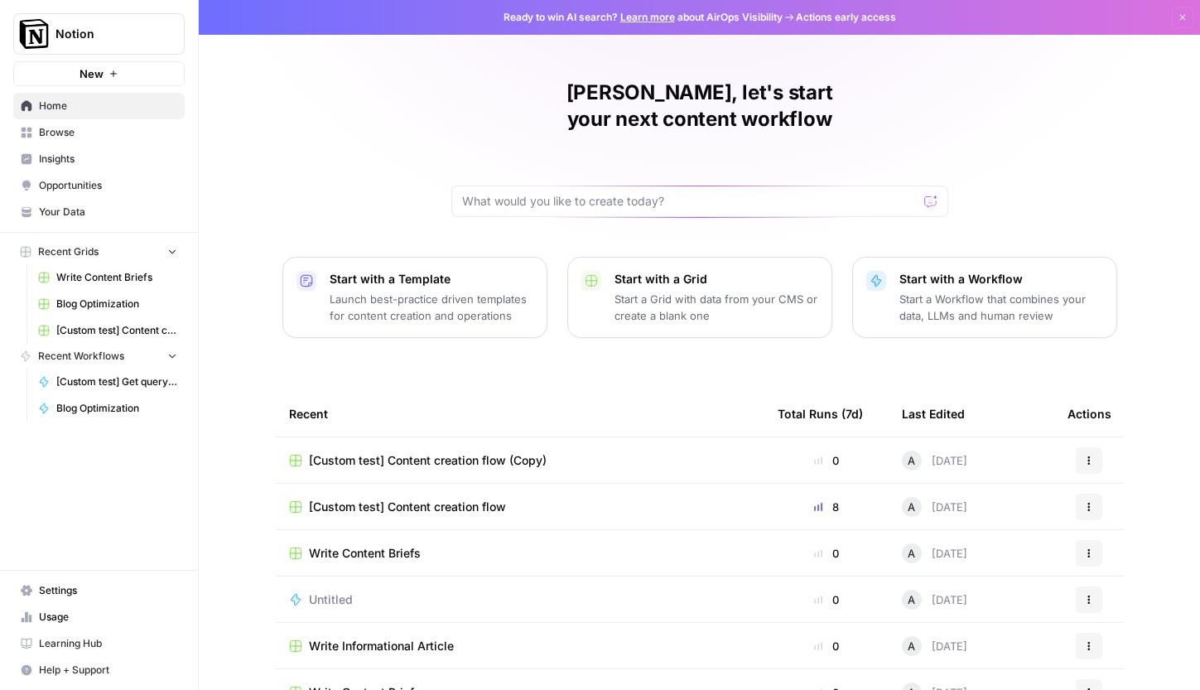
click at [474, 499] on span "[Custom test] Content creation flow" at bounding box center [407, 507] width 197 height 17
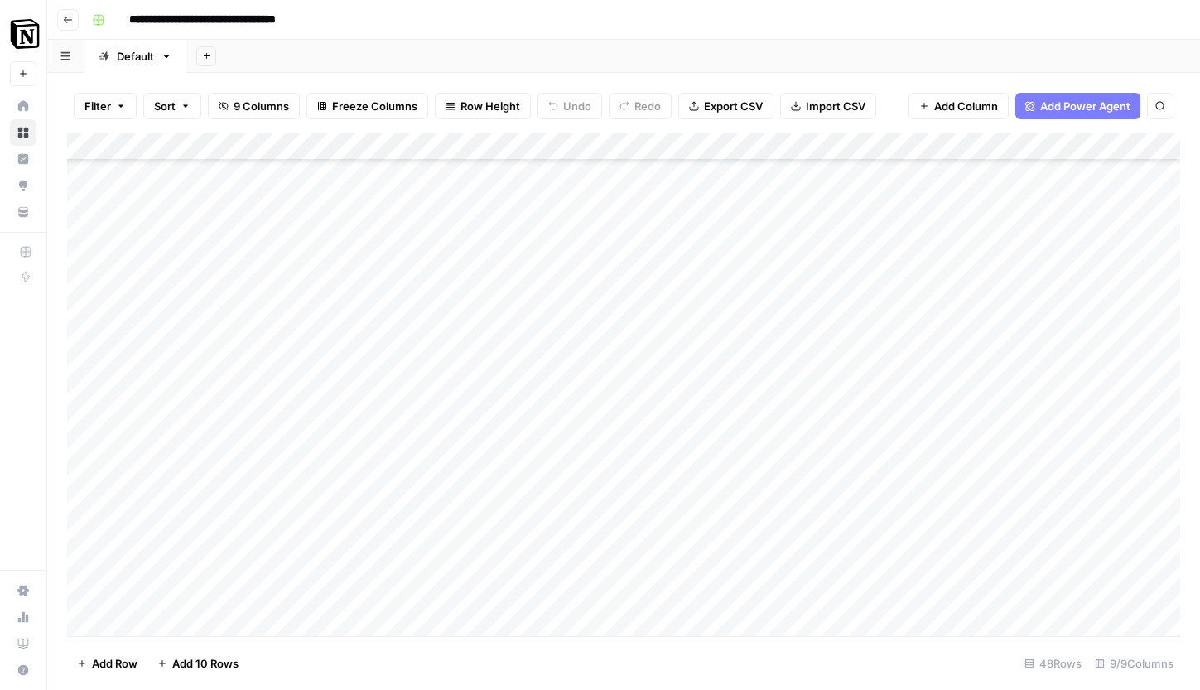
scroll to position [562, 0]
click at [480, 341] on div "Add Column" at bounding box center [623, 385] width 1113 height 504
click at [231, 478] on div "Add Column" at bounding box center [623, 385] width 1113 height 504
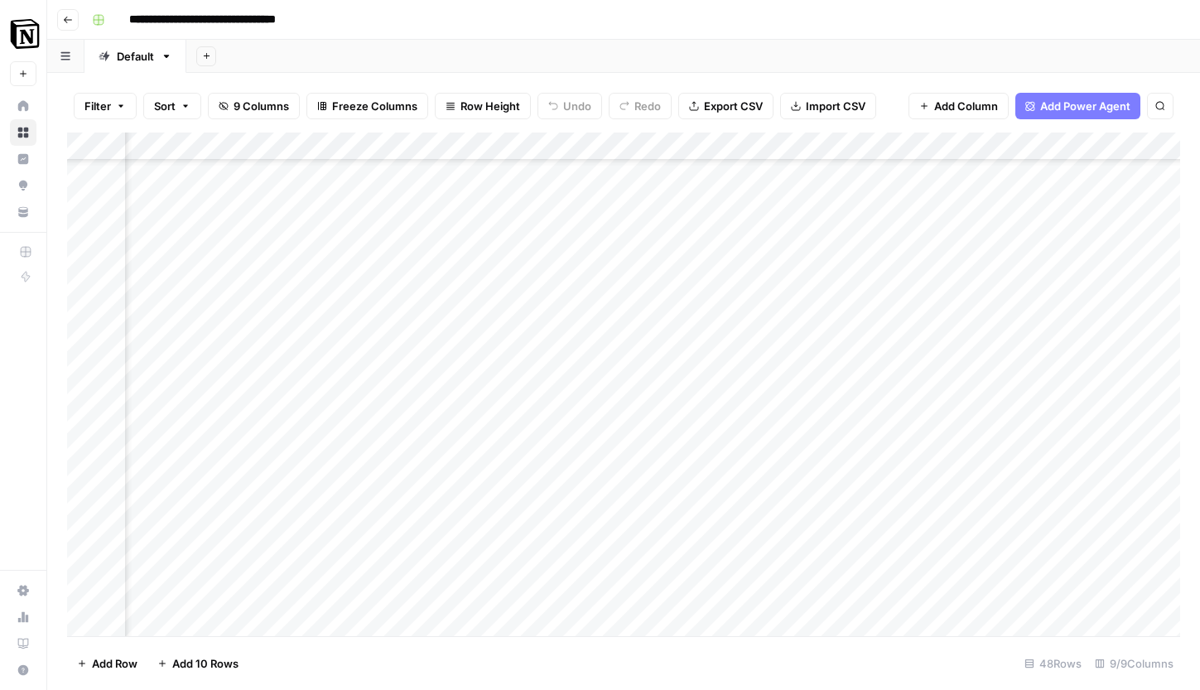
click at [682, 399] on div "Add Column" at bounding box center [623, 385] width 1113 height 504
click at [770, 470] on div "Add Column" at bounding box center [623, 385] width 1113 height 504
click at [885, 507] on div "Add Column" at bounding box center [623, 385] width 1113 height 504
click at [874, 506] on div "Add Column" at bounding box center [623, 385] width 1113 height 504
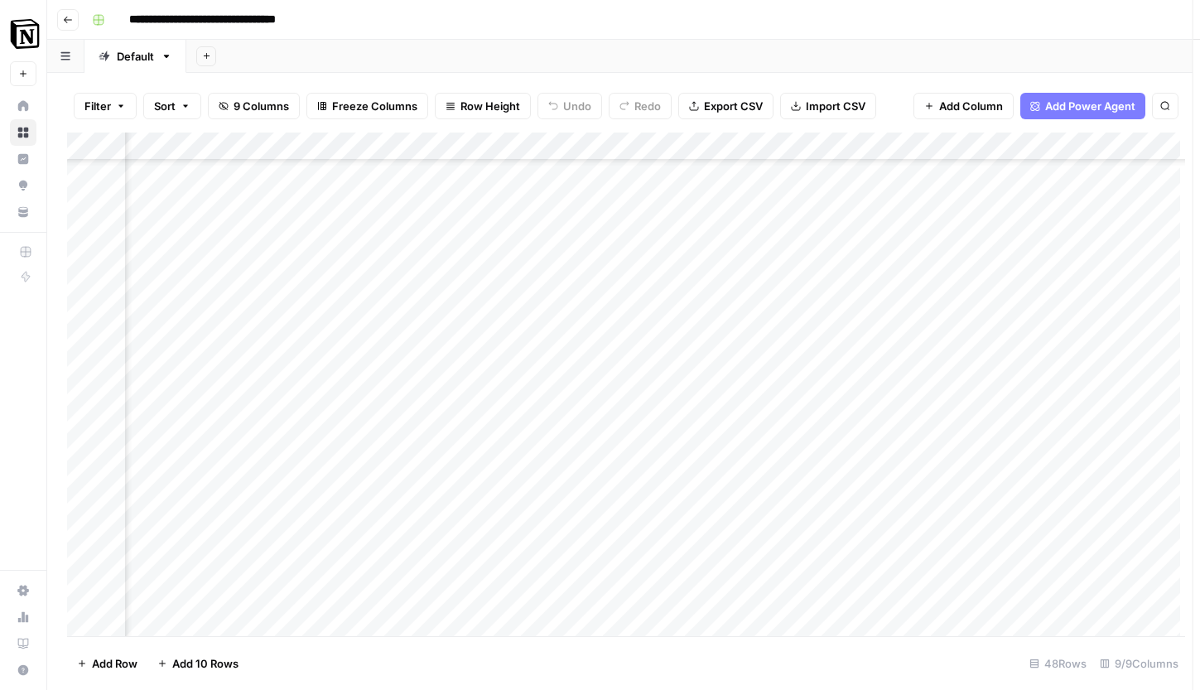
click at [874, 506] on div at bounding box center [769, 504] width 316 height 31
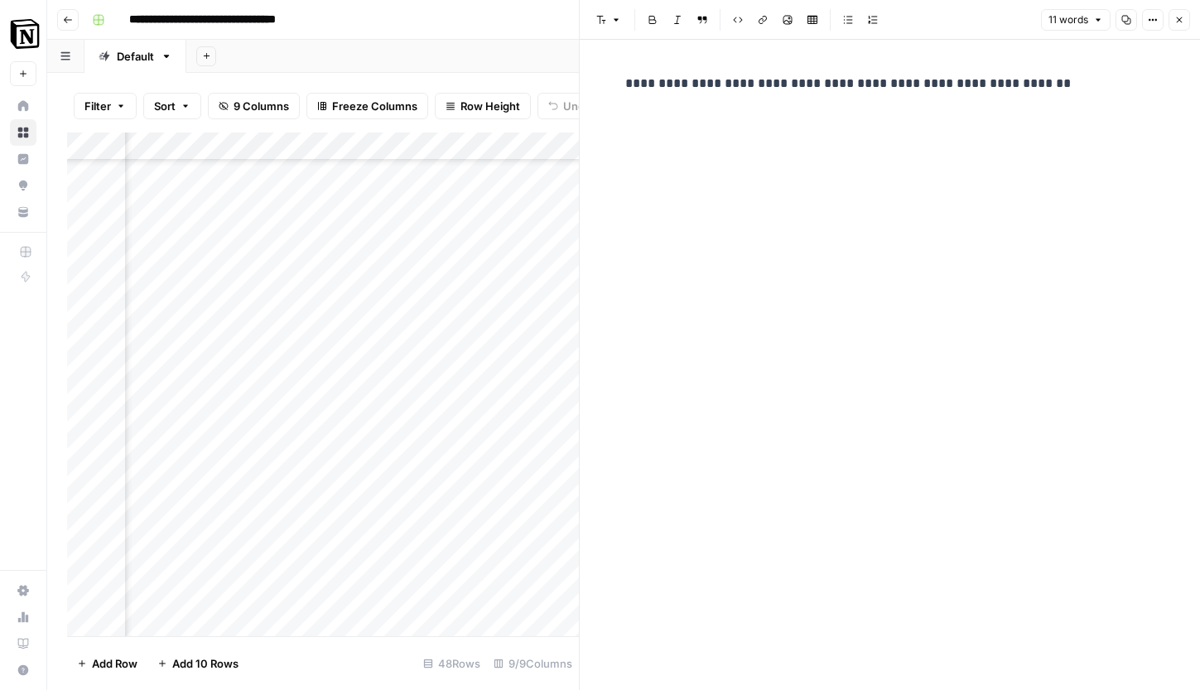
click at [1183, 22] on icon "button" at bounding box center [1180, 20] width 10 height 10
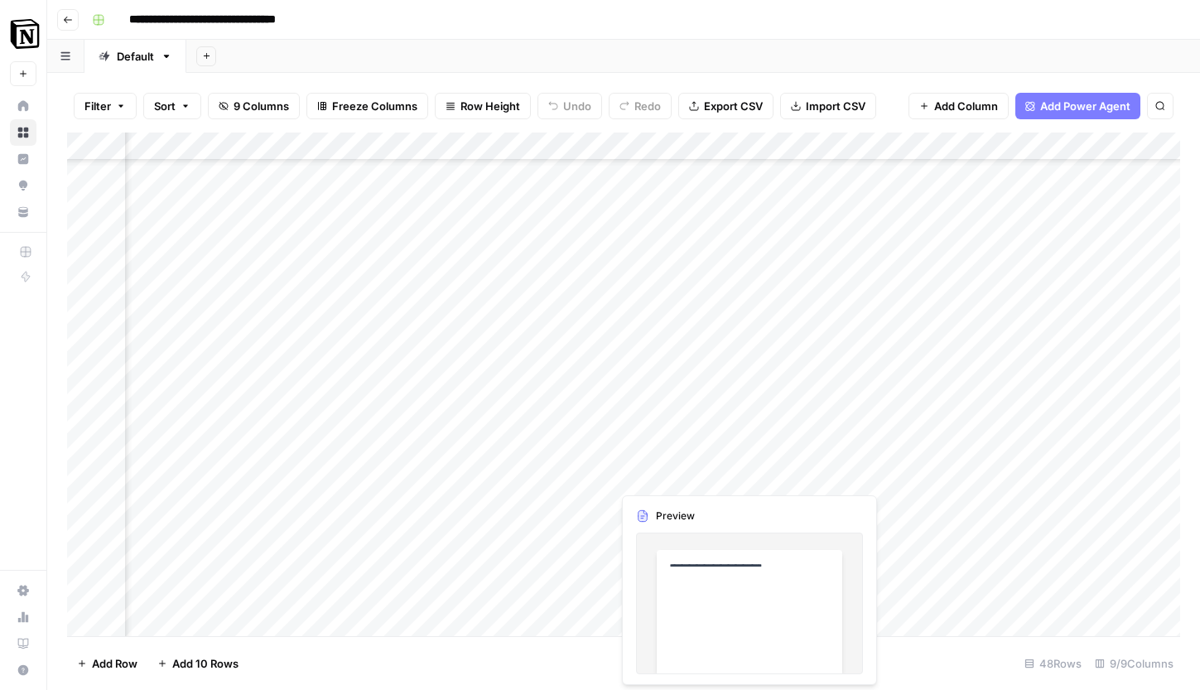
click at [842, 482] on div "Add Column" at bounding box center [623, 385] width 1113 height 504
click at [908, 474] on div "Add Column" at bounding box center [623, 385] width 1113 height 504
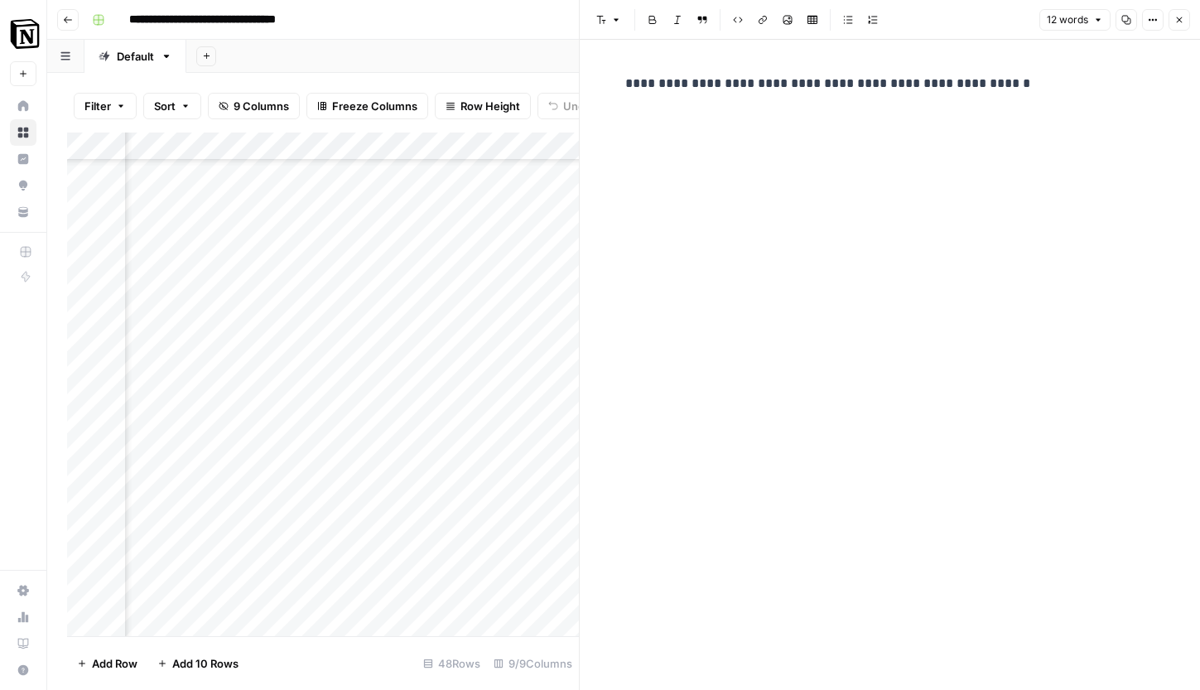
click at [1183, 26] on button "Close" at bounding box center [1180, 20] width 22 height 22
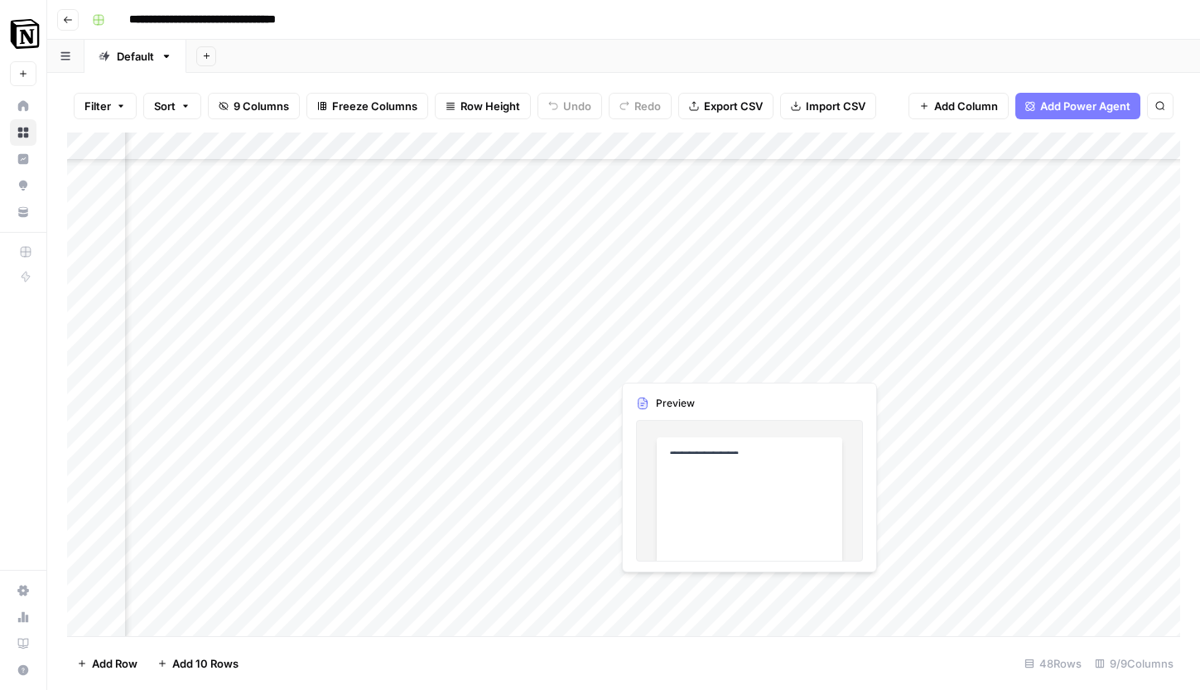
click at [694, 364] on div "Add Column" at bounding box center [623, 385] width 1113 height 504
click at [506, 330] on div "Add Column" at bounding box center [623, 385] width 1113 height 504
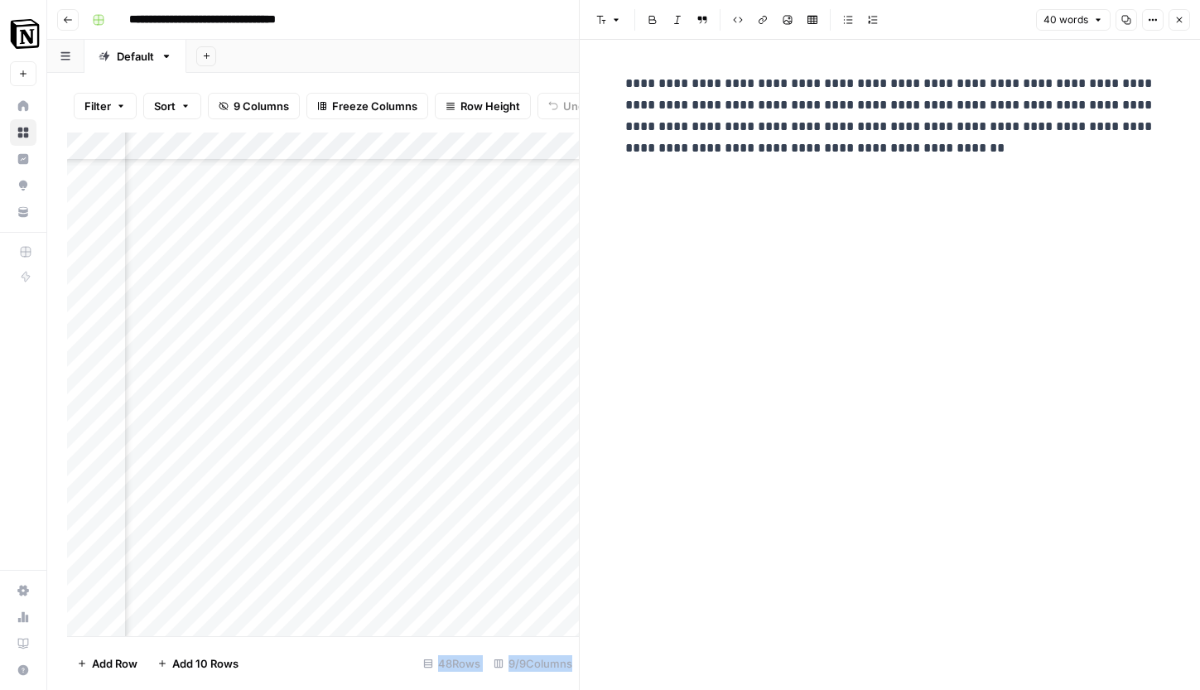
click at [1182, 27] on button "Close" at bounding box center [1180, 20] width 22 height 22
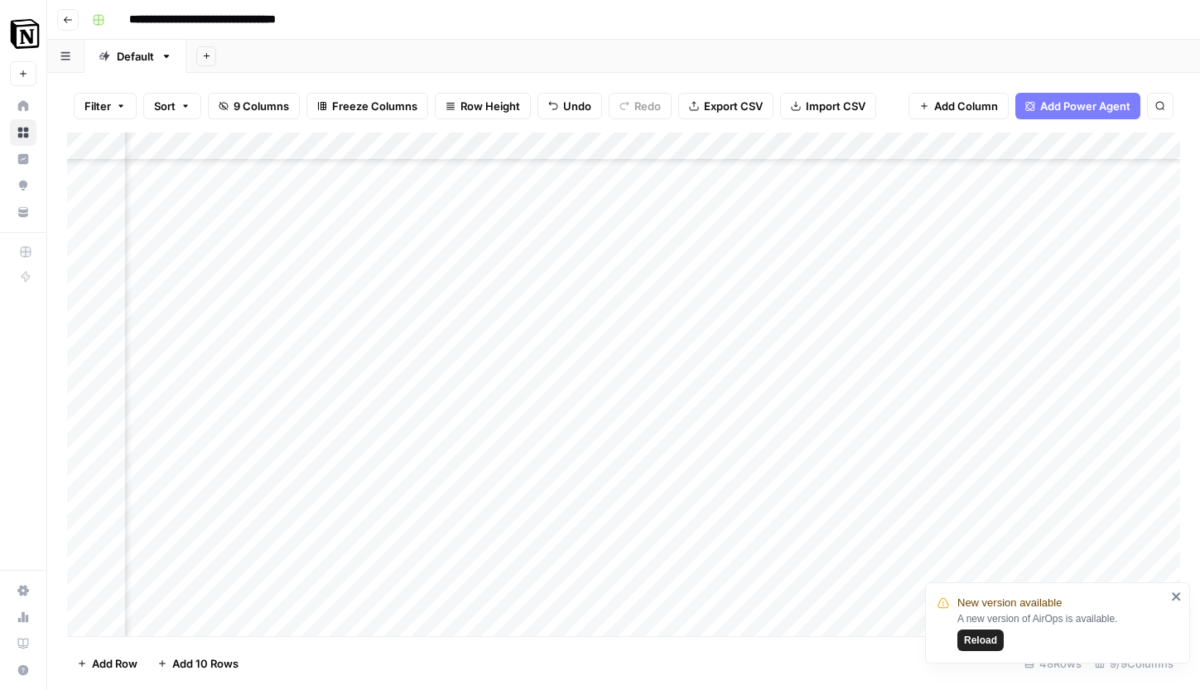
click at [992, 636] on span "Reload" at bounding box center [980, 640] width 33 height 15
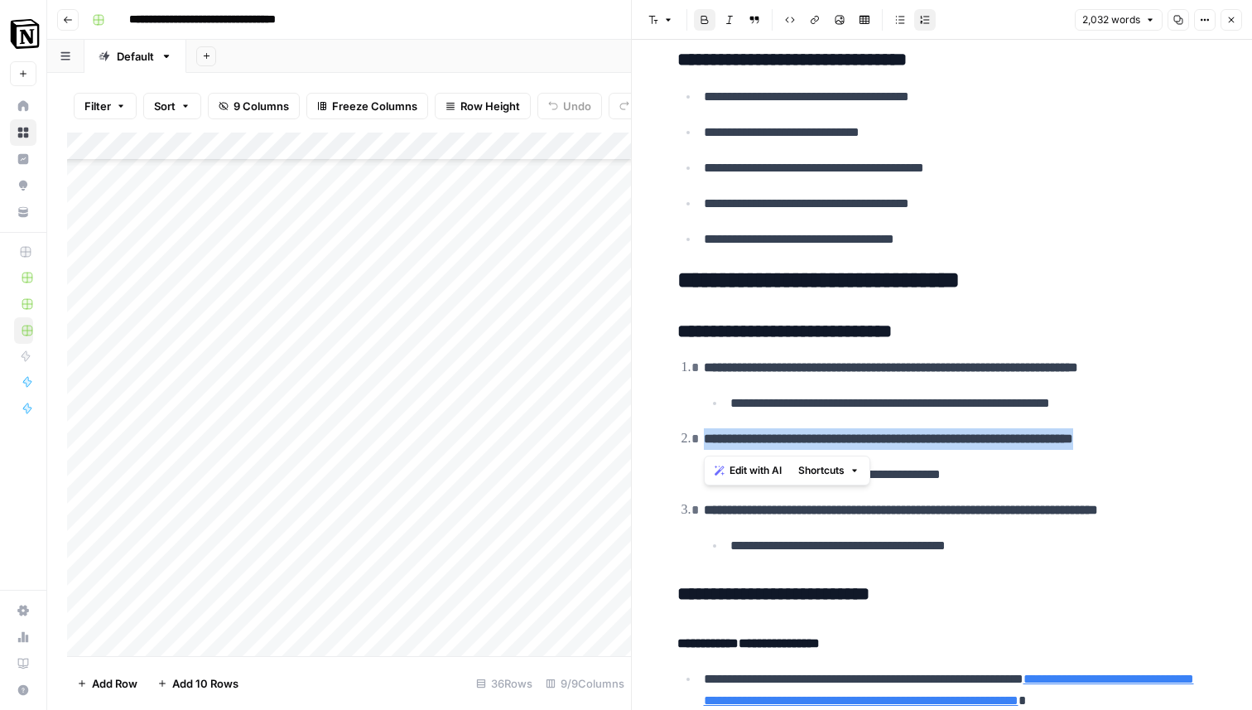
scroll to position [372, 0]
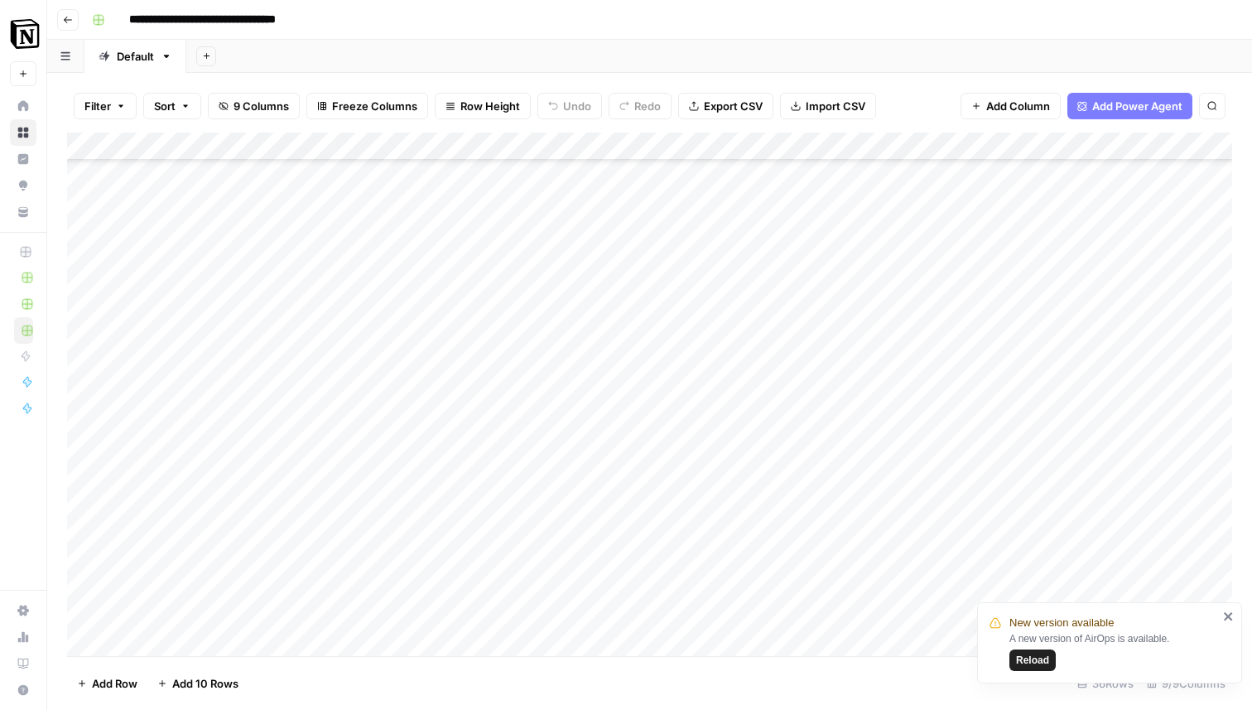
scroll to position [119, 0]
click at [413, 389] on div "Add Column" at bounding box center [650, 395] width 1166 height 524
click at [432, 446] on div "Add Column" at bounding box center [650, 395] width 1166 height 524
click at [491, 310] on div "Add Column" at bounding box center [650, 395] width 1166 height 524
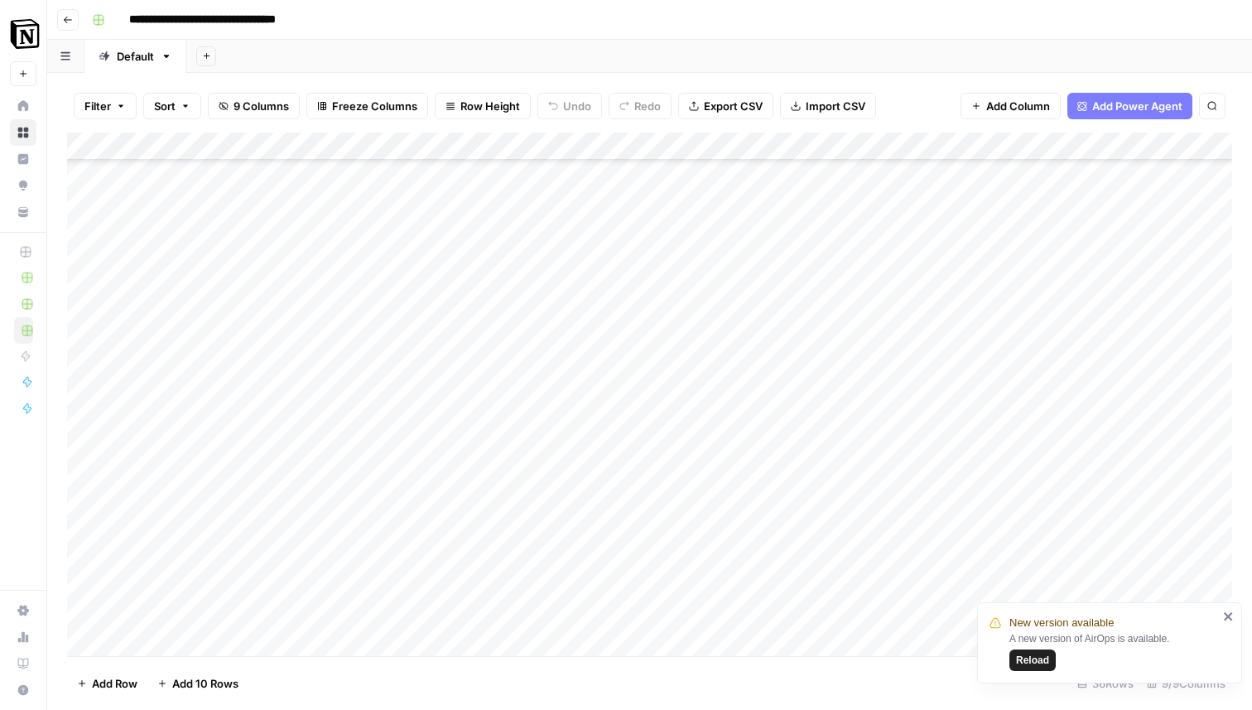
click at [491, 310] on div "Add Column" at bounding box center [650, 395] width 1166 height 524
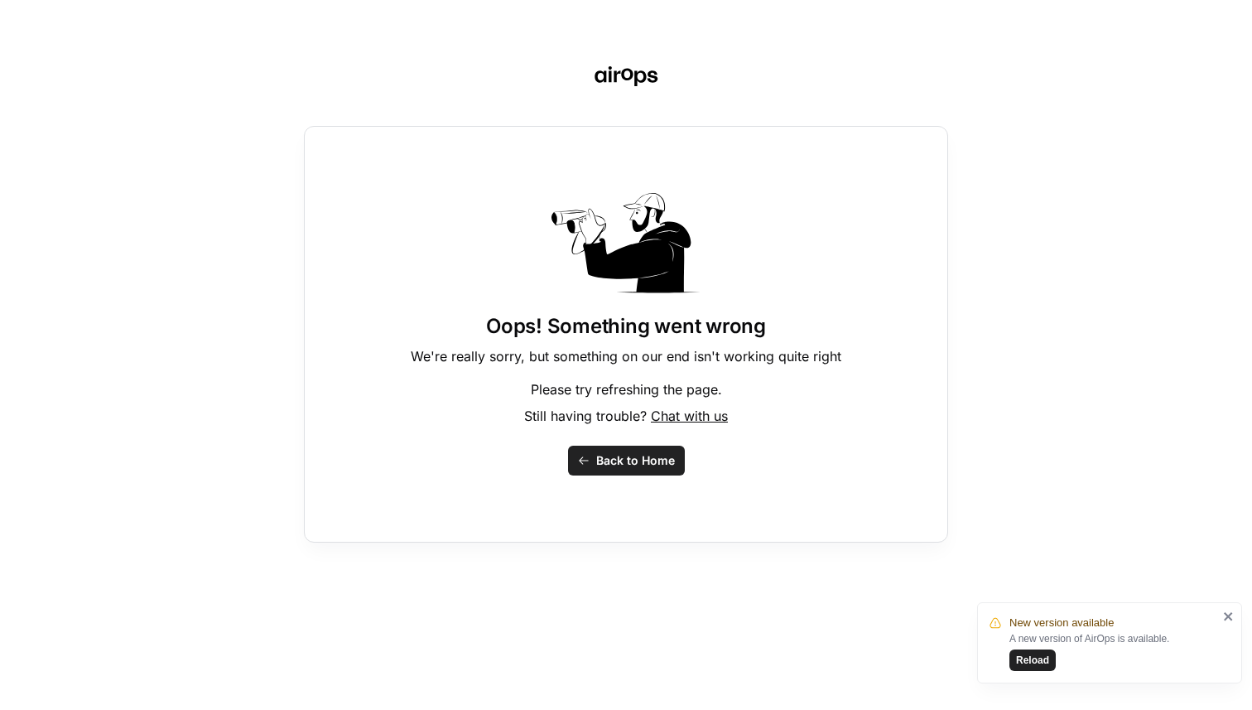
click at [626, 453] on span "Back to Home" at bounding box center [635, 460] width 79 height 17
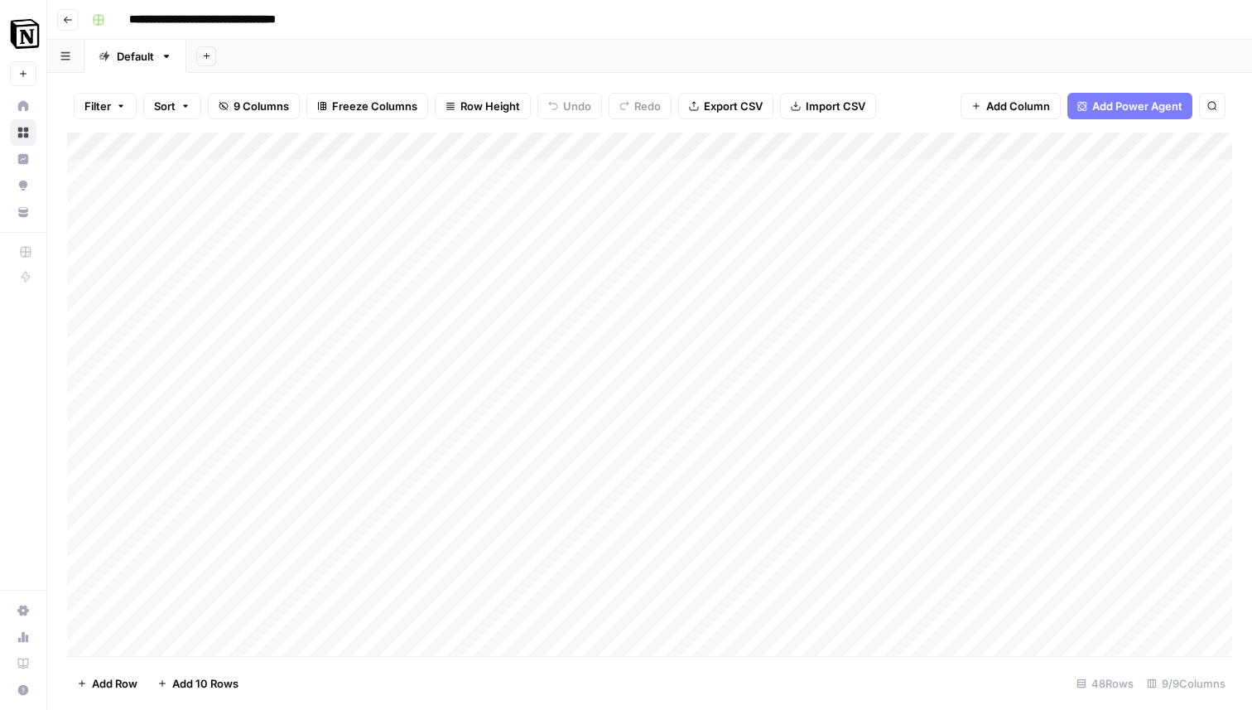
click at [214, 479] on div "Add Column" at bounding box center [650, 395] width 1166 height 524
click at [386, 490] on div "Add Column" at bounding box center [650, 395] width 1166 height 524
click at [632, 417] on div "Add Column" at bounding box center [650, 395] width 1166 height 524
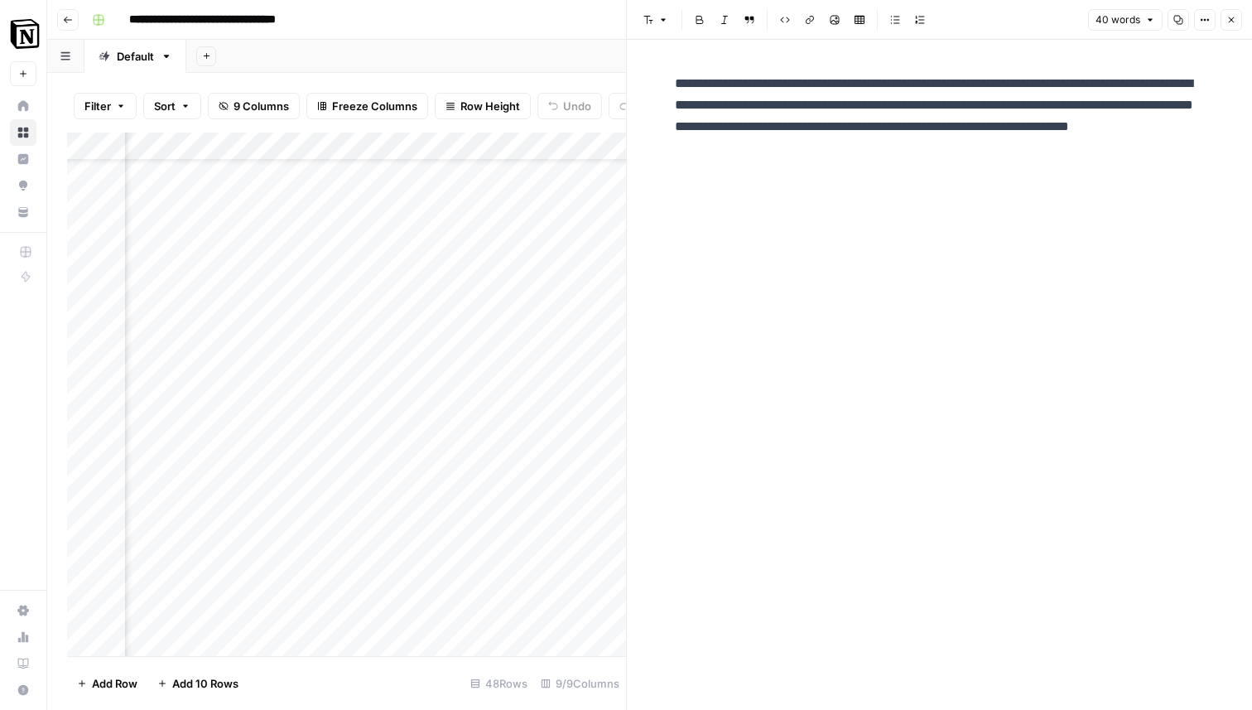
click at [632, 417] on div at bounding box center [641, 419] width 241 height 31
click at [1237, 15] on button "Close" at bounding box center [1232, 20] width 22 height 22
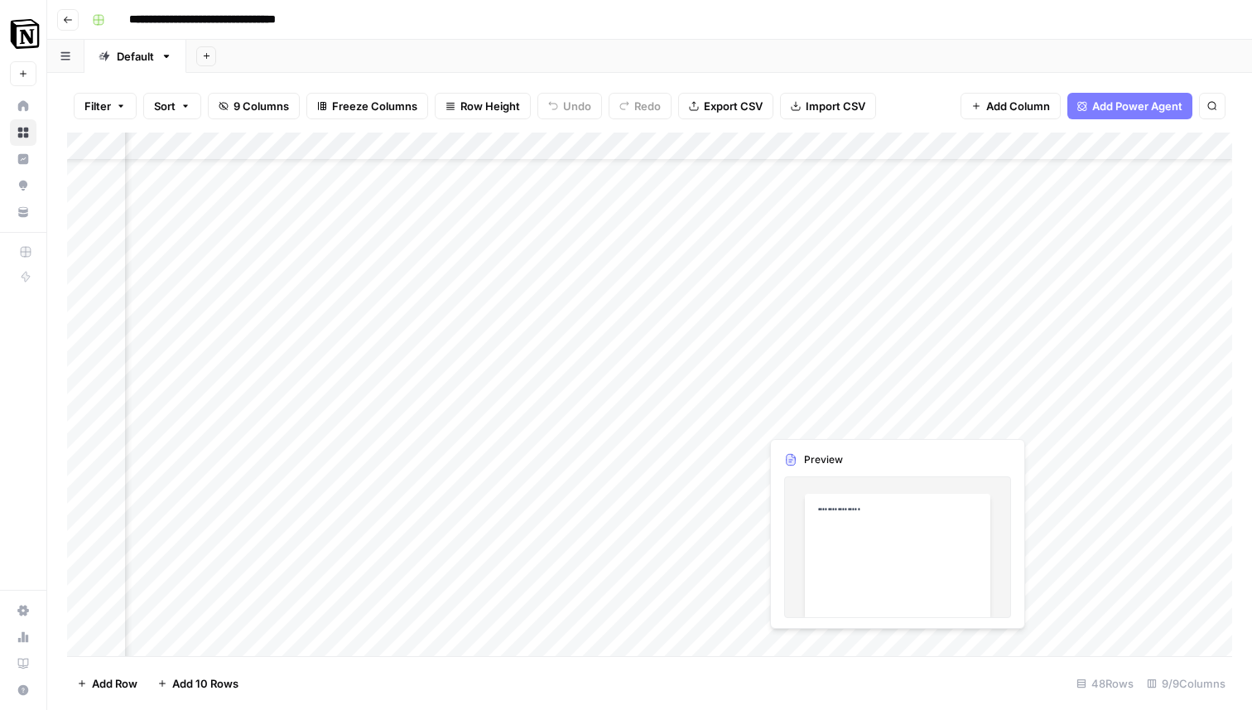
click at [847, 419] on div "Add Column" at bounding box center [650, 395] width 1166 height 524
click at [827, 618] on div "Add Column" at bounding box center [650, 395] width 1166 height 524
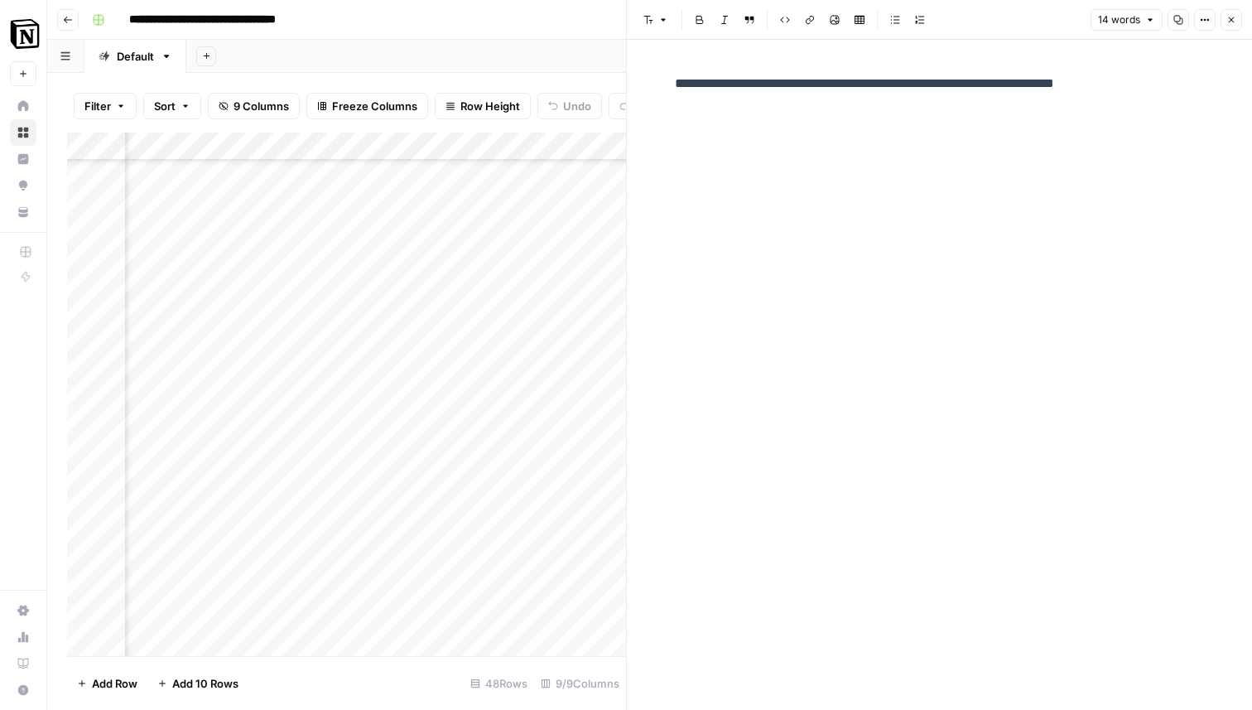
click at [1233, 15] on icon "button" at bounding box center [1232, 20] width 10 height 10
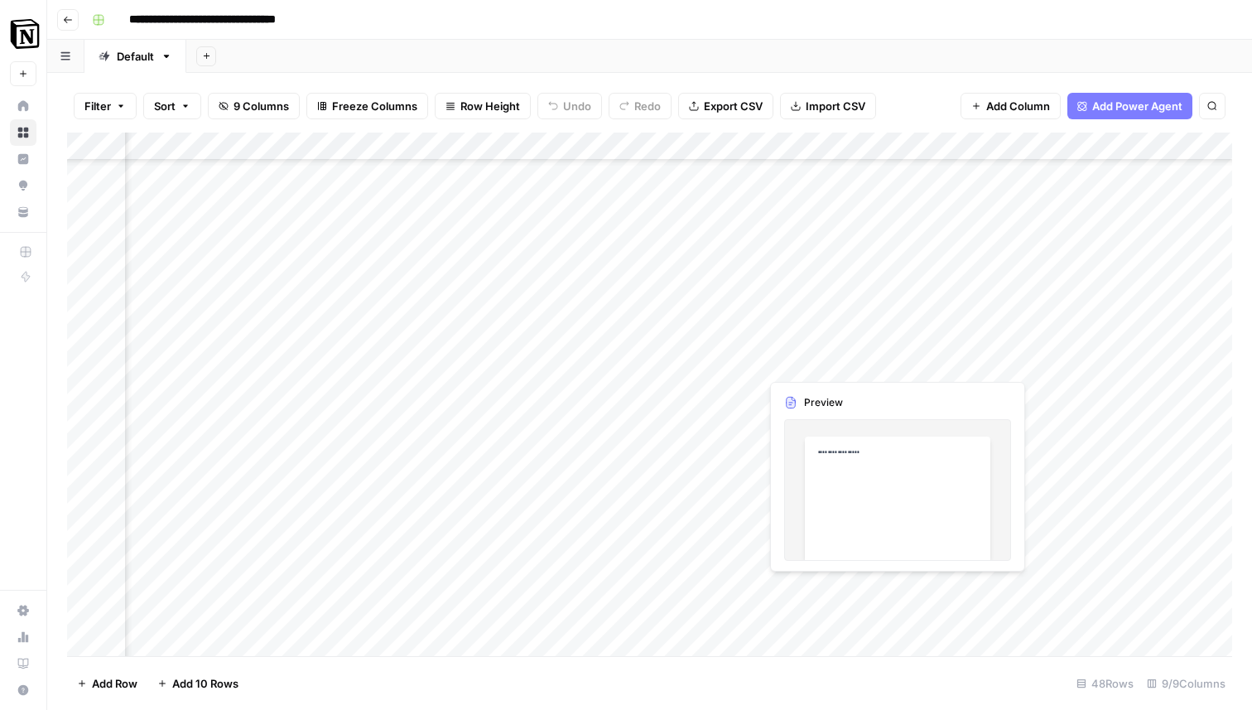
click at [852, 359] on div "Add Column" at bounding box center [650, 395] width 1166 height 524
click at [1090, 276] on div "Add Column" at bounding box center [650, 395] width 1166 height 524
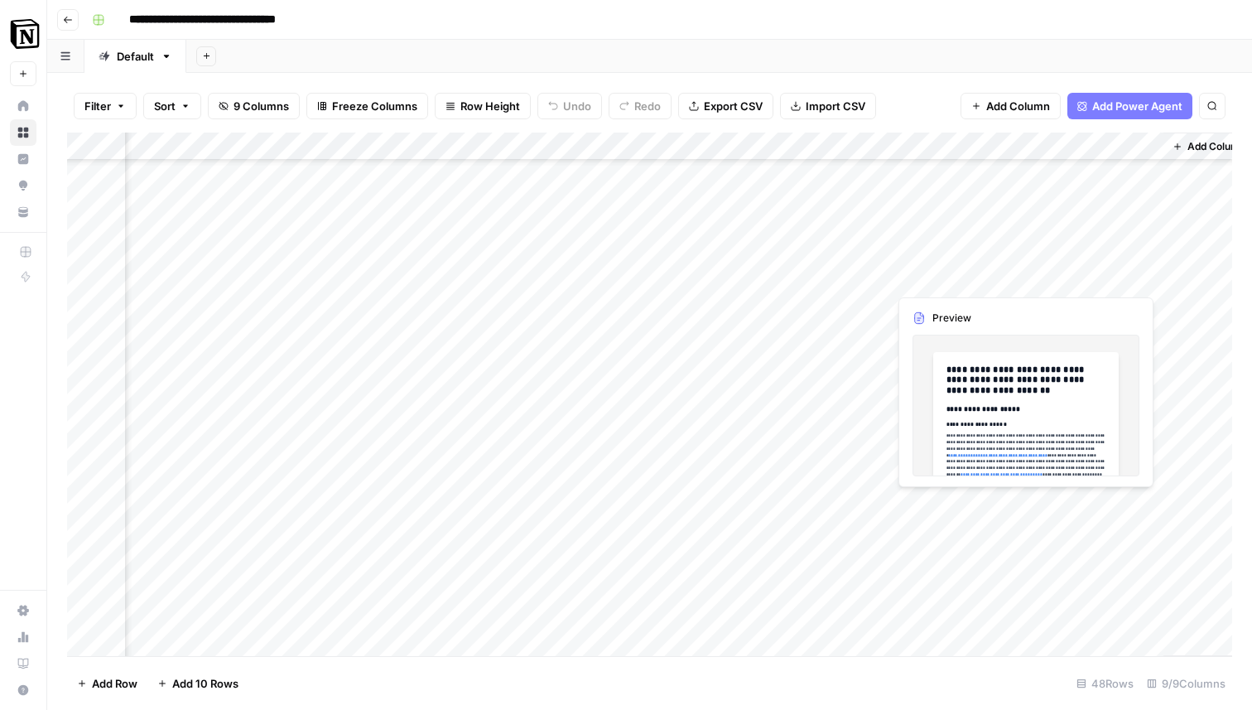
click at [1105, 278] on div "Add Column" at bounding box center [650, 395] width 1166 height 524
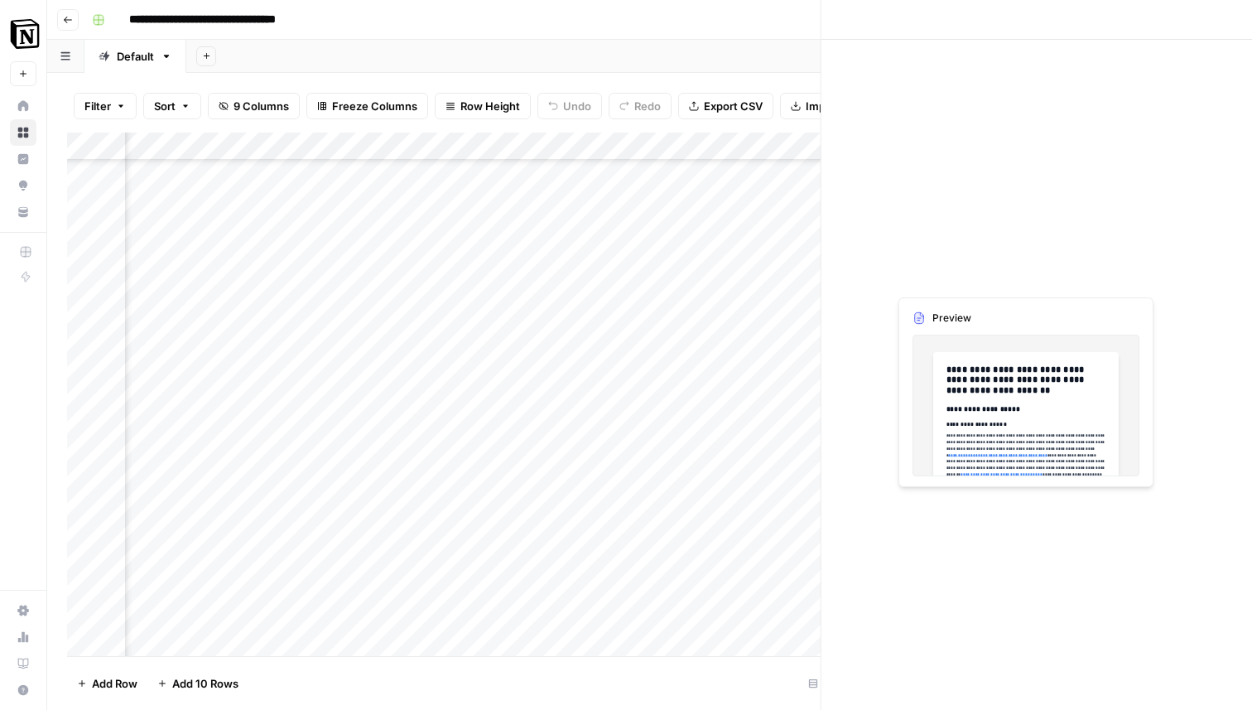
click at [1105, 278] on div at bounding box center [1089, 278] width 152 height 31
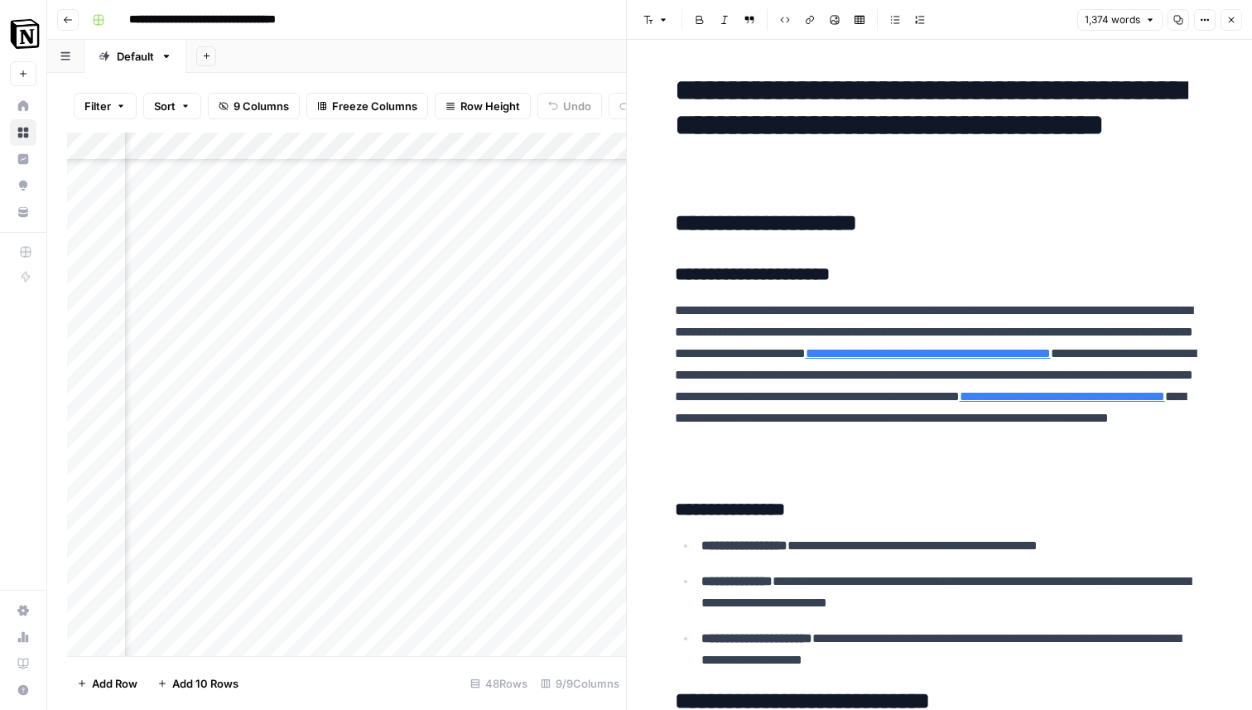
scroll to position [31, 0]
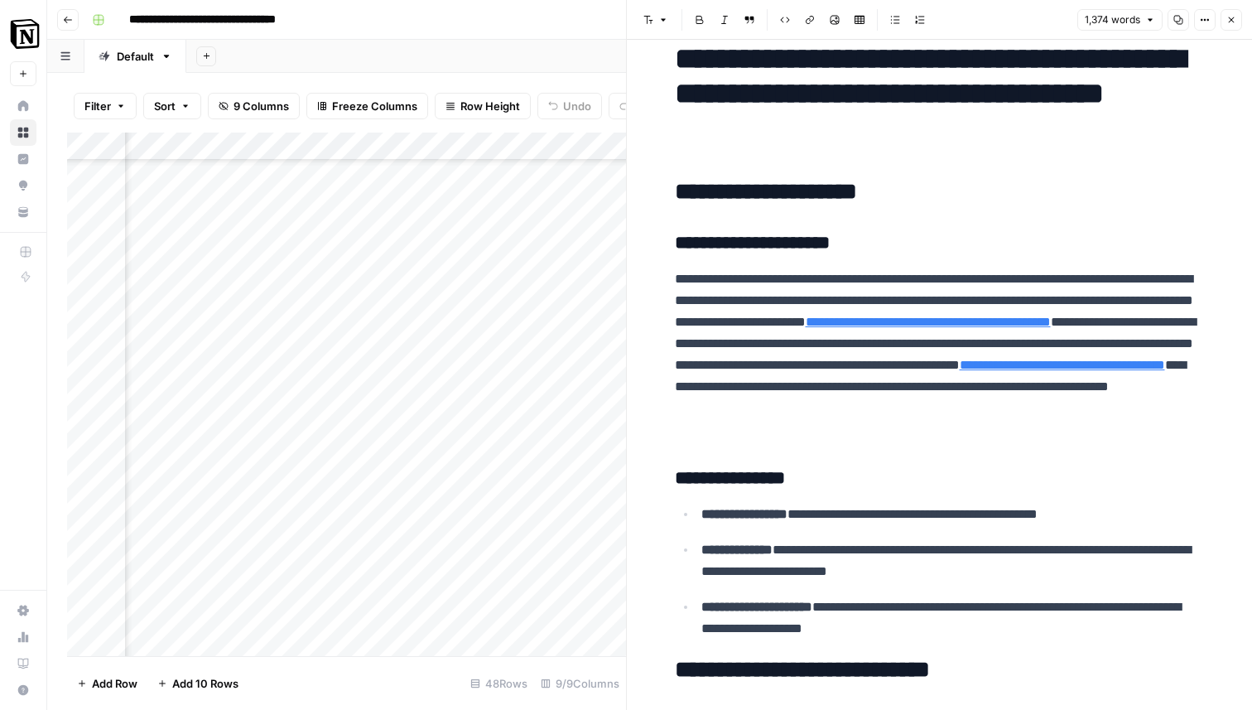
click at [1230, 13] on button "Close" at bounding box center [1232, 20] width 22 height 22
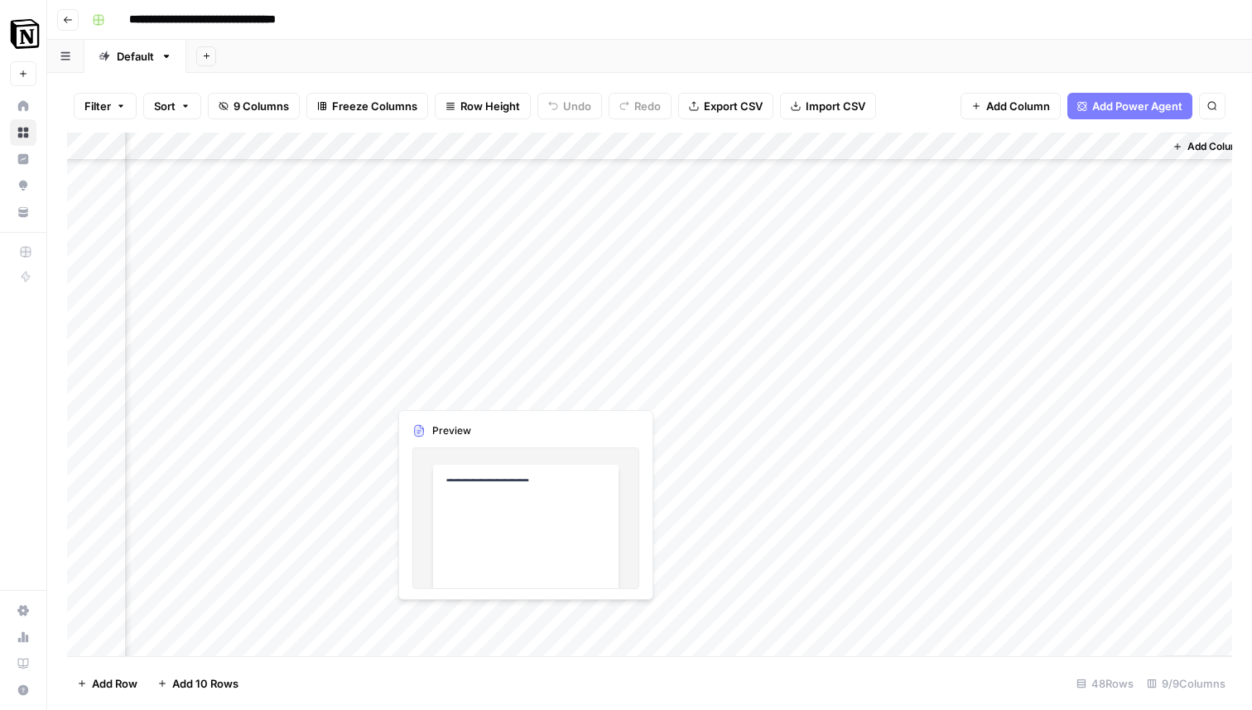
click at [644, 391] on div "Add Column" at bounding box center [650, 395] width 1166 height 524
click at [1165, 586] on div "Add Column" at bounding box center [650, 395] width 1166 height 524
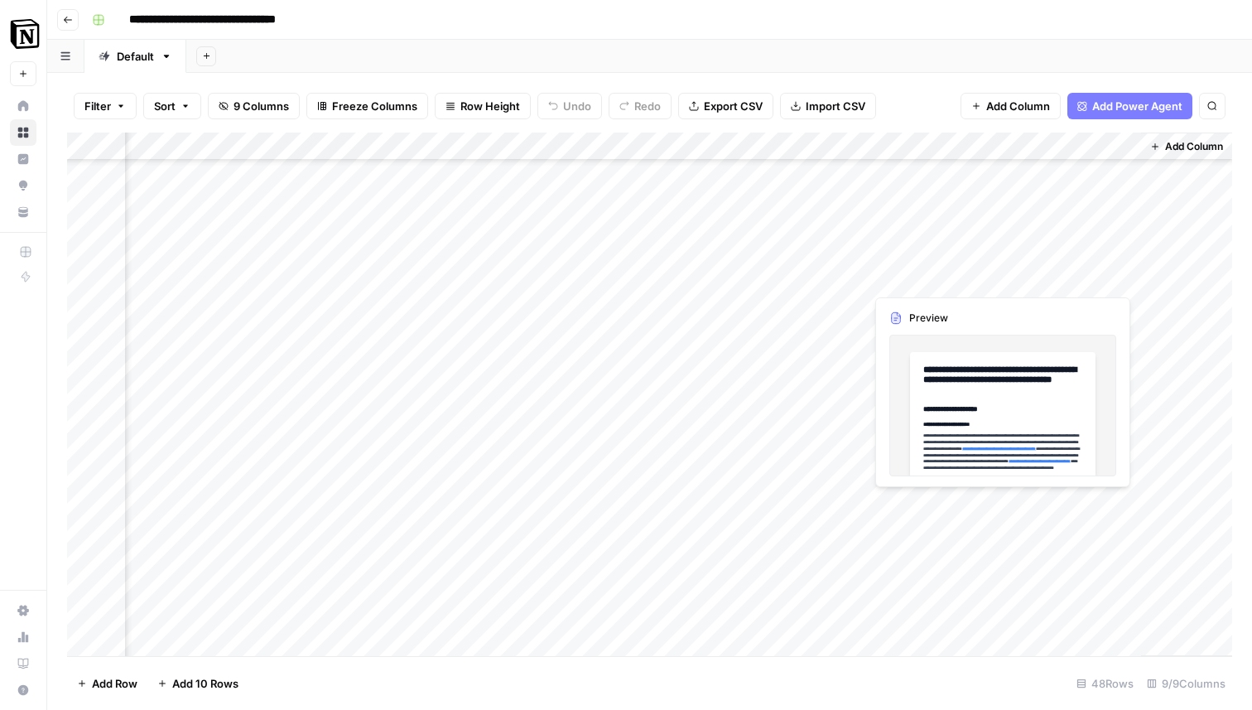
click at [1040, 271] on div "Add Column" at bounding box center [650, 395] width 1166 height 524
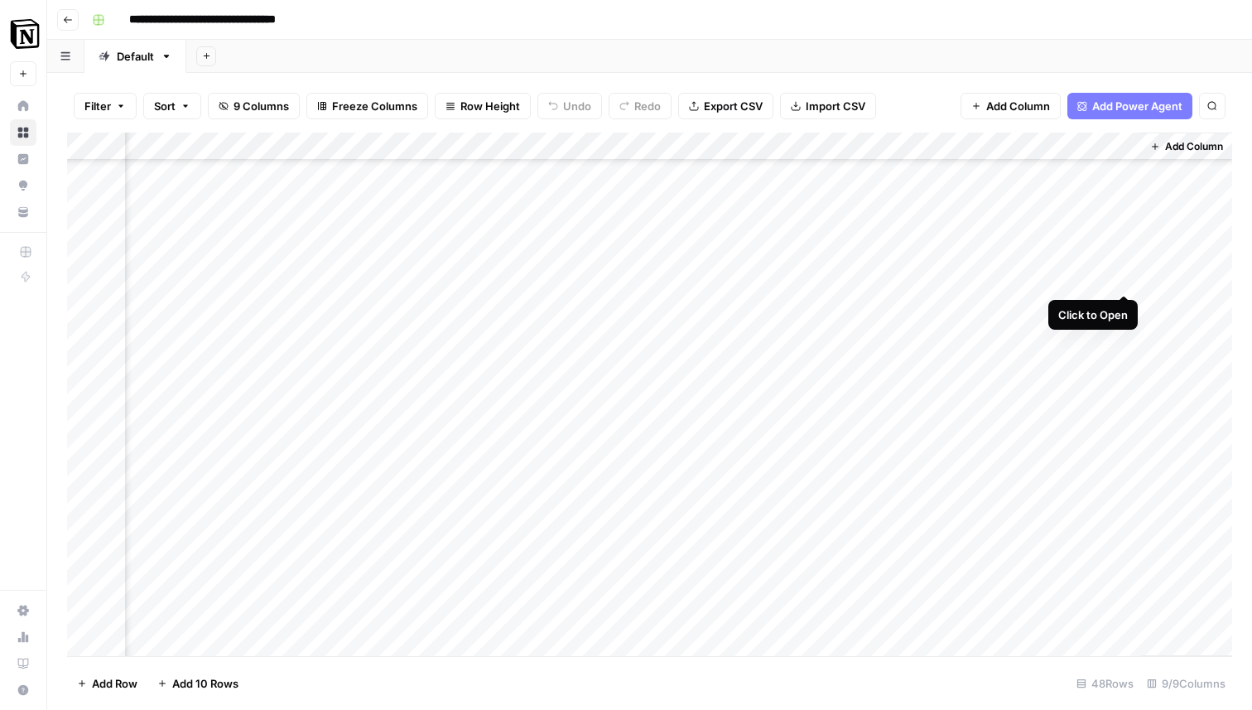
click at [1127, 277] on div "Add Column" at bounding box center [650, 395] width 1166 height 524
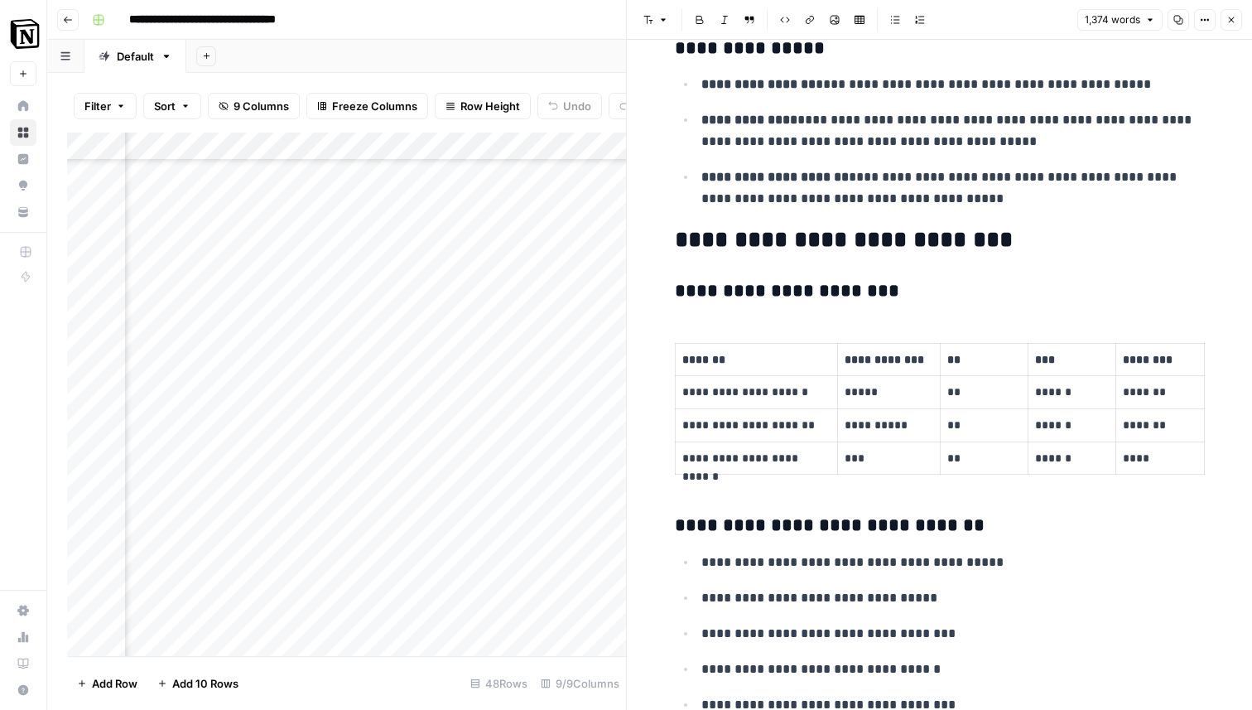
scroll to position [601, 0]
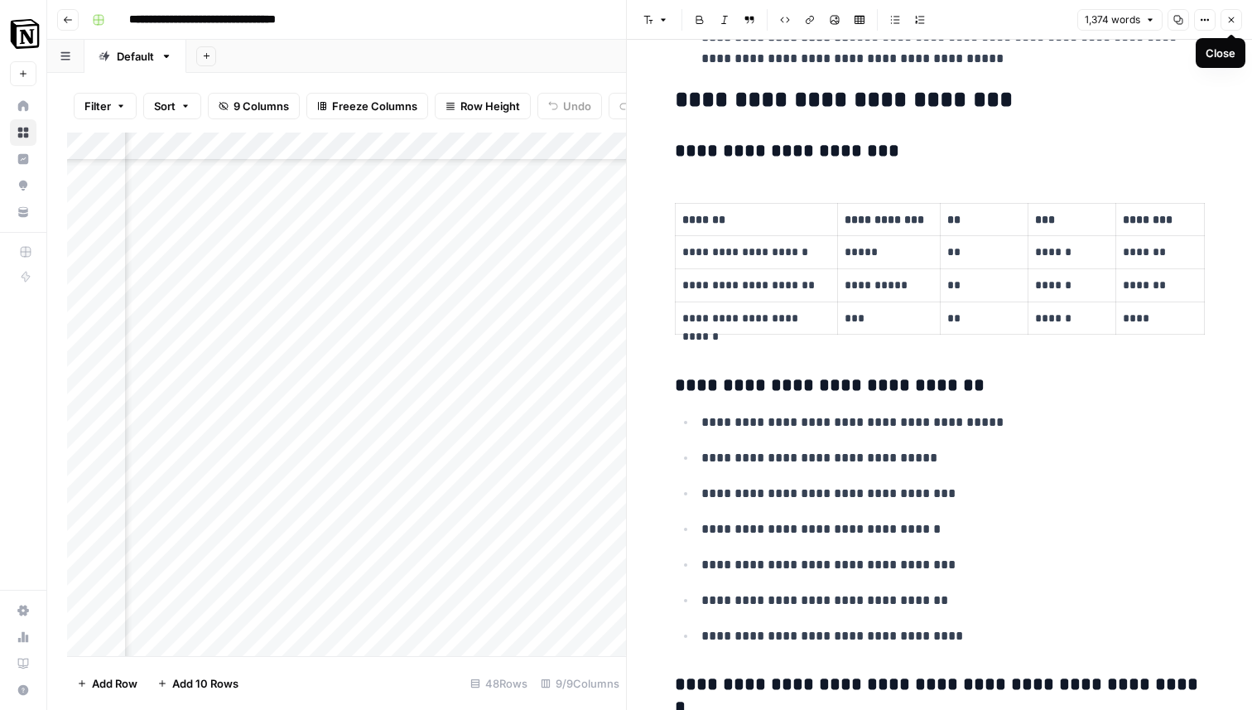
click at [1229, 17] on icon "button" at bounding box center [1232, 20] width 10 height 10
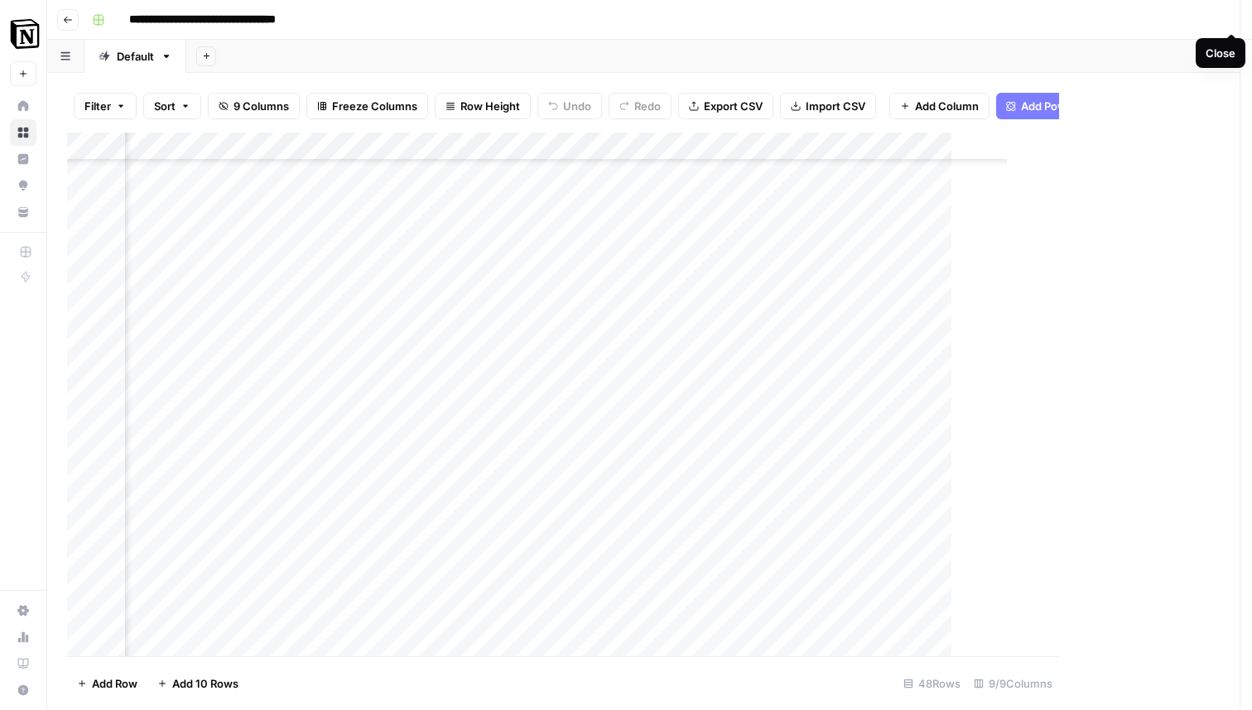
scroll to position [205, 1145]
